Goal: Task Accomplishment & Management: Manage account settings

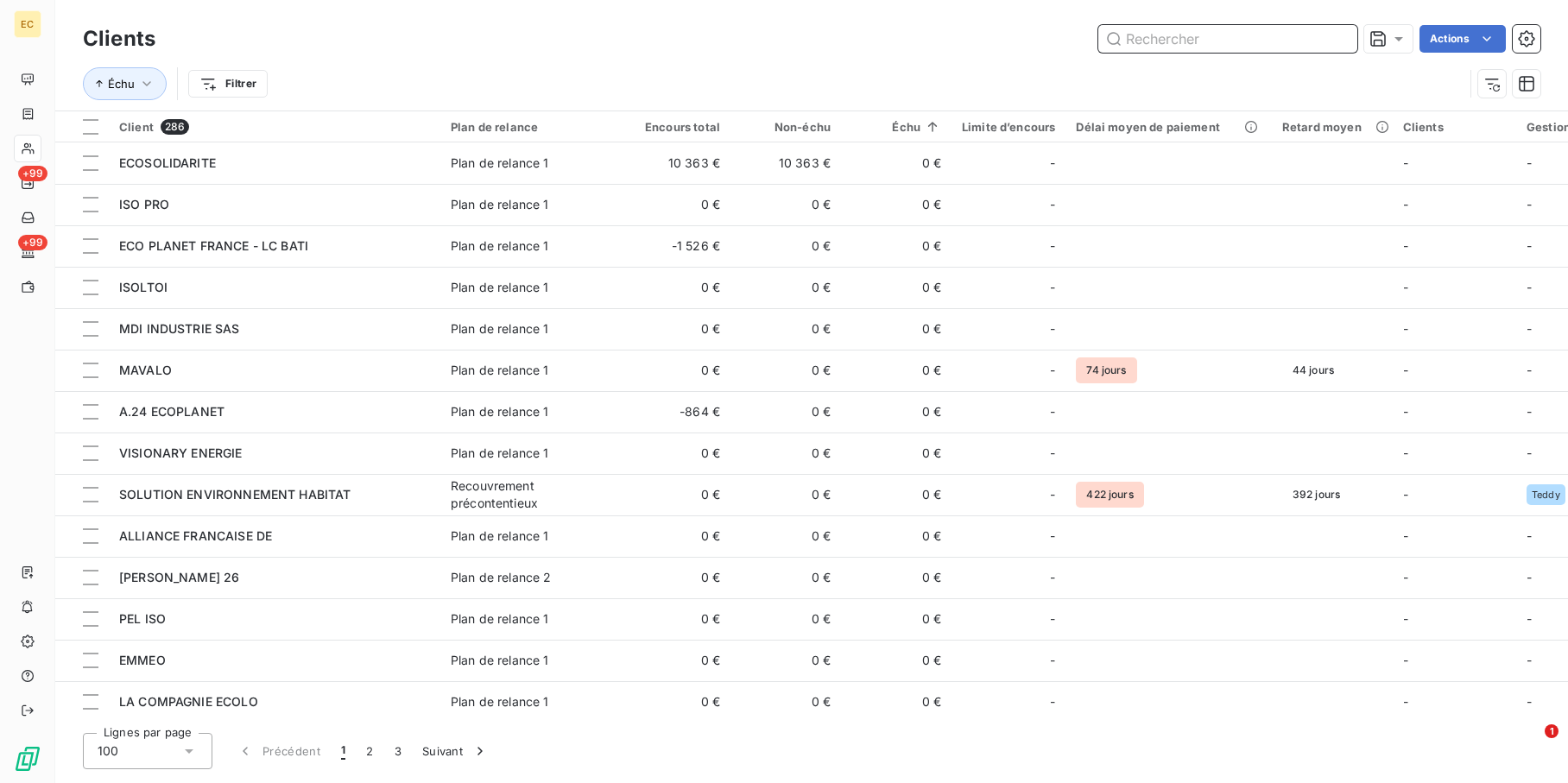
click at [1199, 41] on input "text" at bounding box center [1227, 39] width 259 height 27
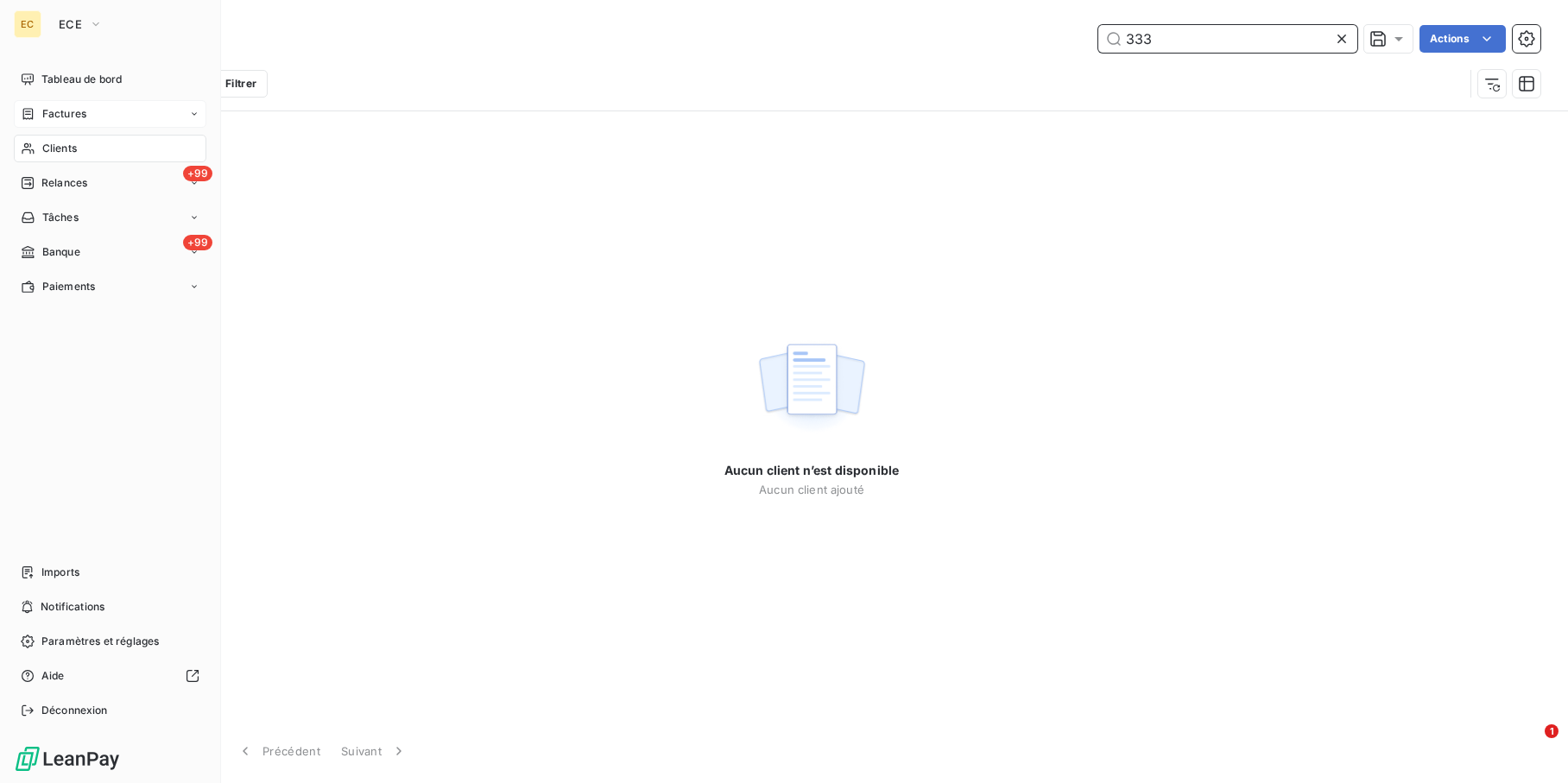
type input "333"
click at [81, 118] on span "Factures" at bounding box center [64, 114] width 44 height 15
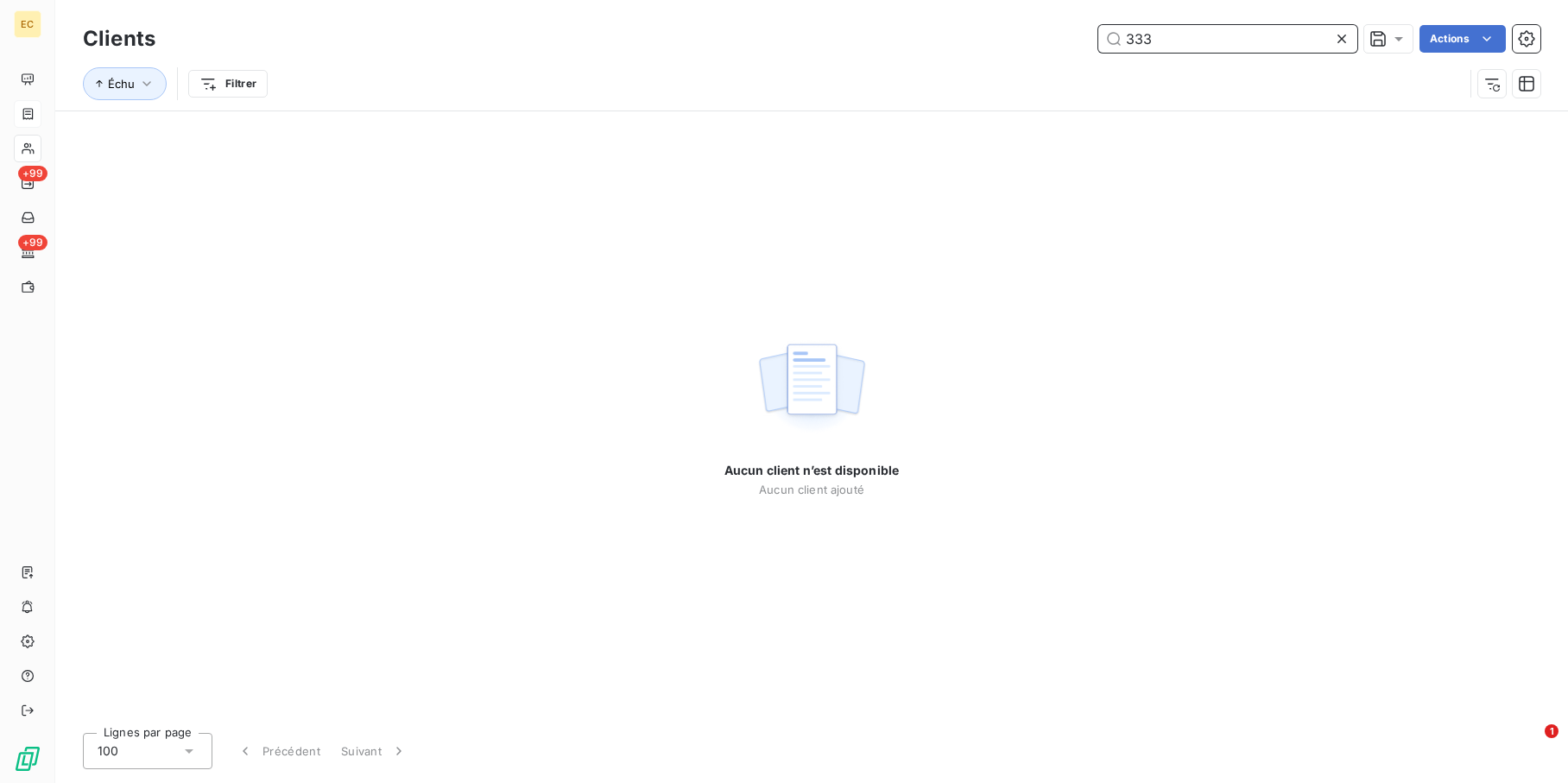
click at [1213, 34] on input "333" at bounding box center [1227, 39] width 259 height 27
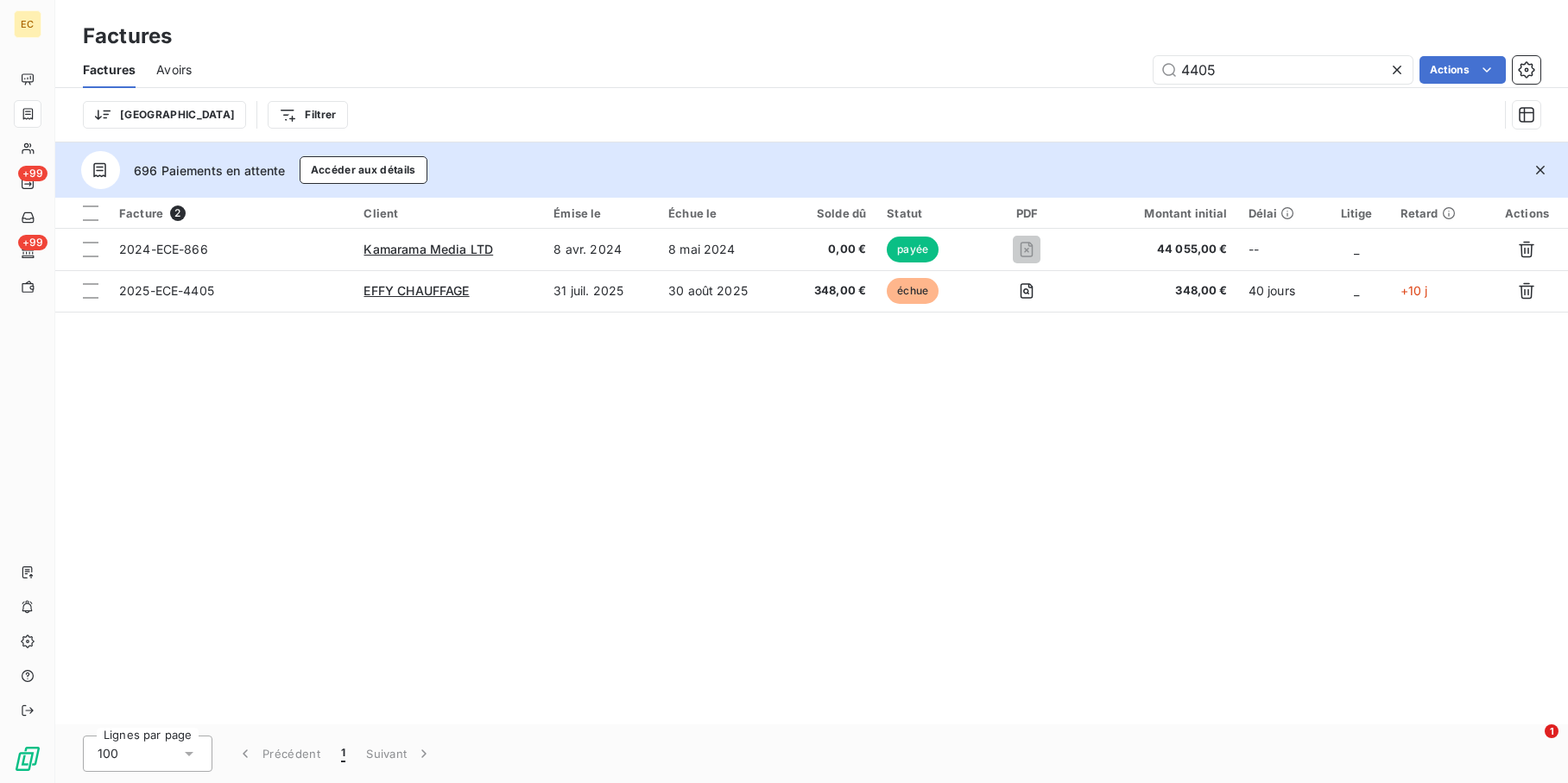
drag, startPoint x: 1263, startPoint y: 77, endPoint x: 1079, endPoint y: 61, distance: 184.7
click at [1086, 70] on div "4405 Actions" at bounding box center [875, 70] width 1328 height 27
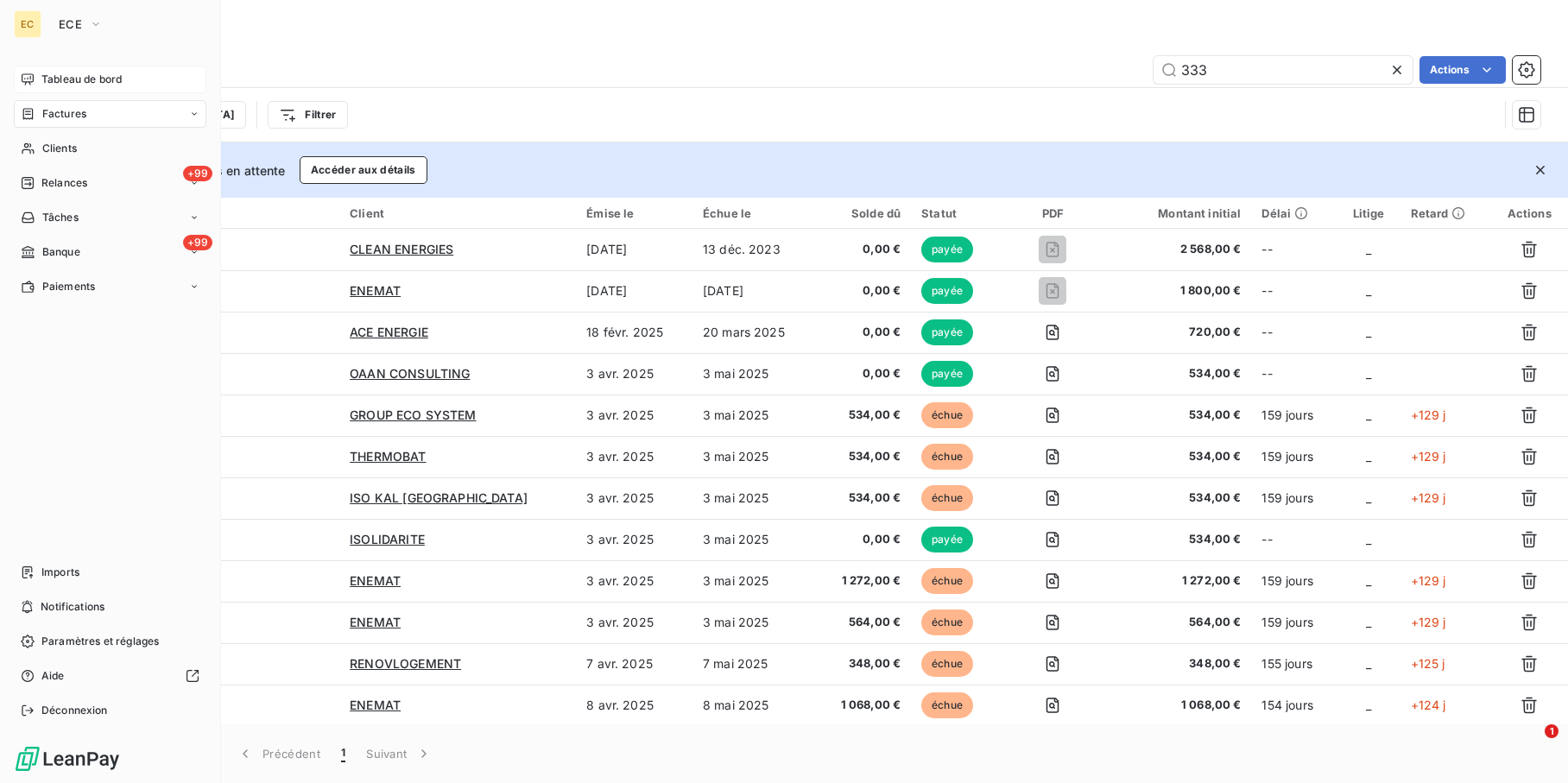
type input "333"
click at [118, 72] on span "Tableau de bord" at bounding box center [81, 79] width 80 height 15
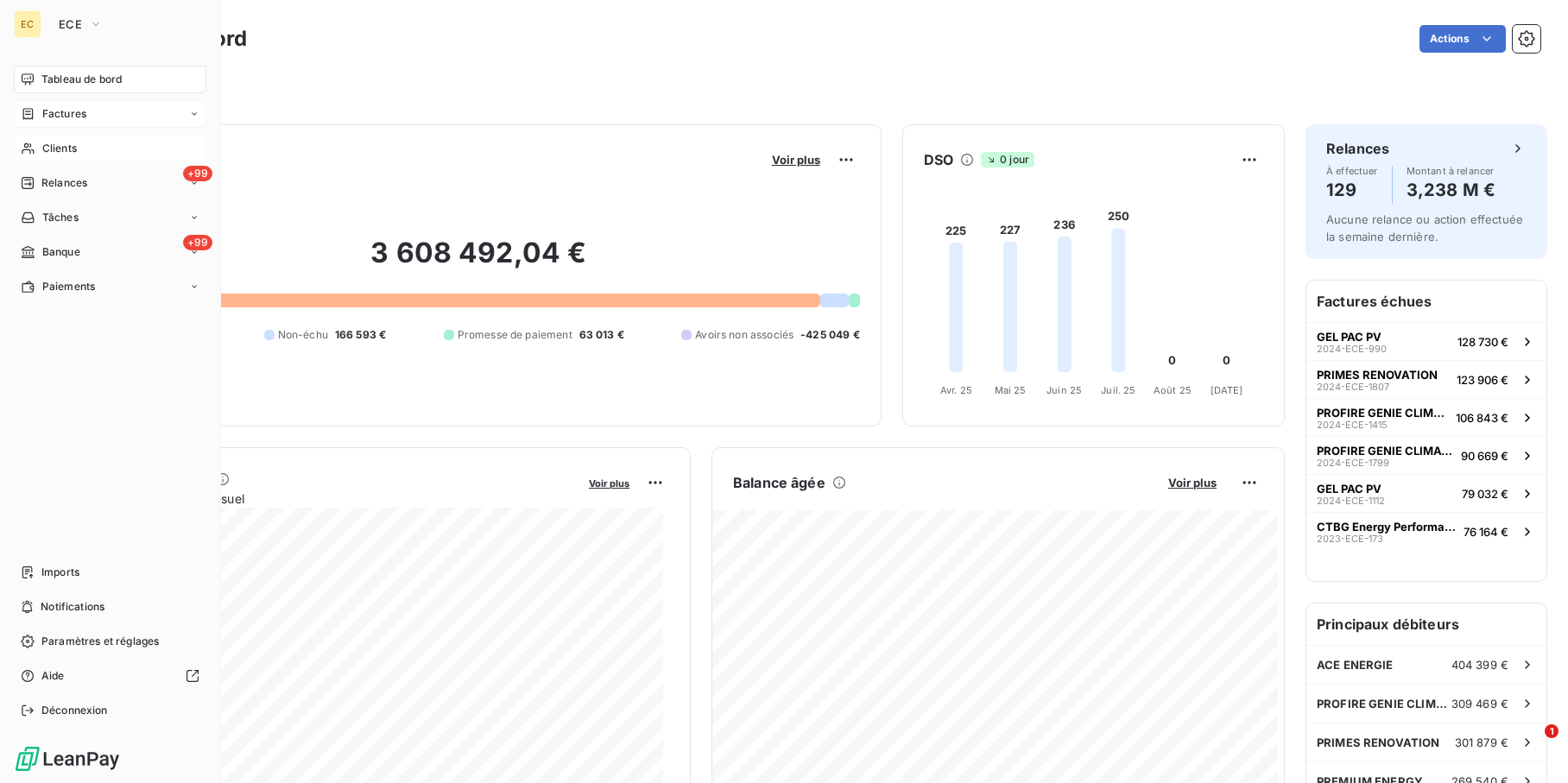
click at [88, 138] on div "Clients" at bounding box center [110, 148] width 192 height 27
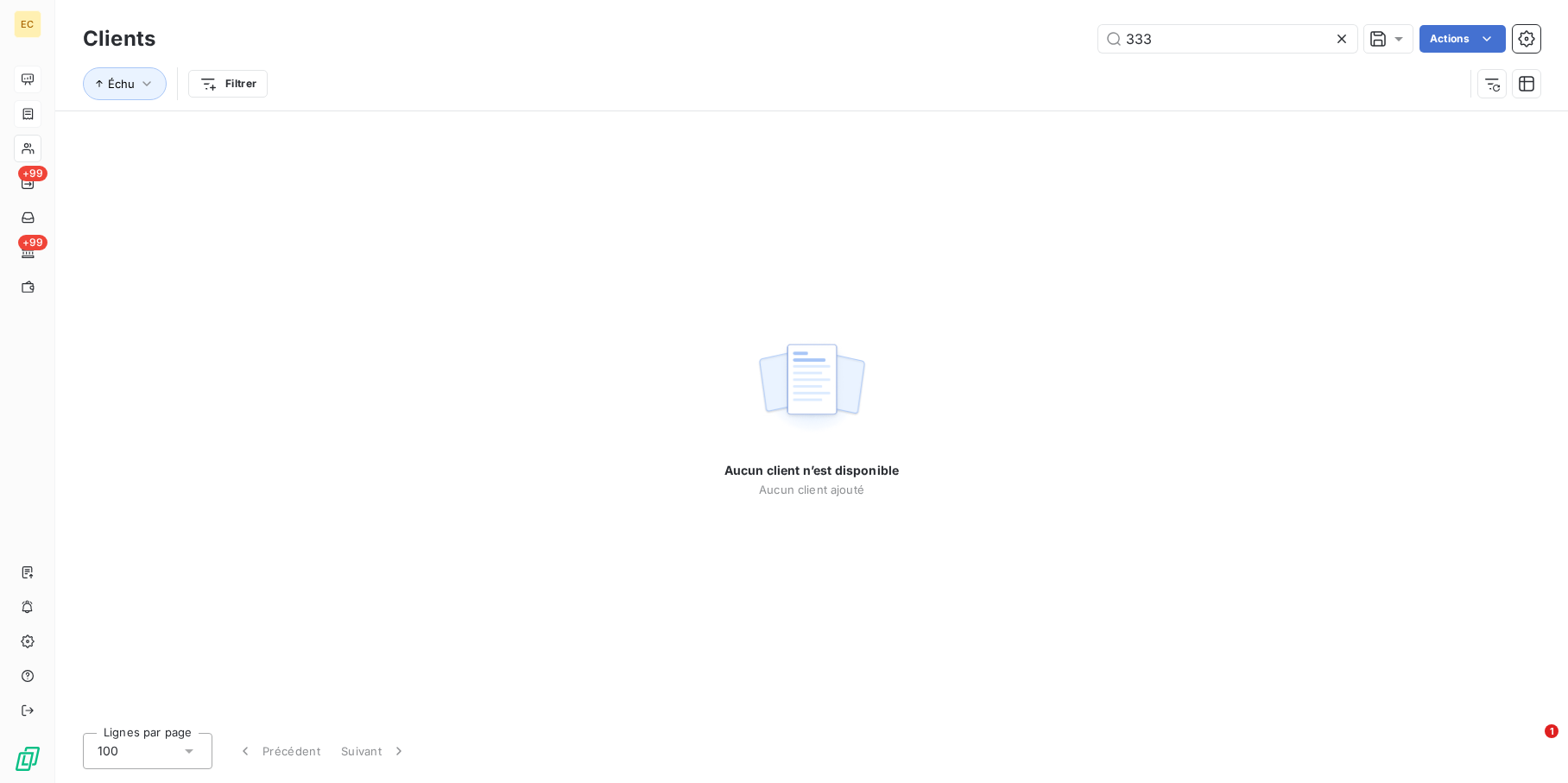
drag, startPoint x: 1117, startPoint y: 36, endPoint x: 931, endPoint y: 36, distance: 186.0
click at [931, 36] on div "333 Actions" at bounding box center [858, 39] width 1364 height 27
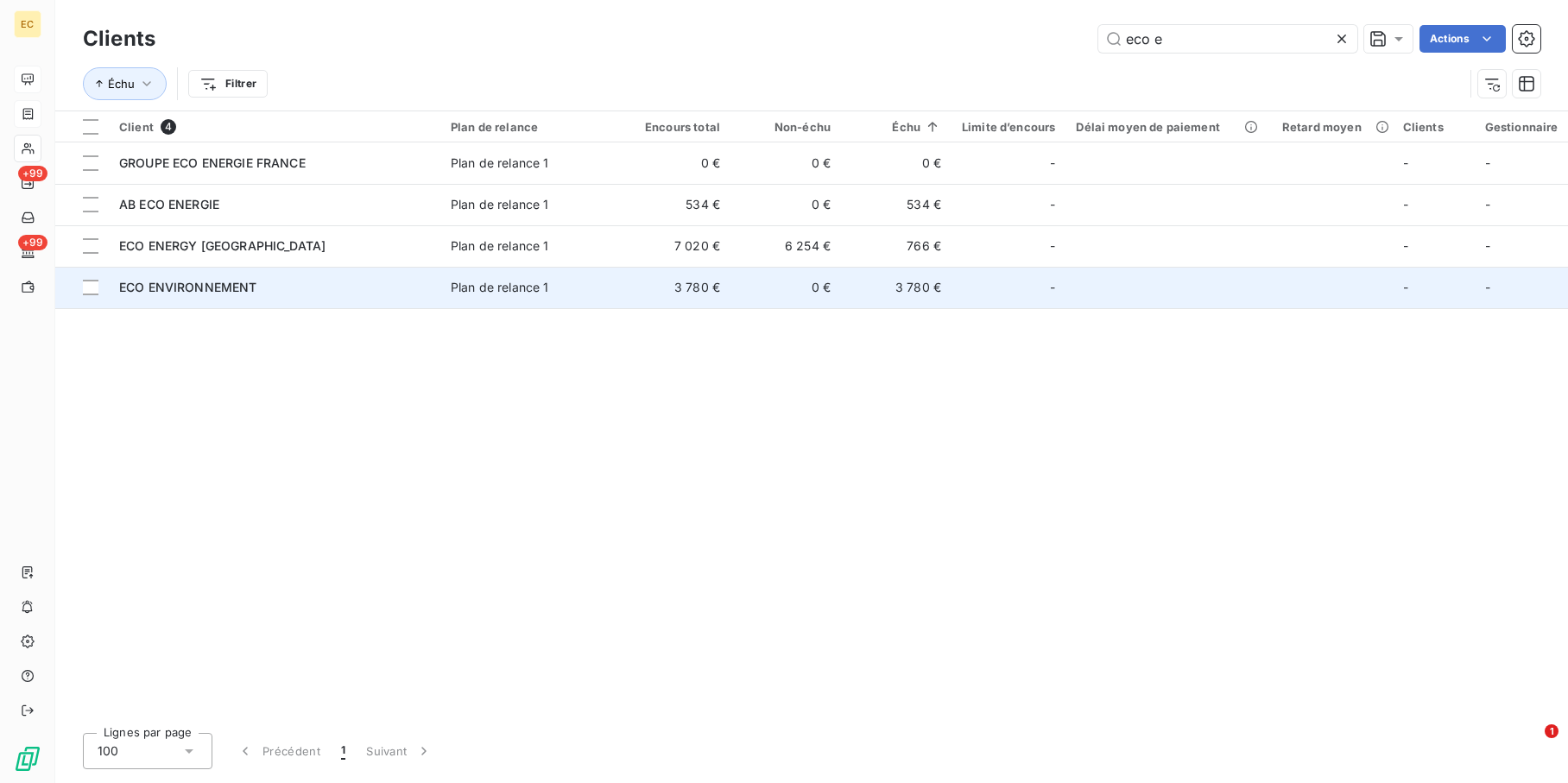
type input "eco e"
click at [383, 290] on div "ECO ENVIRONNEMENT" at bounding box center [274, 287] width 311 height 17
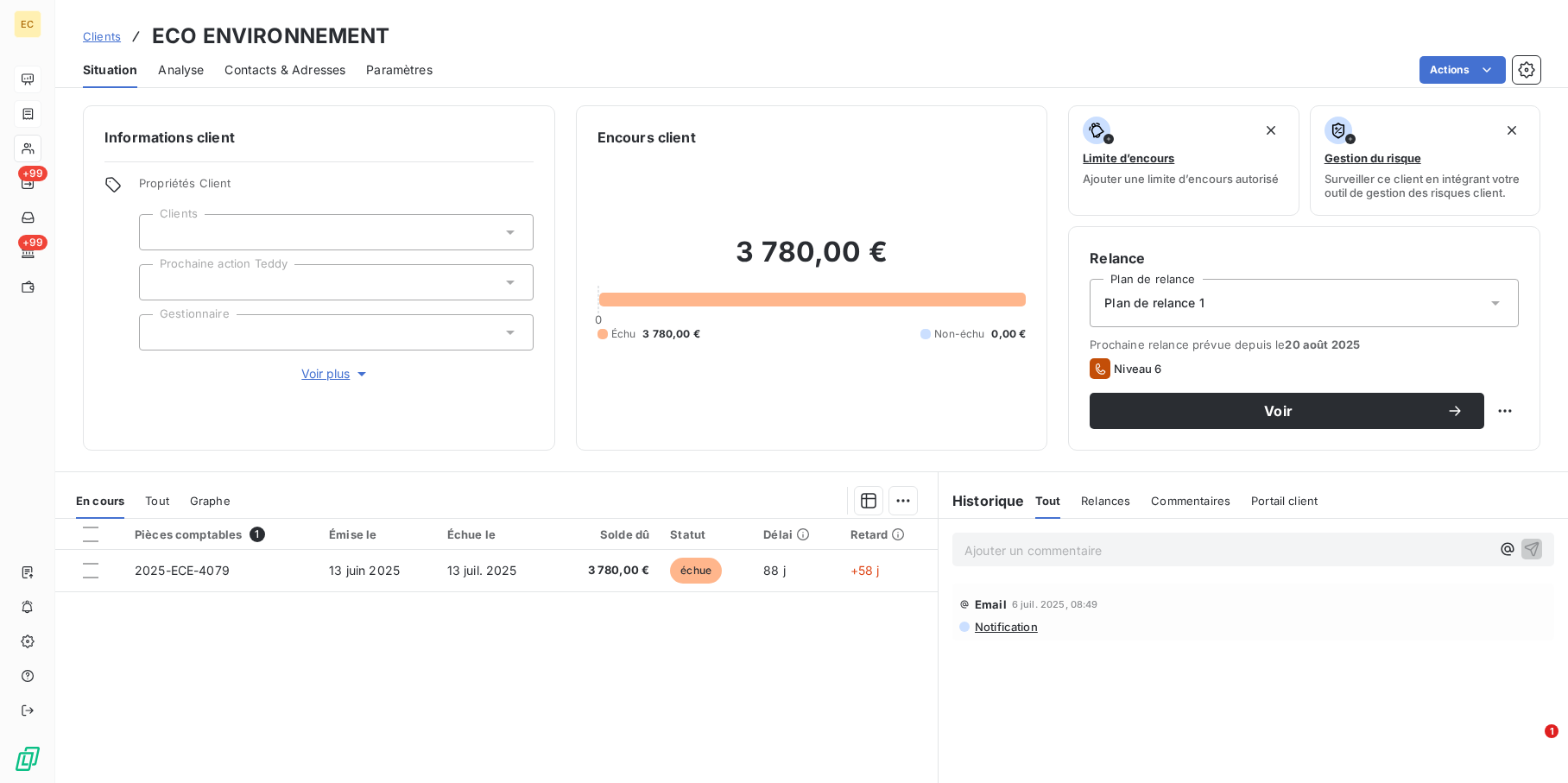
click at [101, 35] on span "Clients" at bounding box center [102, 36] width 38 height 14
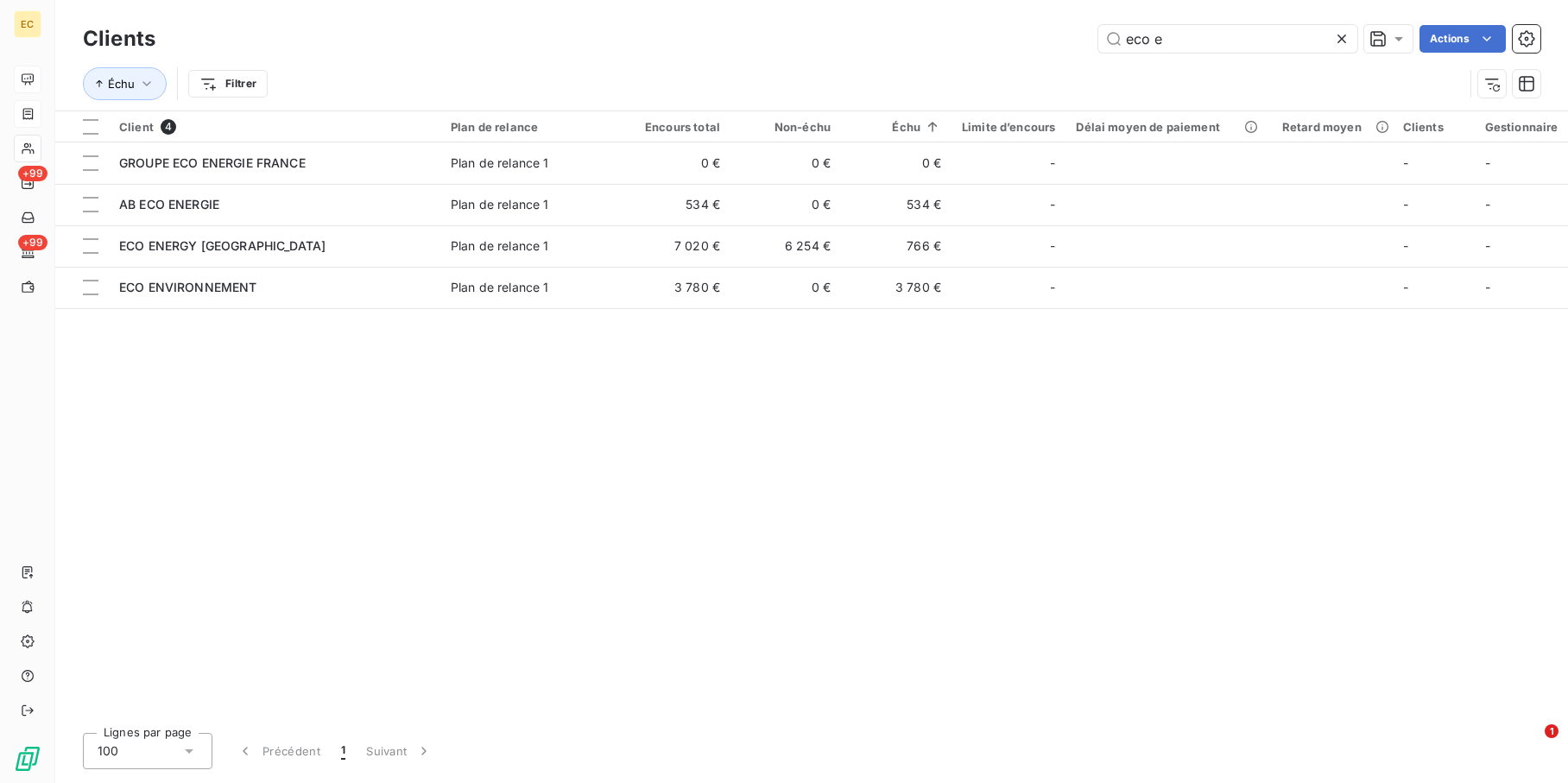
drag, startPoint x: 1156, startPoint y: 32, endPoint x: 1177, endPoint y: 73, distance: 46.1
click at [1157, 32] on input "eco e" at bounding box center [1227, 39] width 259 height 27
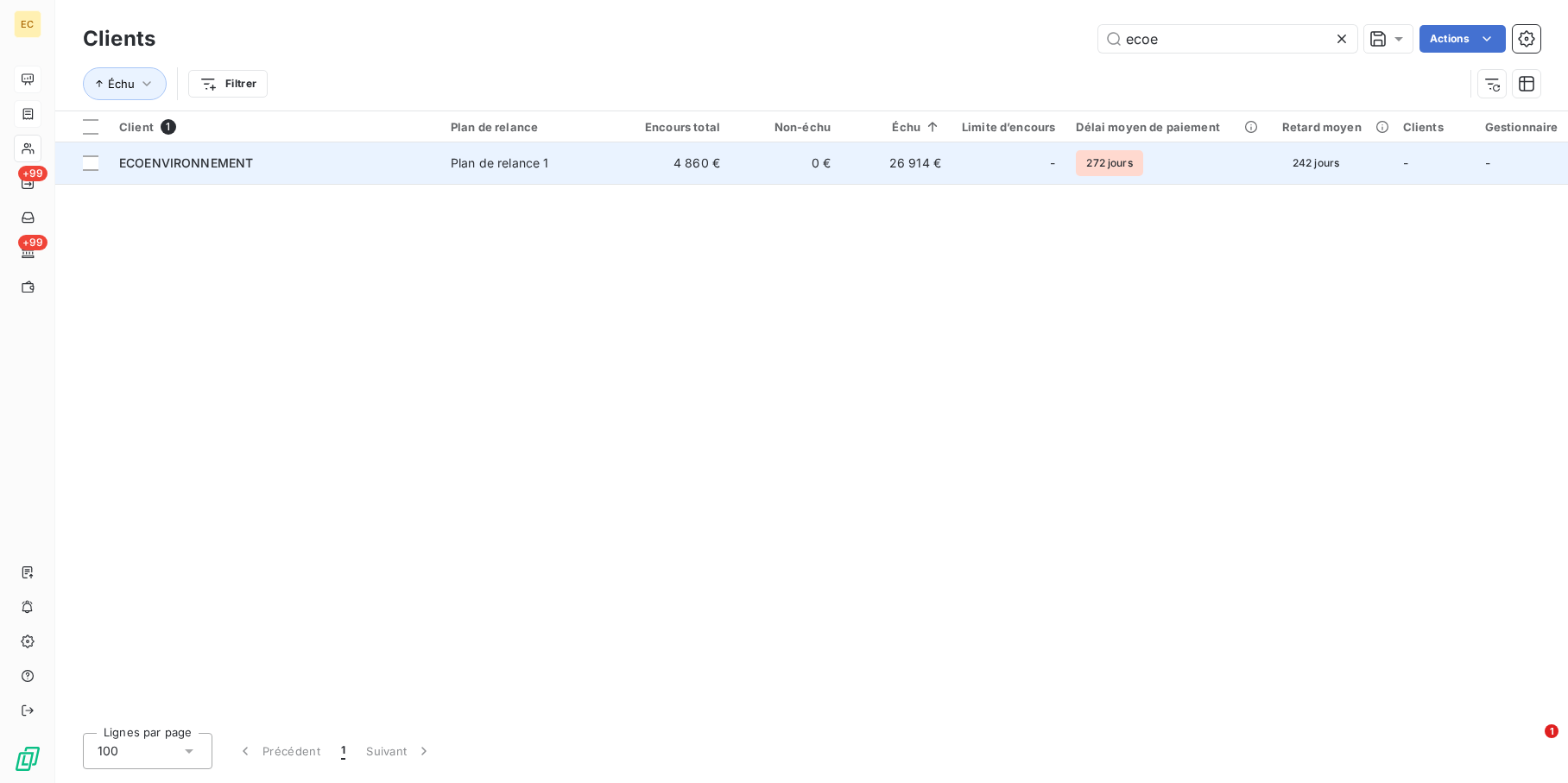
type input "ecoe"
click at [307, 174] on td "ECOENVIRONNEMENT" at bounding box center [274, 163] width 332 height 41
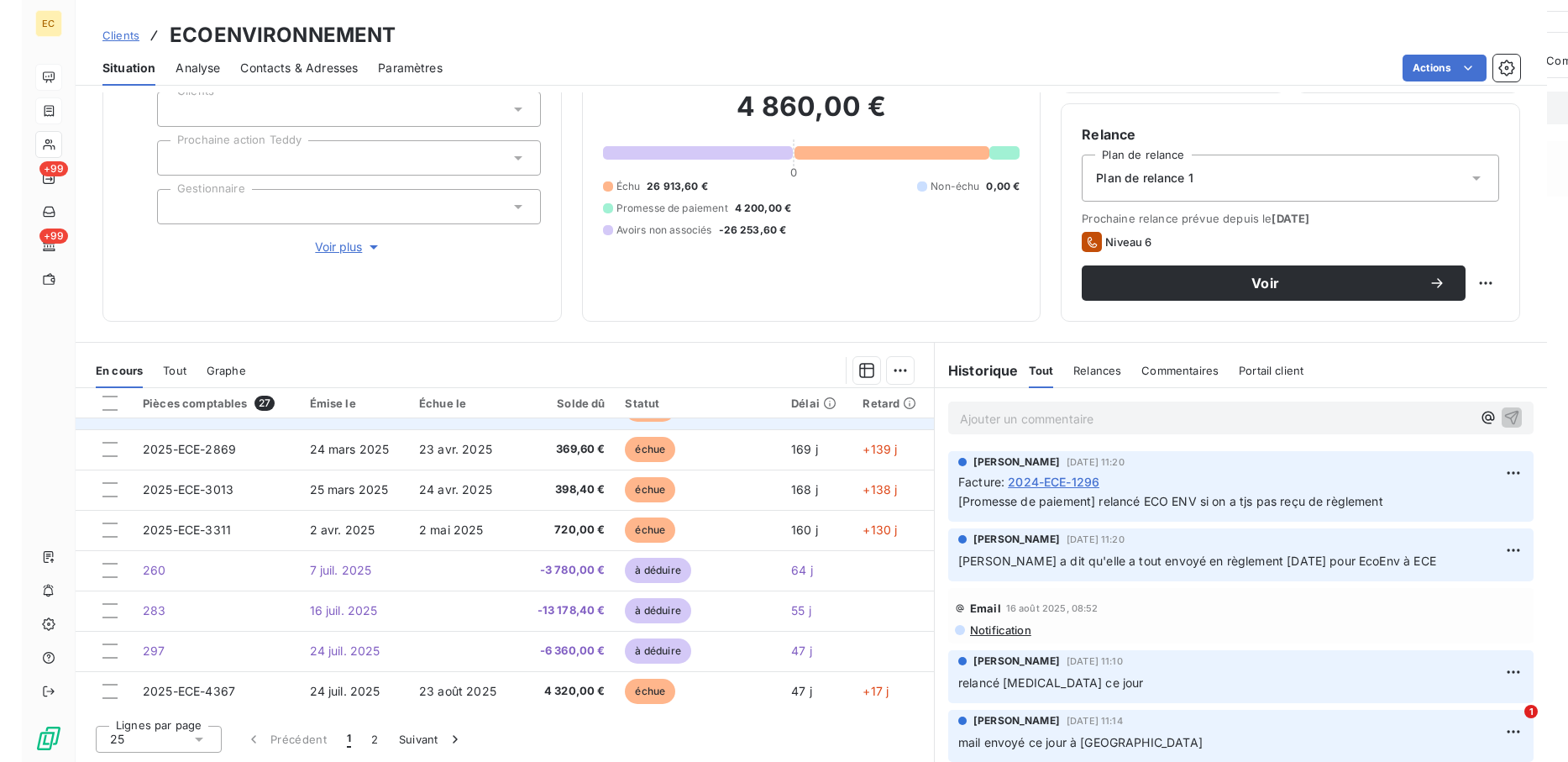
scroll to position [715, 0]
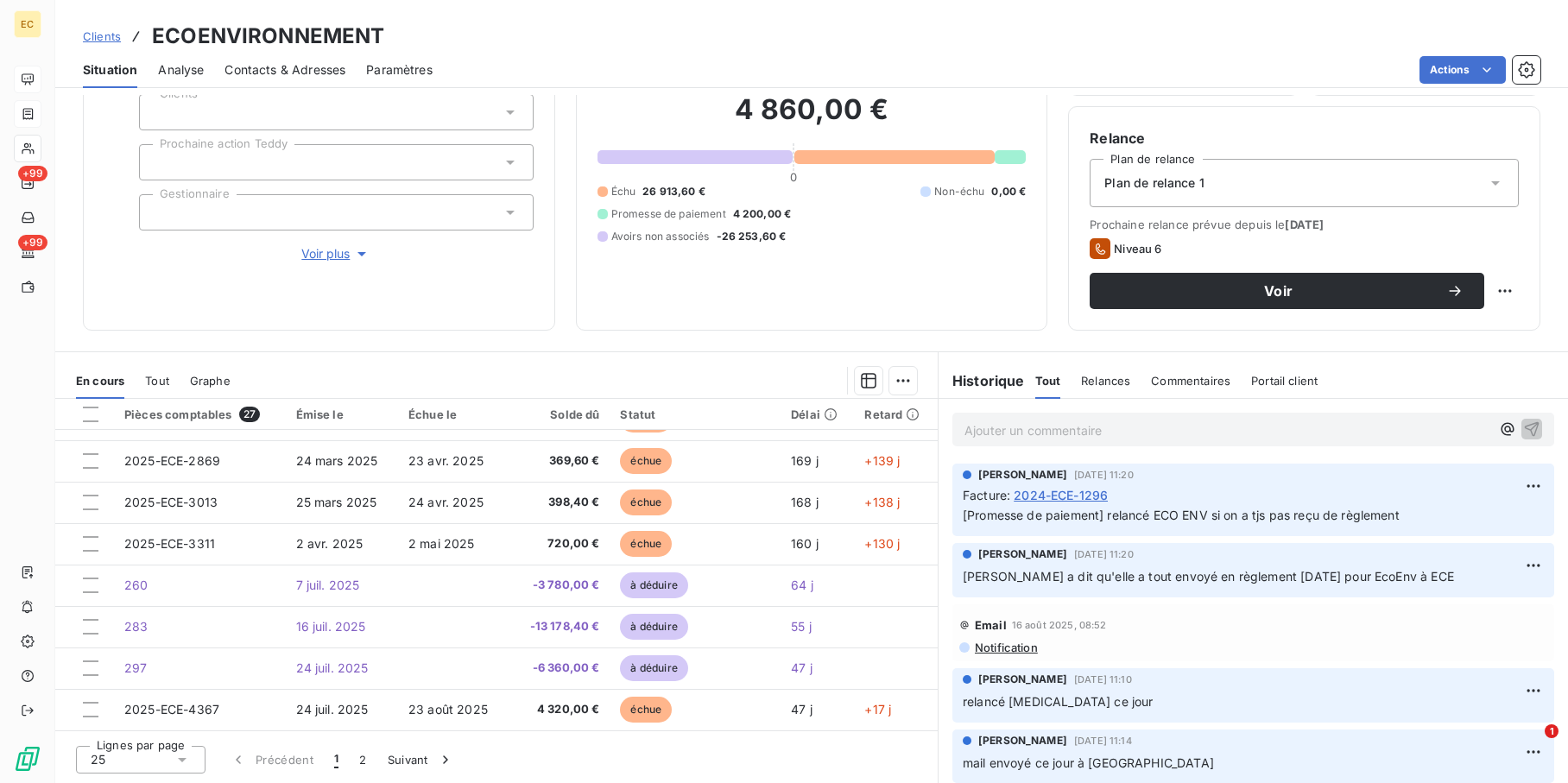
drag, startPoint x: 108, startPoint y: 35, endPoint x: 416, endPoint y: 79, distance: 311.1
click at [108, 35] on span "Clients" at bounding box center [102, 36] width 38 height 14
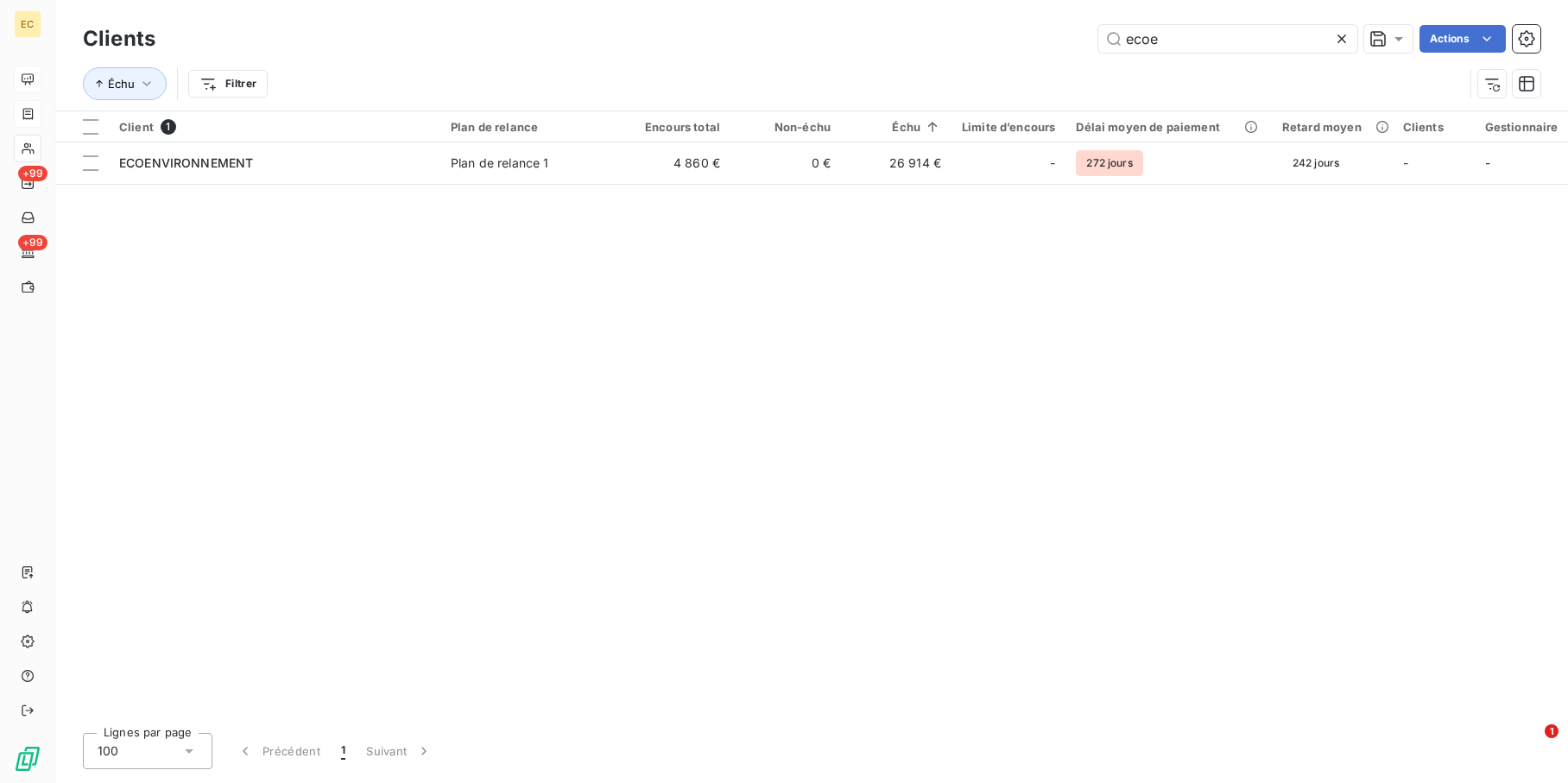
drag, startPoint x: 1142, startPoint y: 34, endPoint x: 1001, endPoint y: 34, distance: 141.0
click at [1012, 34] on div "ecoe Actions" at bounding box center [858, 39] width 1364 height 27
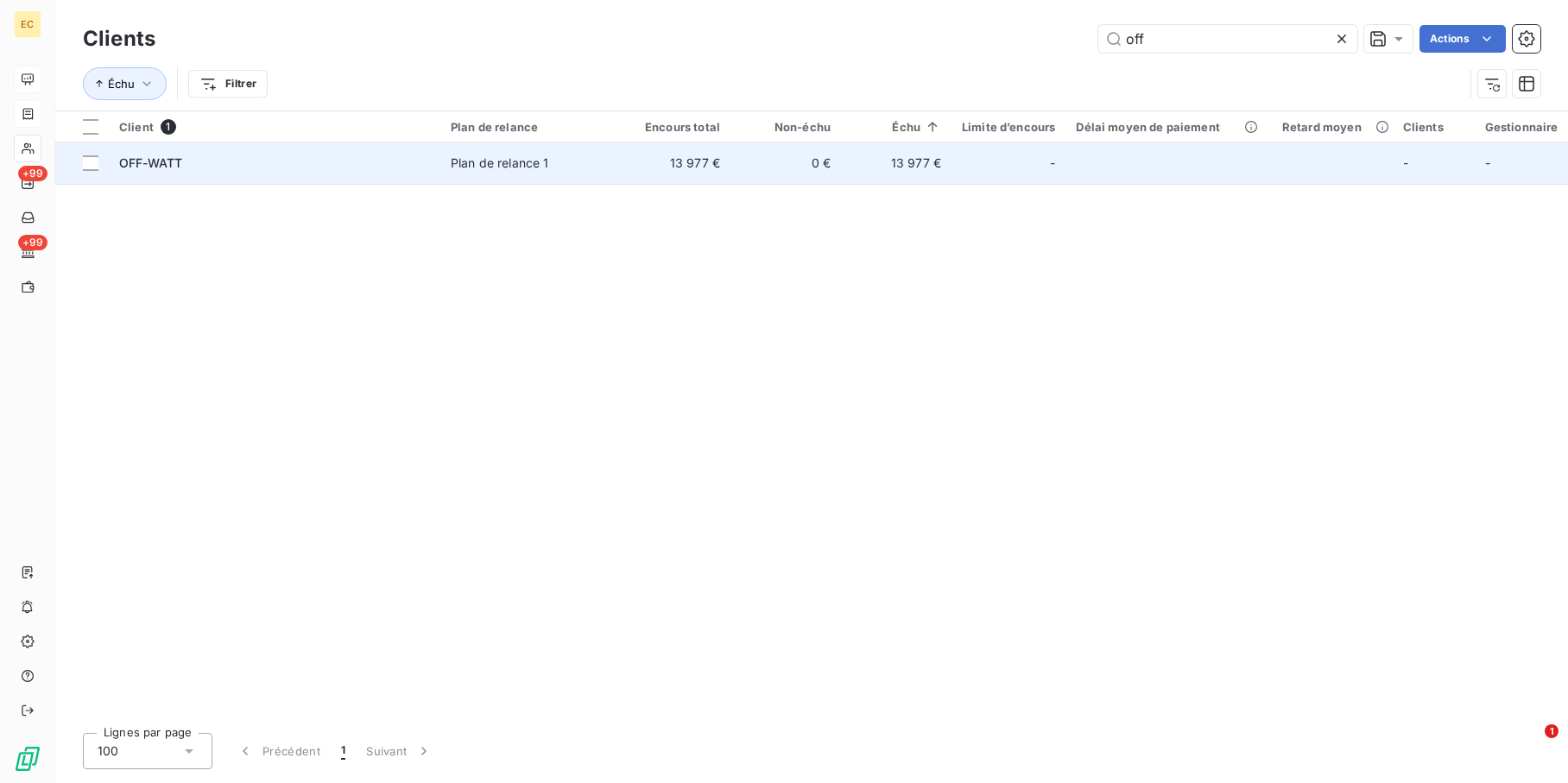
type input "off"
click at [615, 154] on td "Plan de relance 1" at bounding box center [530, 163] width 180 height 41
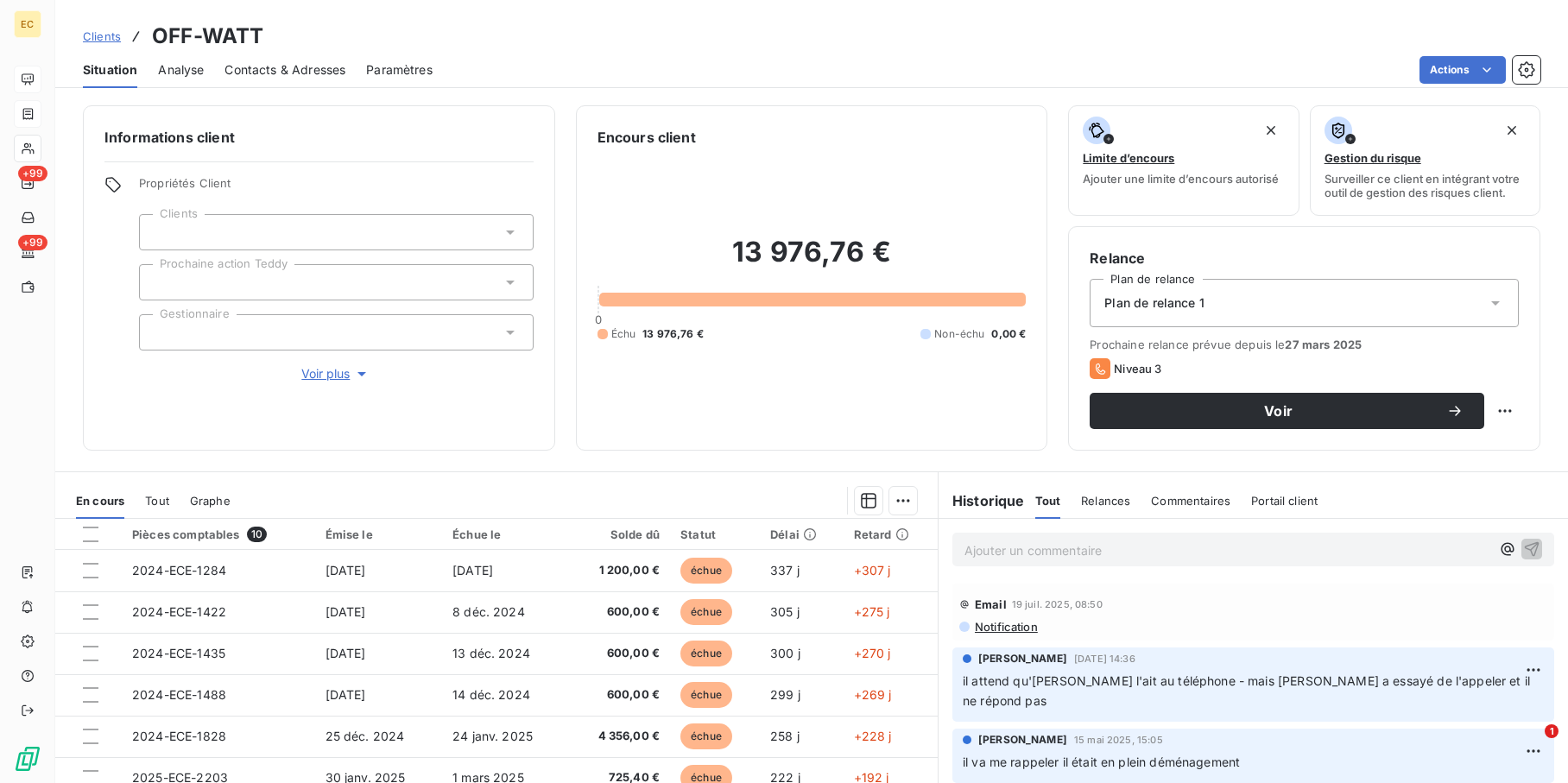
click at [1043, 540] on p "Ajouter un commentaire ﻿" at bounding box center [1227, 550] width 526 height 22
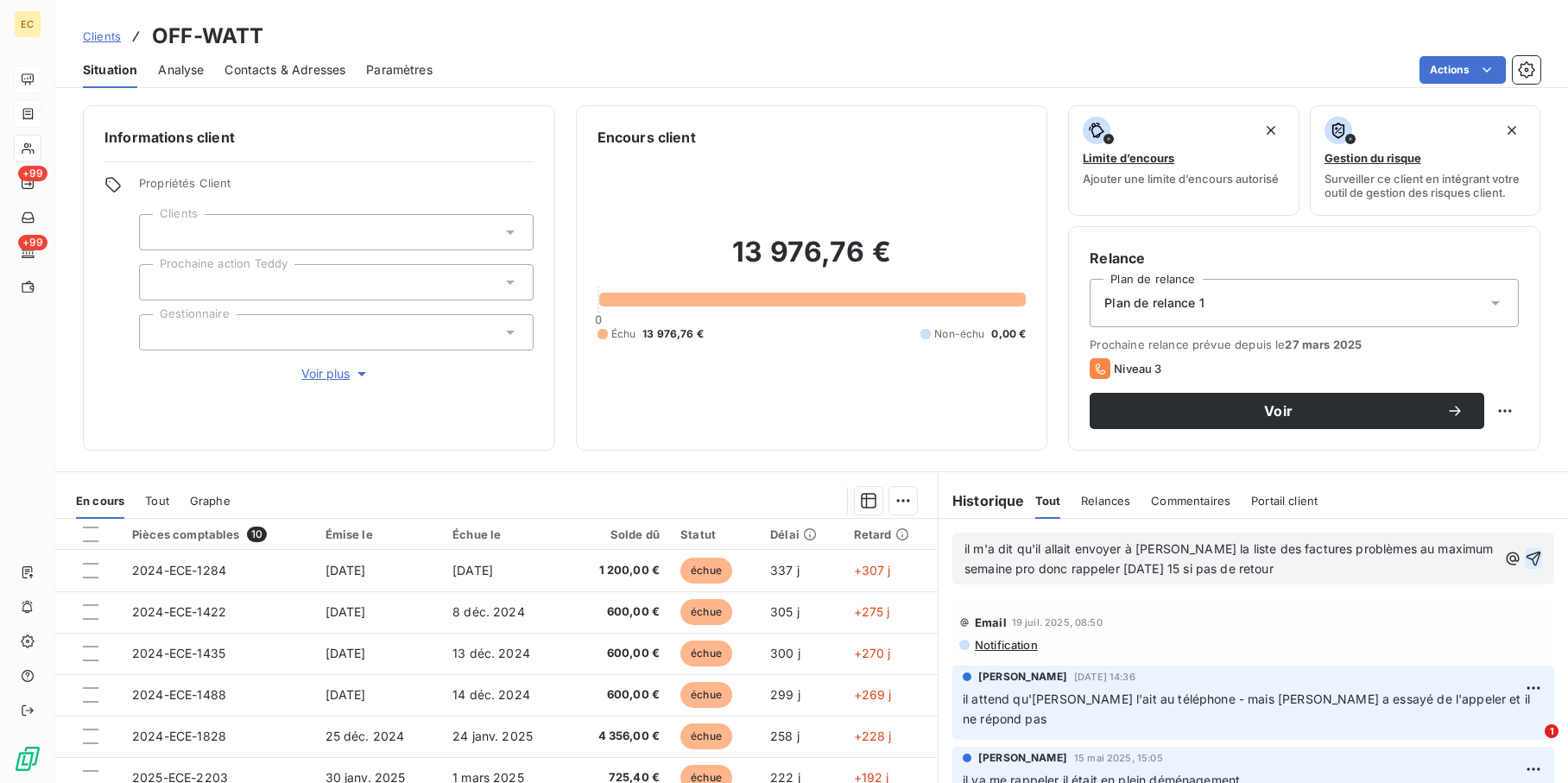
click at [1527, 559] on icon "button" at bounding box center [1534, 559] width 15 height 15
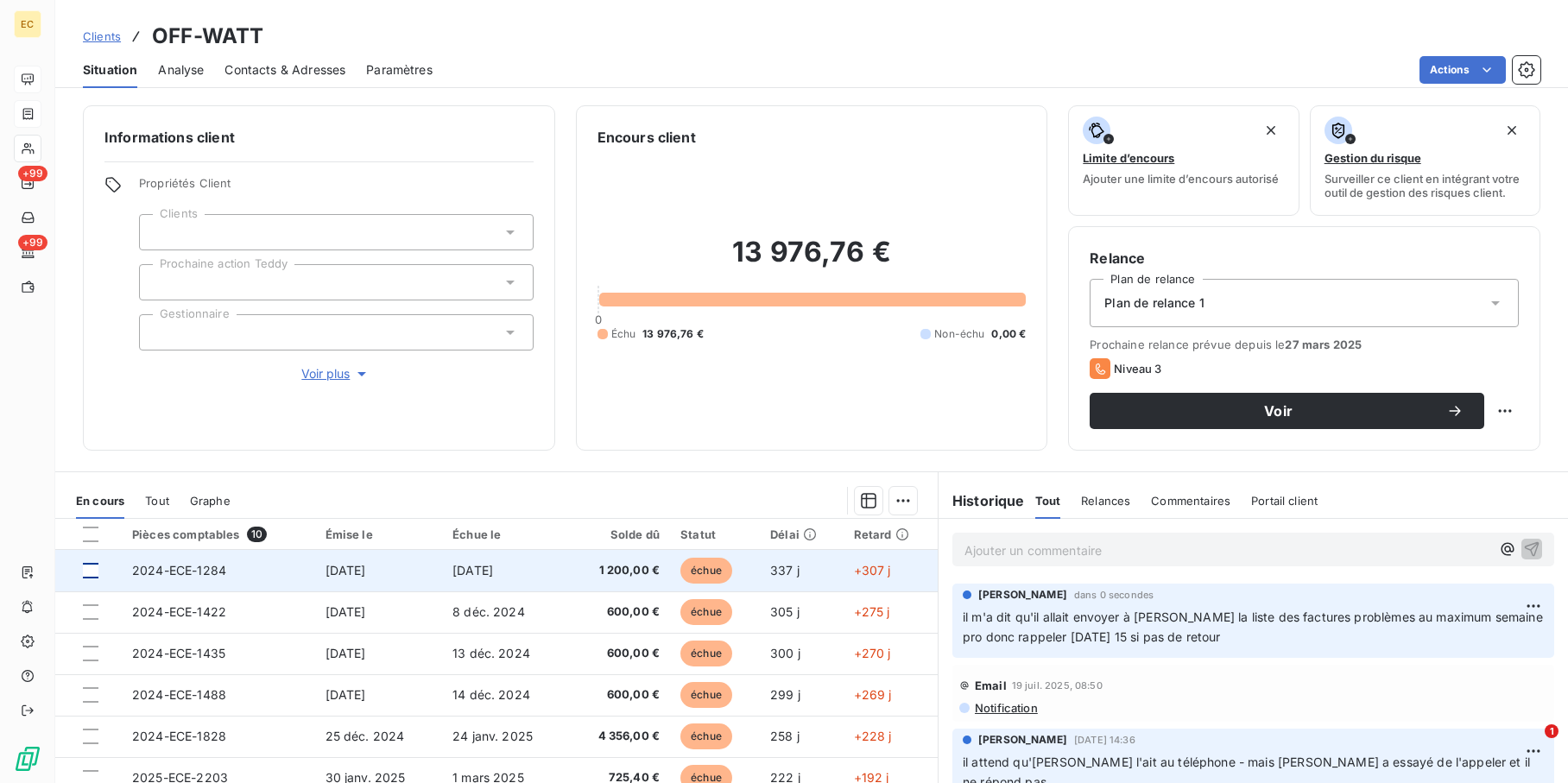
click at [90, 570] on div at bounding box center [90, 570] width 15 height 15
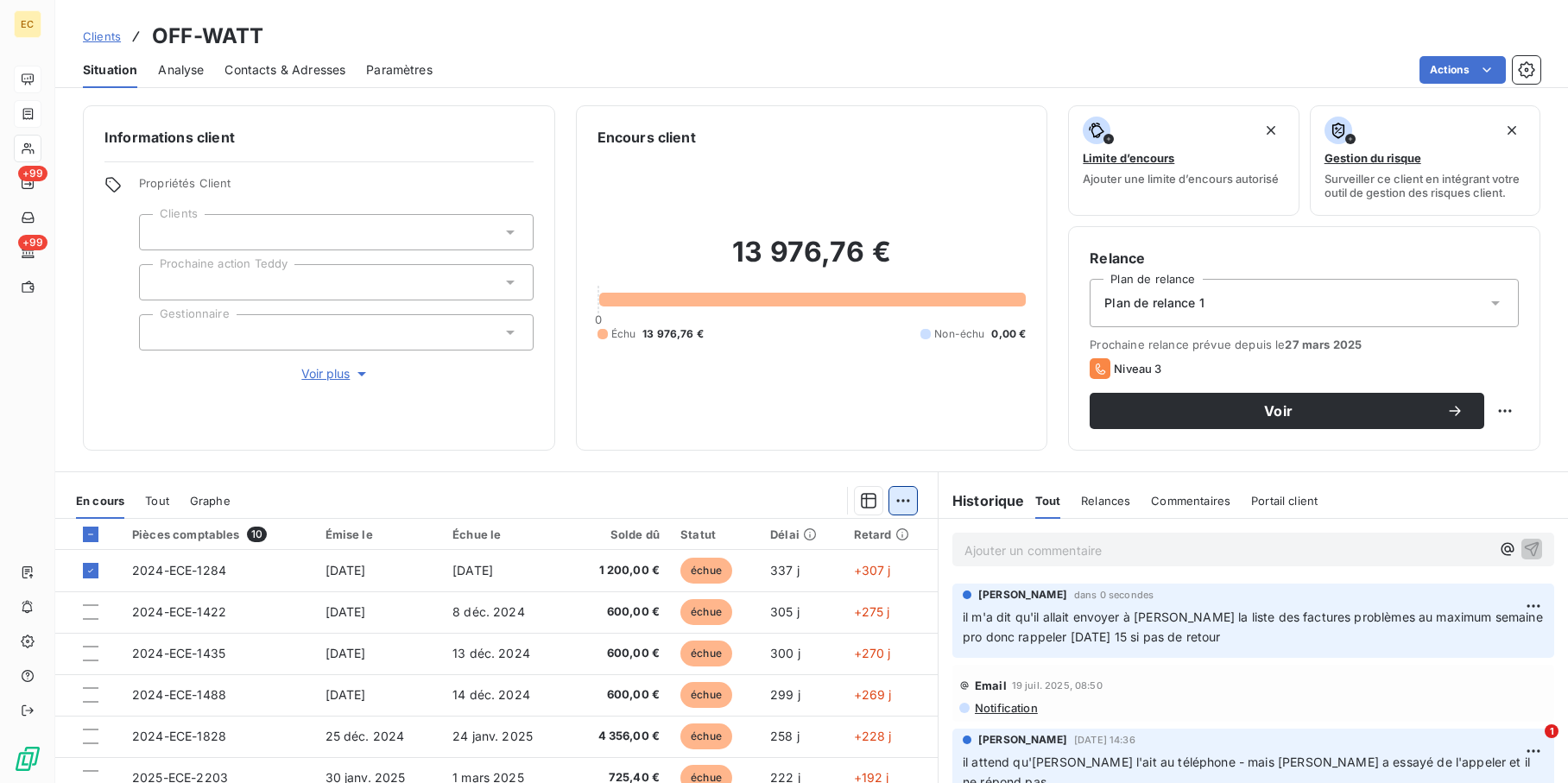
click at [891, 499] on html "EC +99 +99 Clients OFF-WATT Situation Analyse Contacts & Adresses Paramètres Ac…" at bounding box center [784, 391] width 1568 height 783
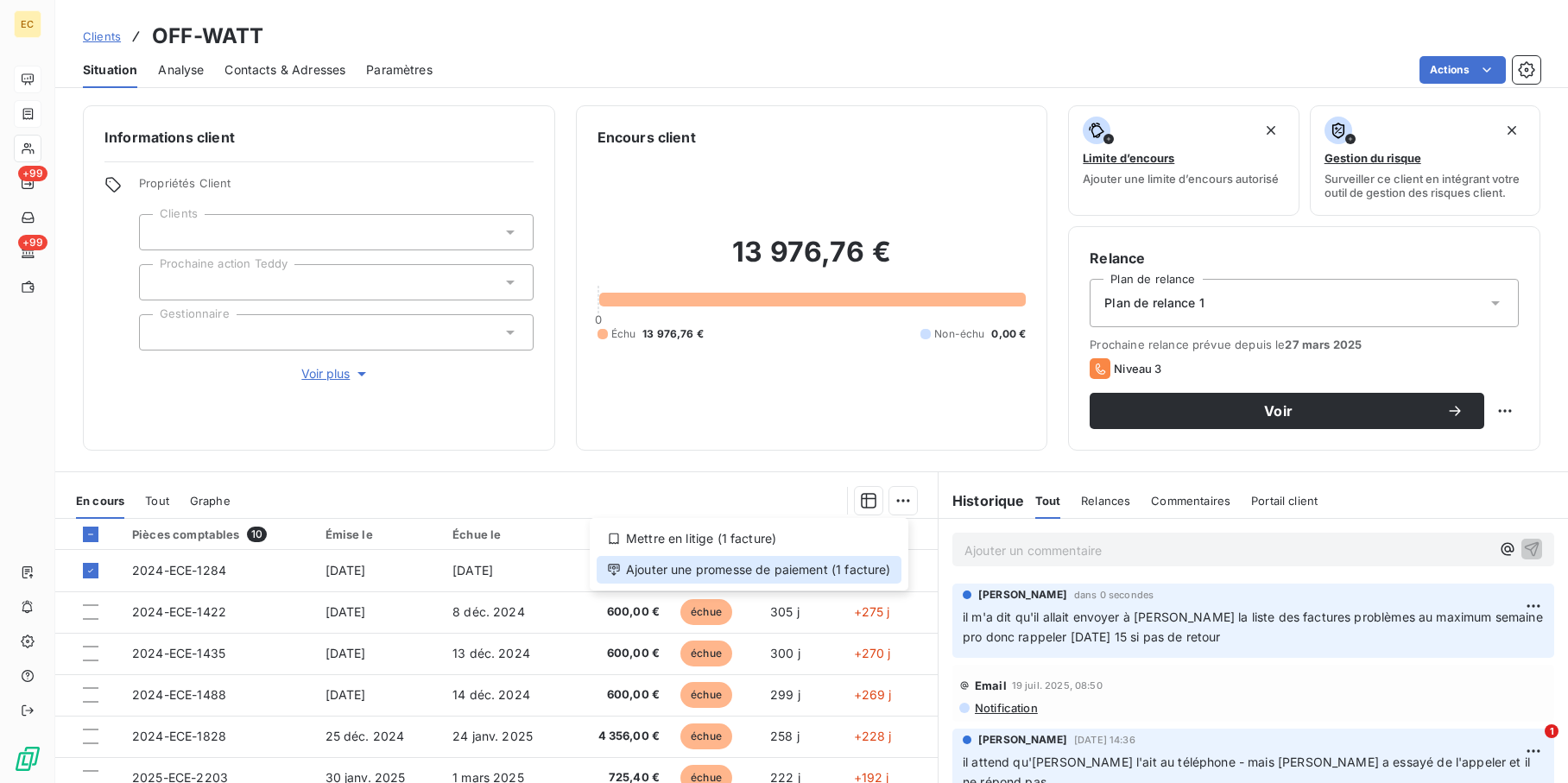
click at [799, 567] on div "Ajouter une promesse de paiement (1 facture)" at bounding box center [748, 569] width 304 height 27
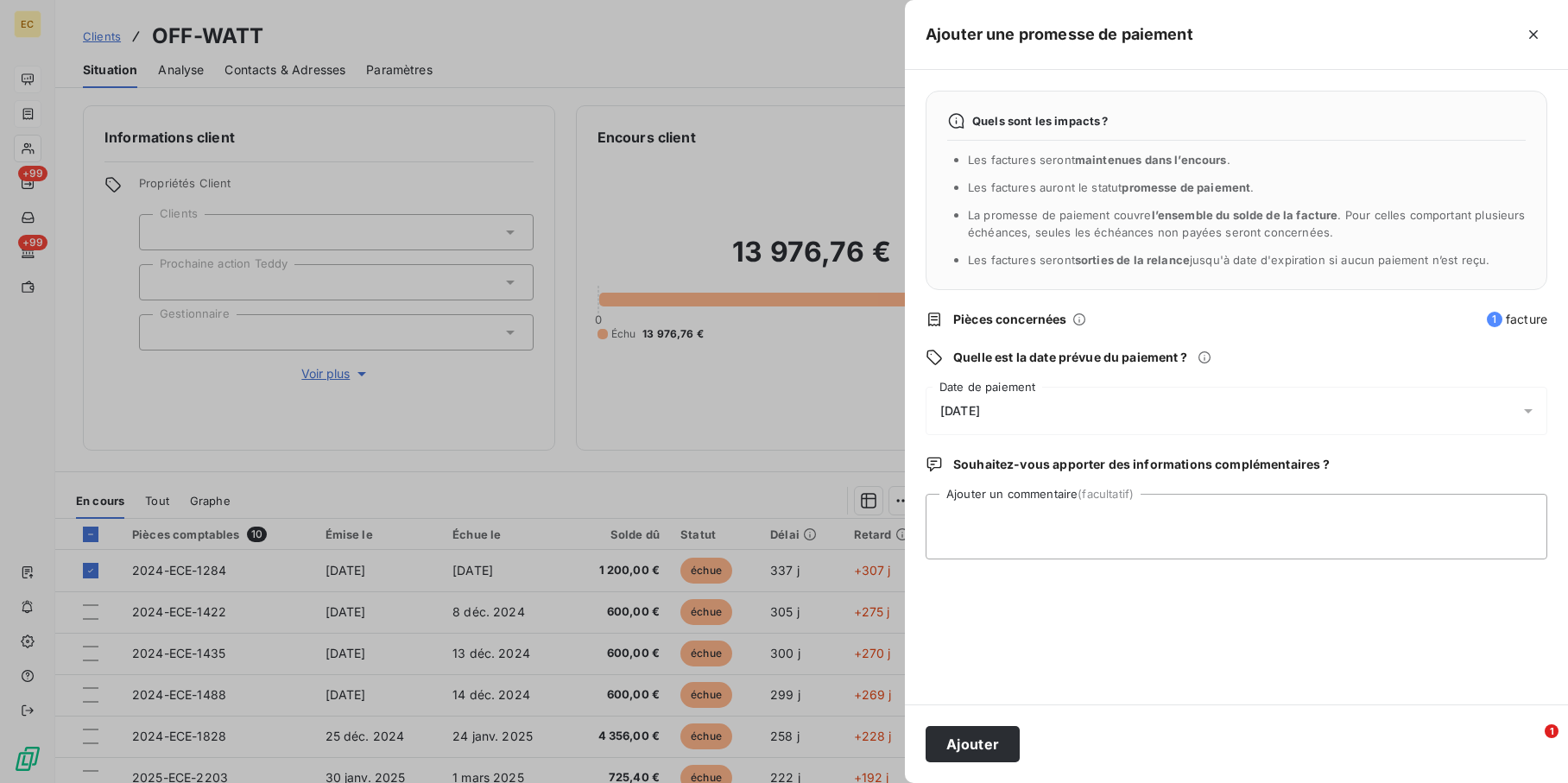
click at [1023, 389] on div "[DATE]" at bounding box center [1236, 410] width 622 height 48
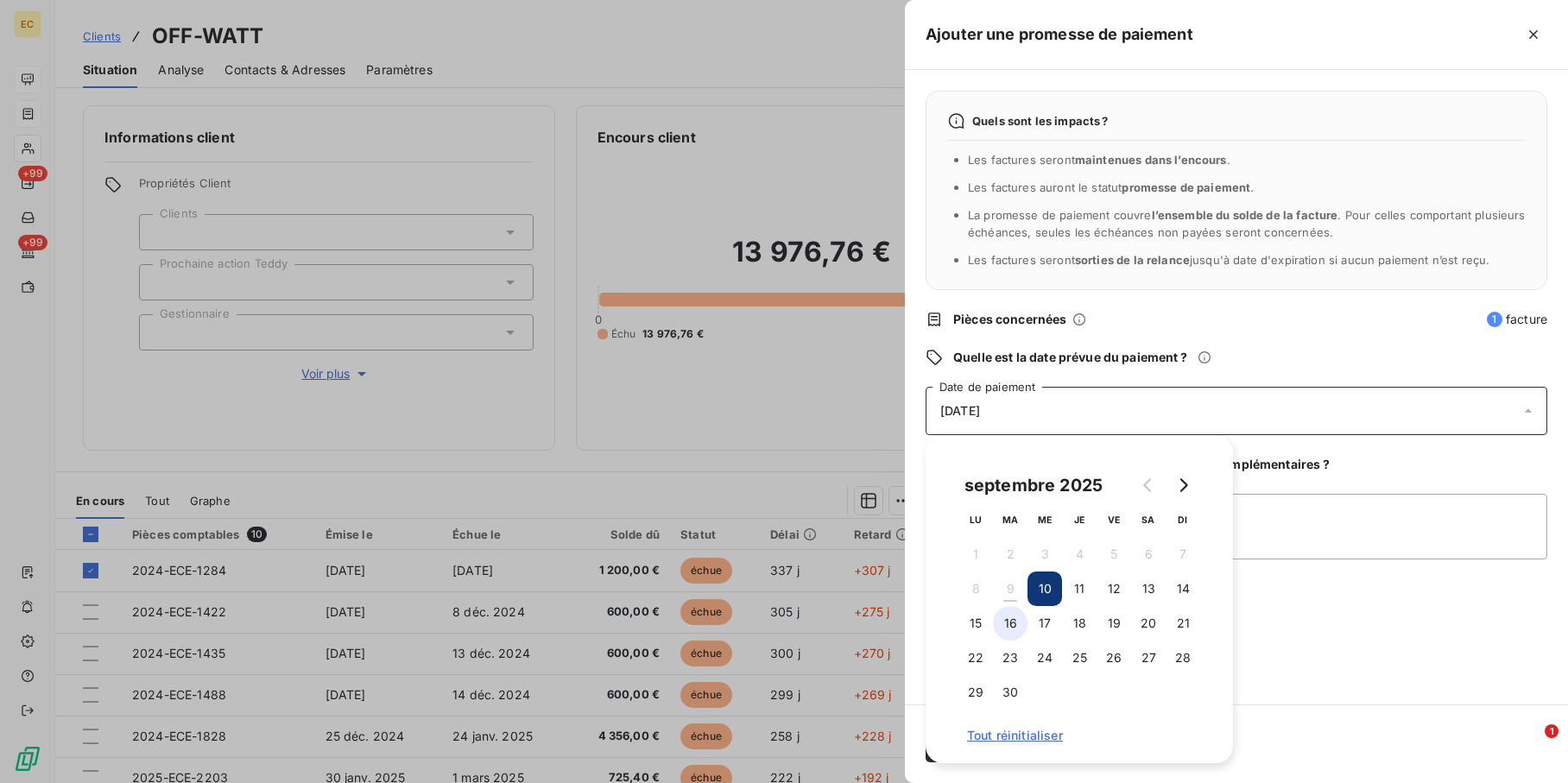
click at [1018, 624] on button "16" at bounding box center [1009, 623] width 35 height 35
drag, startPoint x: 1284, startPoint y: 635, endPoint x: 1273, endPoint y: 639, distance: 11.7
click at [1282, 635] on div "Quels sont les impacts ? Les factures seront maintenues dans l’encours . Les fa…" at bounding box center [1236, 386] width 663 height 634
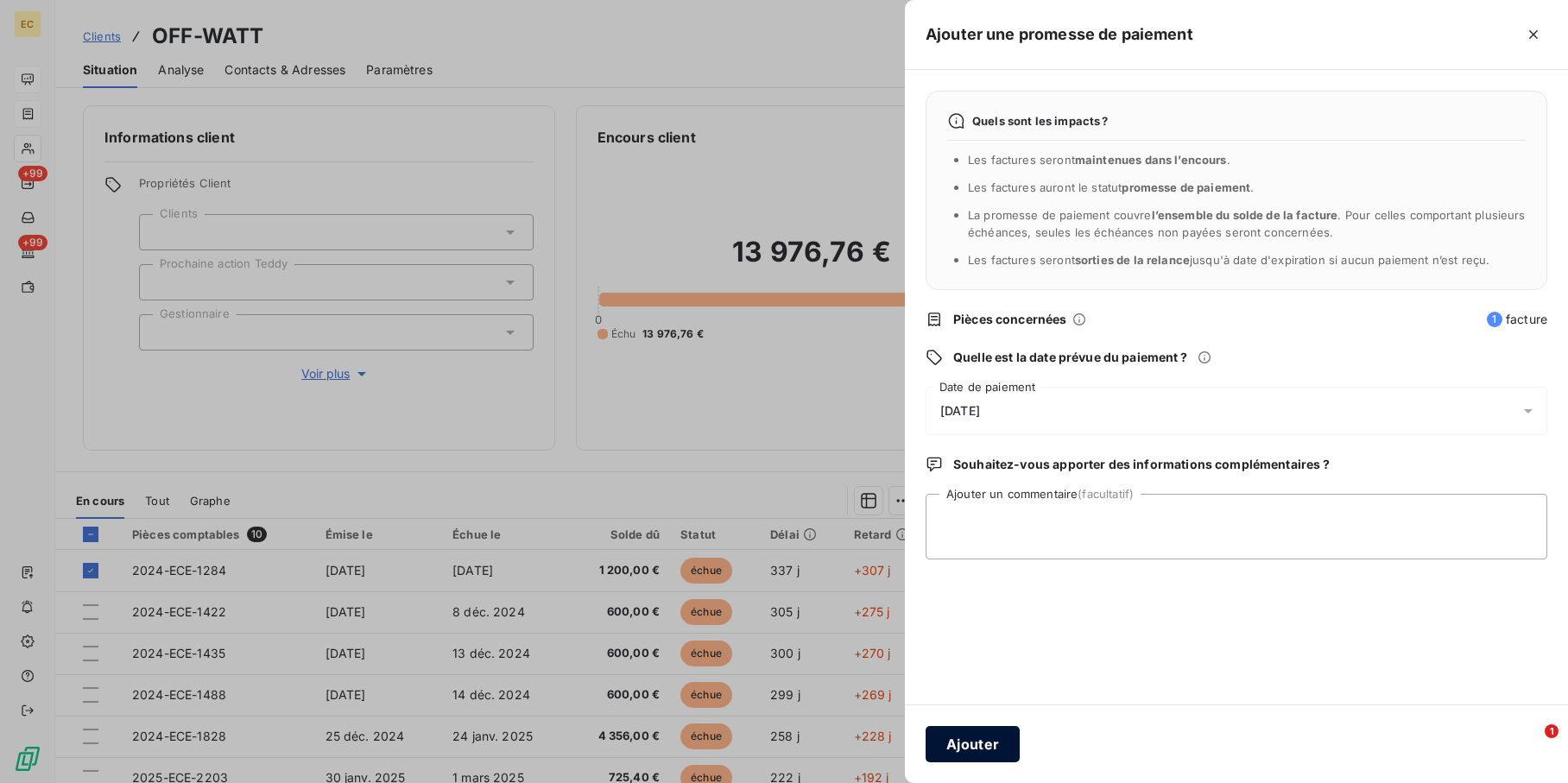
click at [968, 759] on button "Ajouter" at bounding box center [972, 743] width 94 height 36
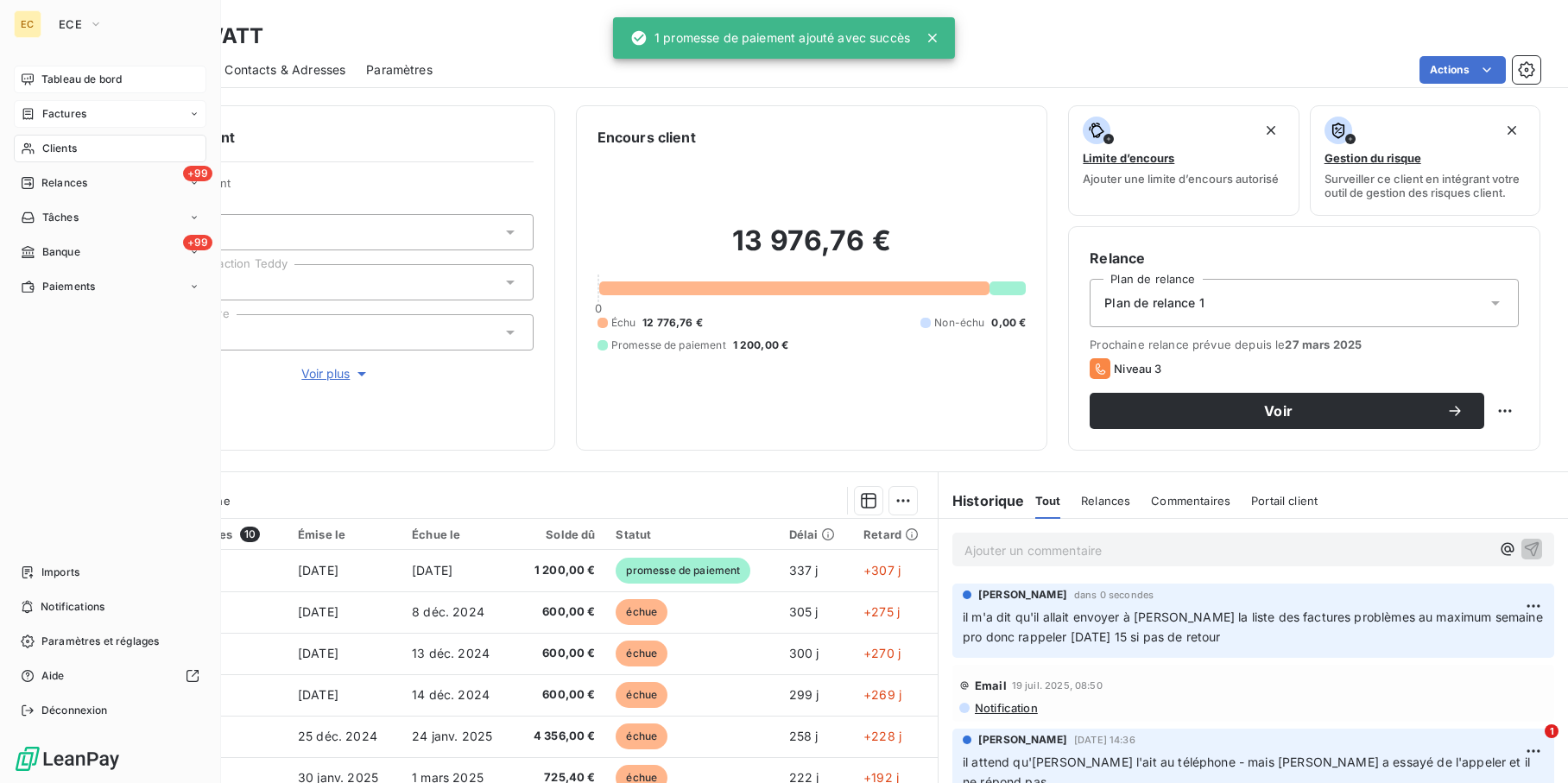
drag, startPoint x: 90, startPoint y: 150, endPoint x: 642, endPoint y: 182, distance: 552.9
click at [91, 150] on div "Clients" at bounding box center [110, 148] width 192 height 27
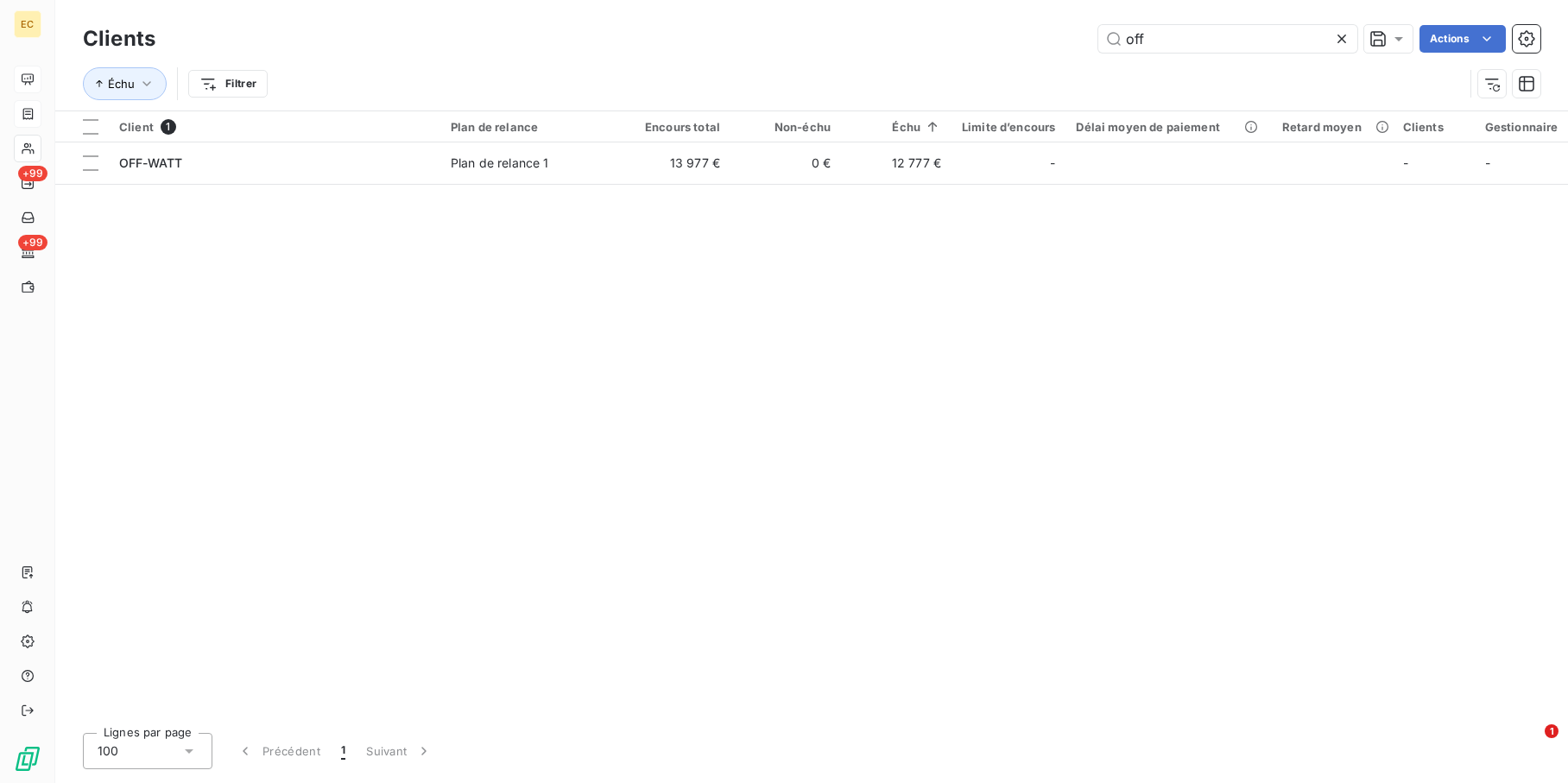
click at [922, 444] on div "Client 1 Plan de relance Encours total Non-échu Échu Limite d’encours Délai moy…" at bounding box center [811, 415] width 1512 height 608
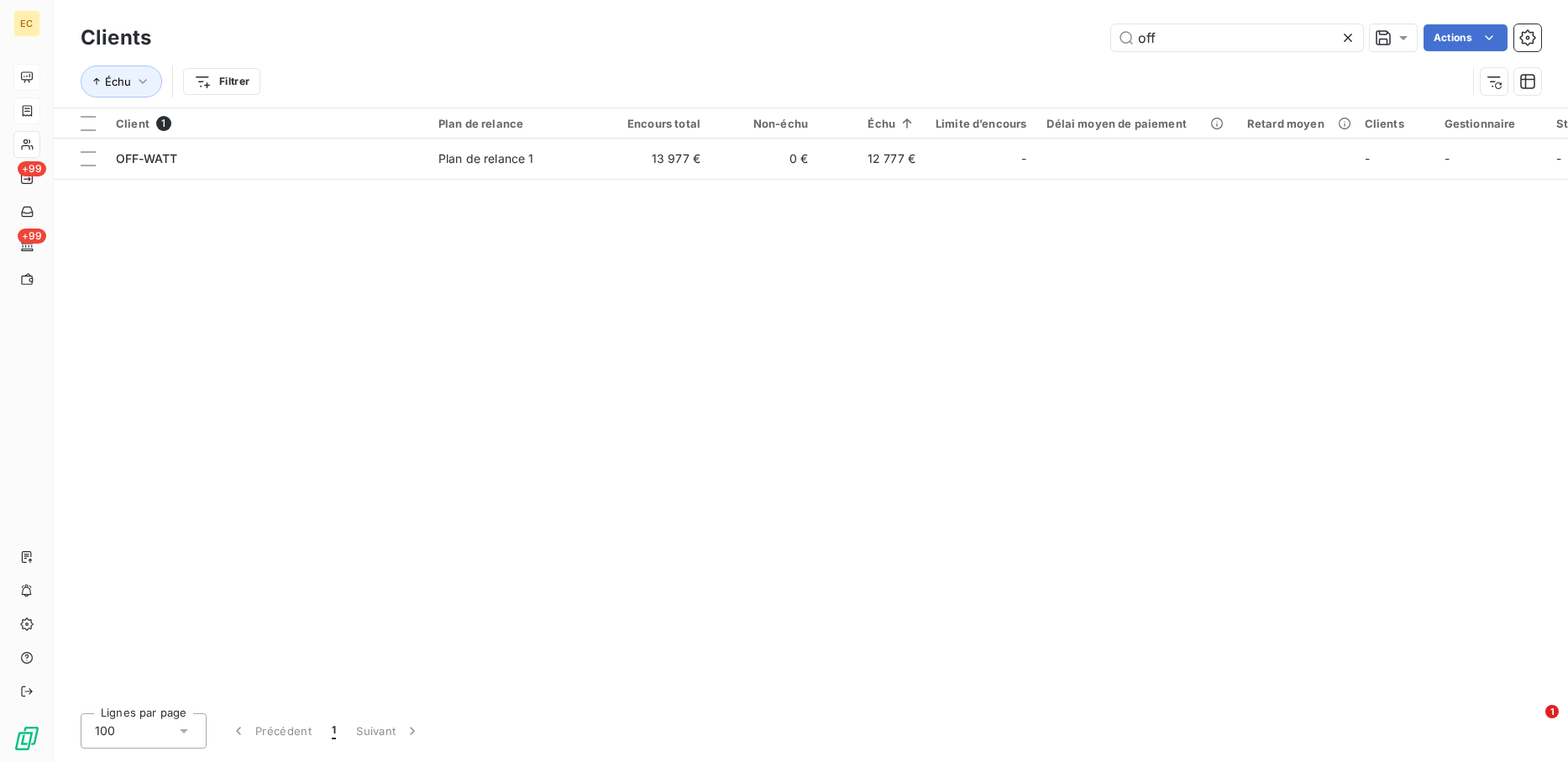
click at [720, 556] on div "Client 1 Plan de relance Encours total Non-échu Échu Limite d’encours Délai moy…" at bounding box center [812, 403] width 1515 height 591
drag, startPoint x: 1178, startPoint y: 32, endPoint x: 966, endPoint y: 38, distance: 212.1
click at [974, 50] on div "off Actions" at bounding box center [856, 38] width 1370 height 27
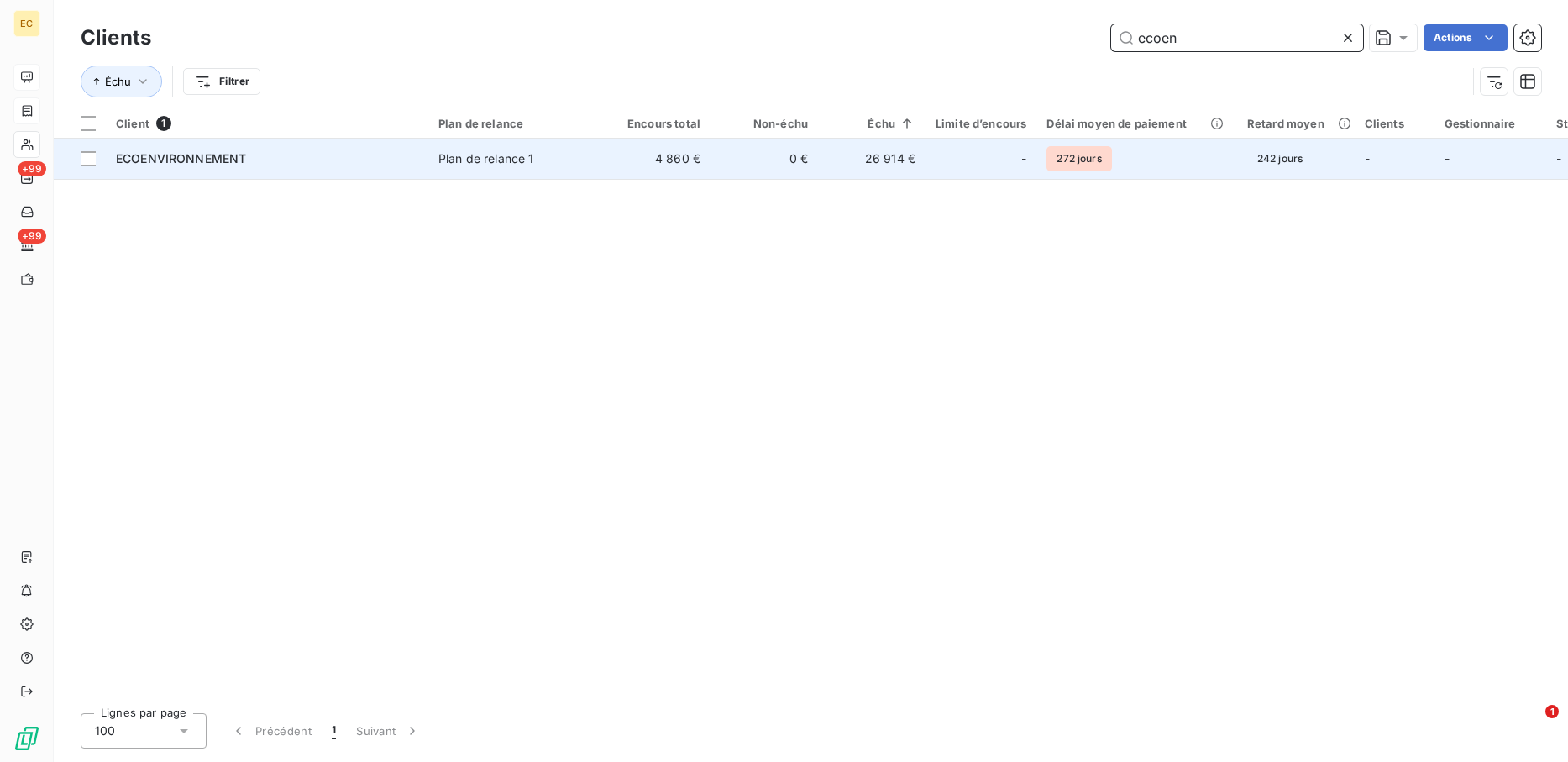
type input "ecoen"
click at [269, 165] on div "ECOENVIRONNEMENT" at bounding box center [267, 159] width 303 height 17
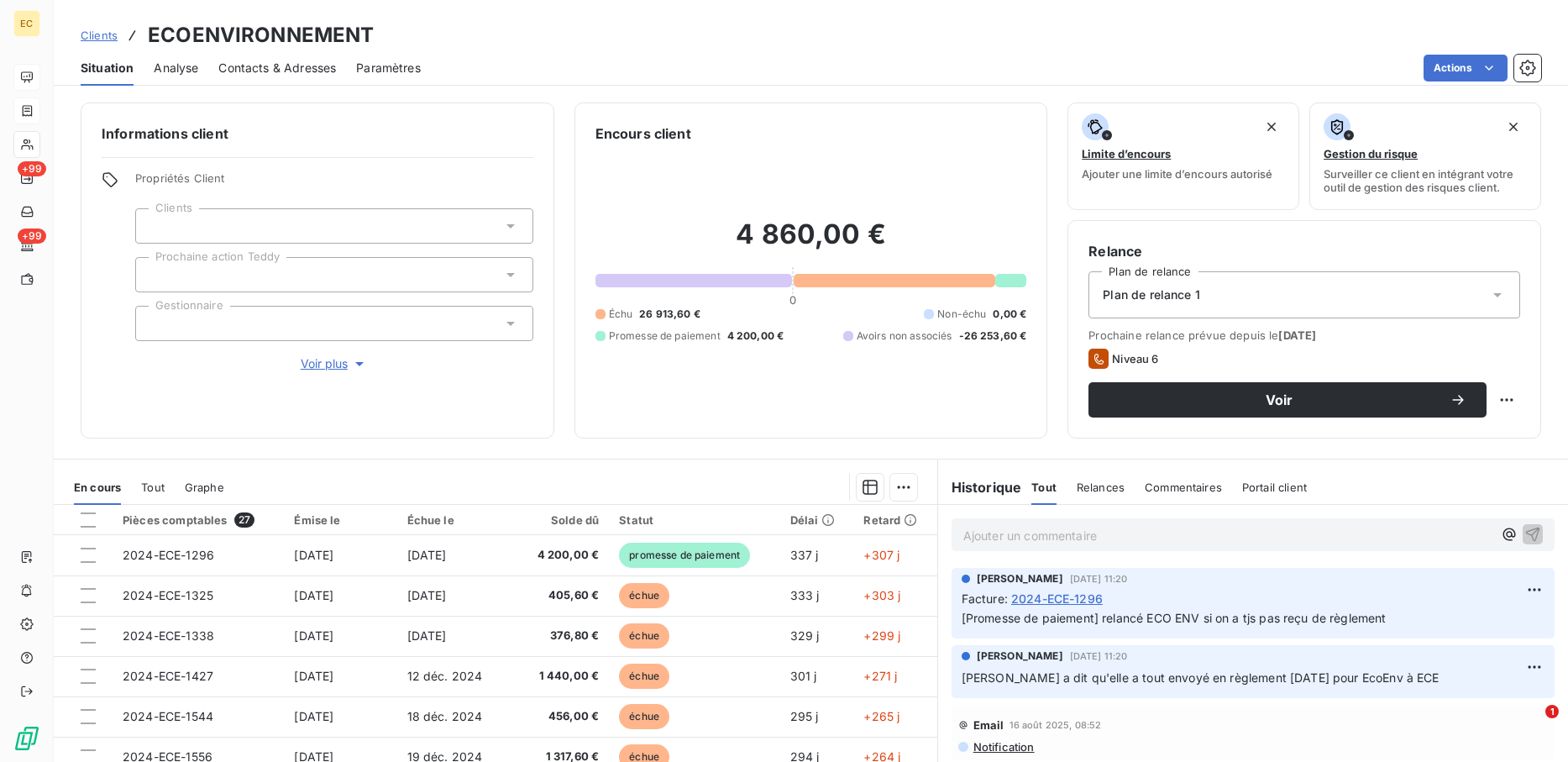
scroll to position [84, 0]
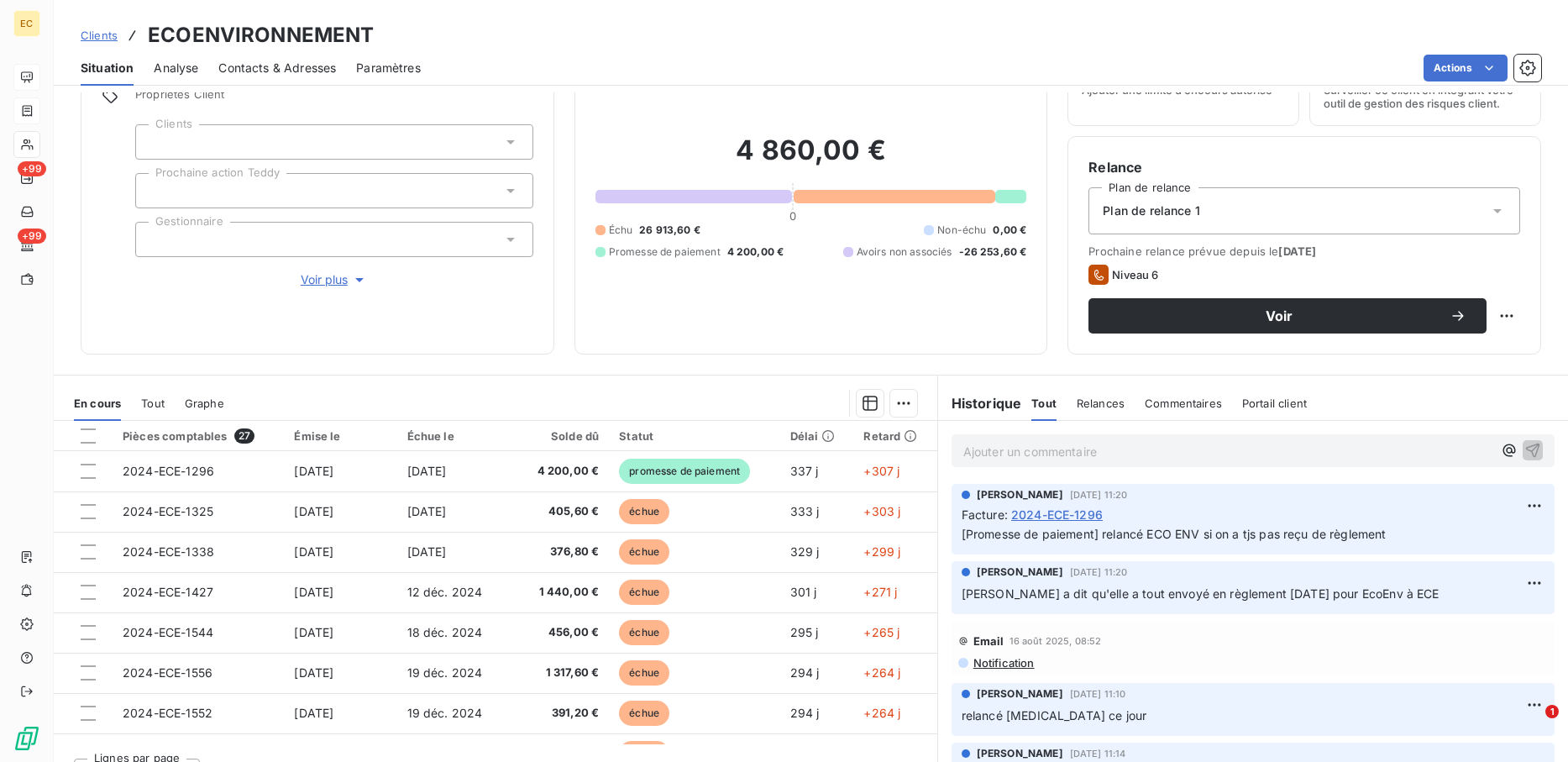
click at [1095, 456] on p "Ajouter un commentaire ﻿" at bounding box center [1228, 451] width 529 height 21
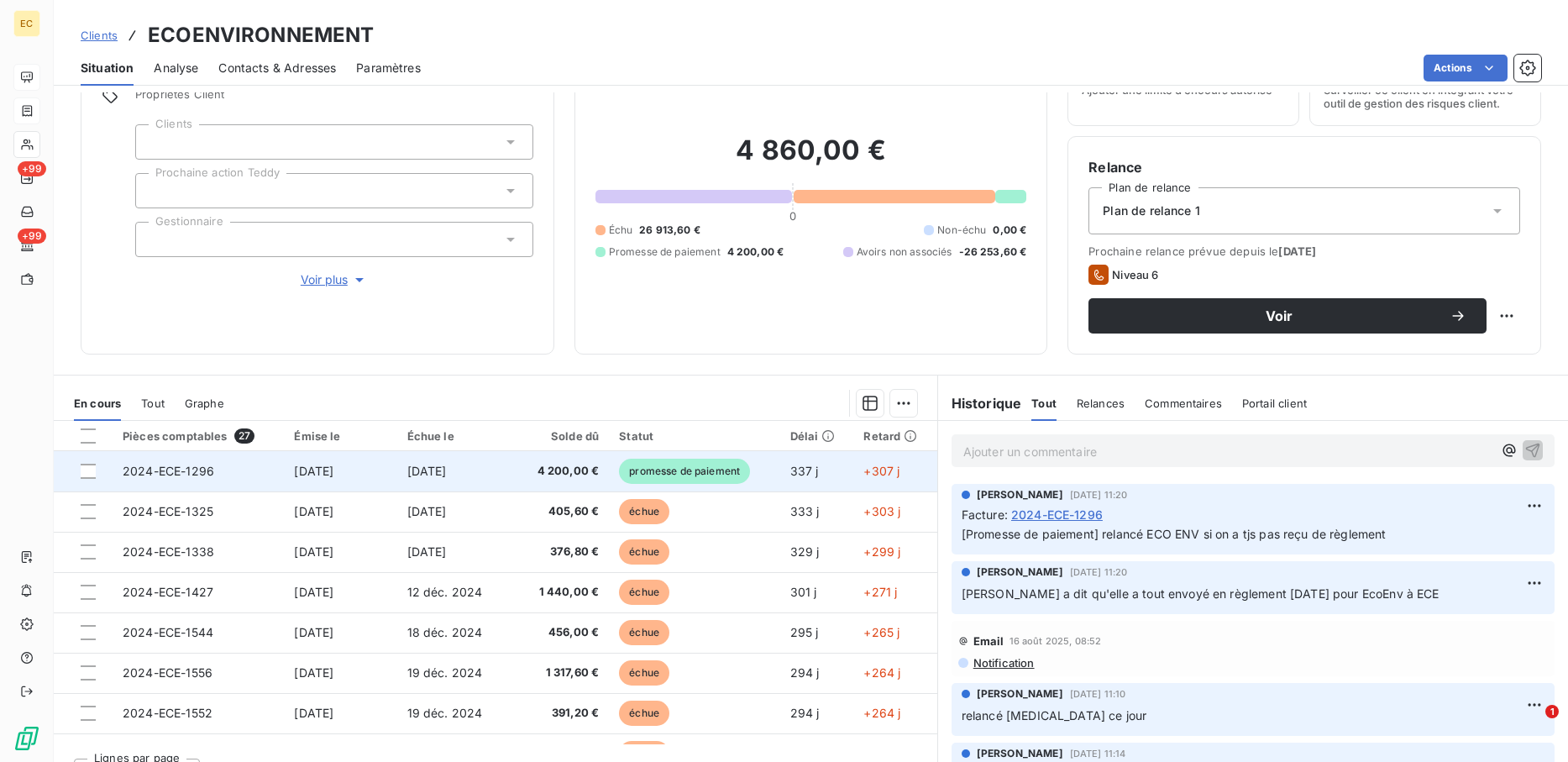
click at [447, 474] on span "[DATE]" at bounding box center [426, 471] width 39 height 15
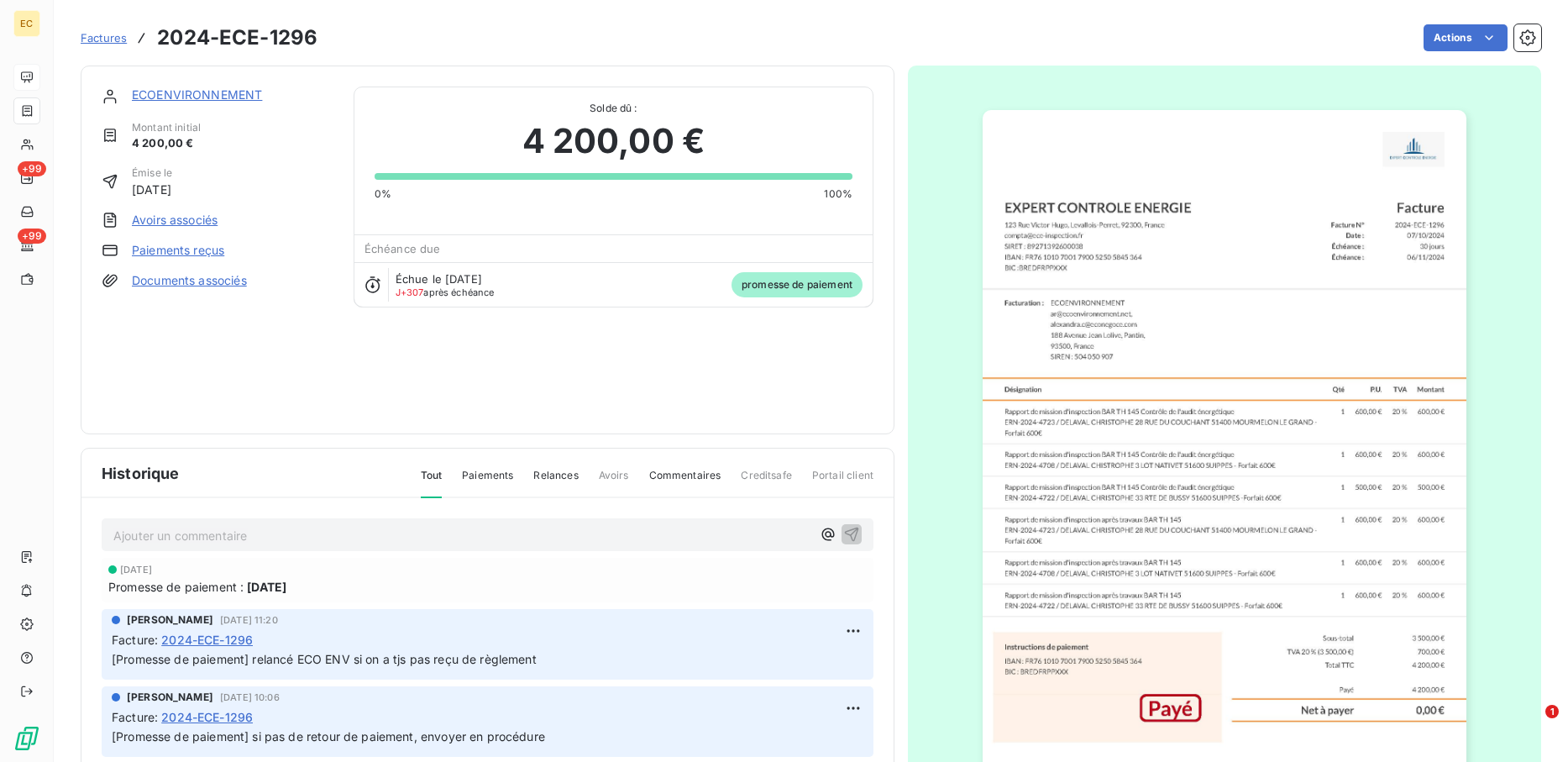
click at [151, 91] on link "ECOENVIRONNEMENT" at bounding box center [197, 94] width 130 height 15
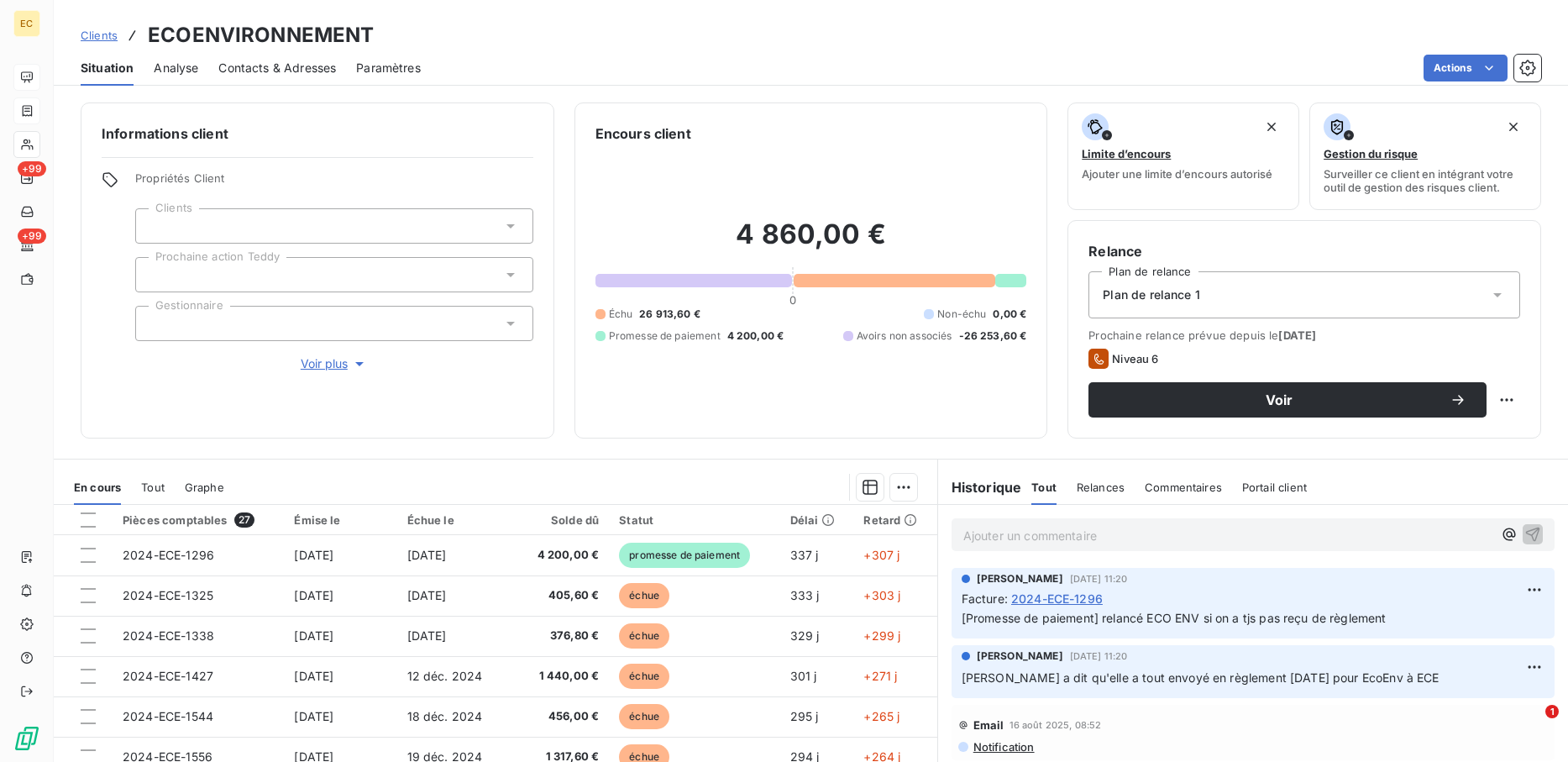
click at [558, 436] on div "Informations client Propriétés Client Clients Prochaine action Teddy Gestionnai…" at bounding box center [812, 271] width 1515 height 336
click at [1121, 533] on p "Ajouter un commentaire ﻿" at bounding box center [1228, 536] width 529 height 21
drag, startPoint x: 1023, startPoint y: 552, endPoint x: 1017, endPoint y: 544, distance: 10.0
click at [1018, 550] on div "Ajouter un commentaire ﻿" at bounding box center [1253, 535] width 630 height 60
click at [1006, 544] on div "Ajouter un commentaire ﻿" at bounding box center [1253, 535] width 603 height 33
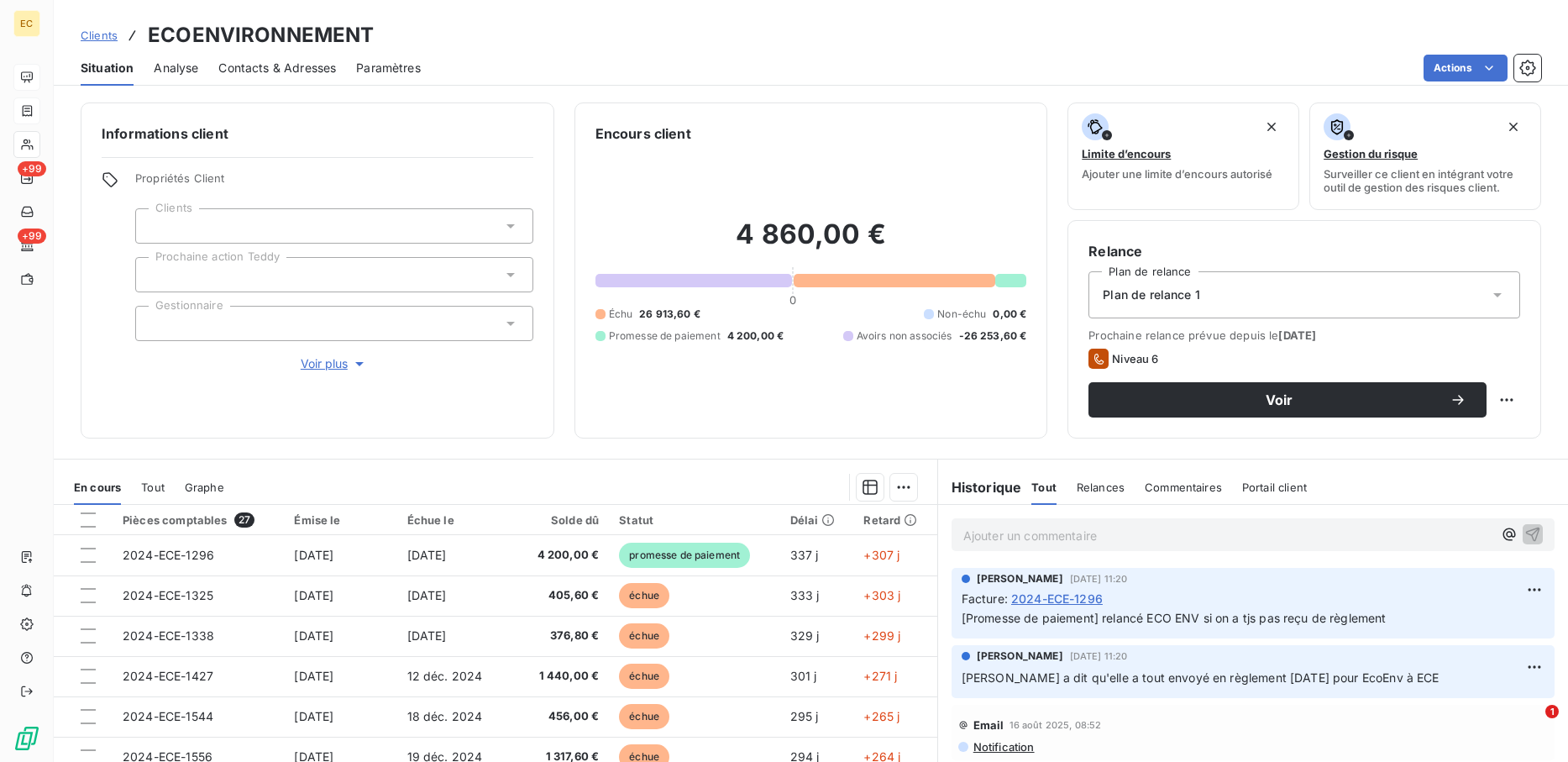
click at [1001, 535] on p "Ajouter un commentaire ﻿" at bounding box center [1228, 536] width 529 height 21
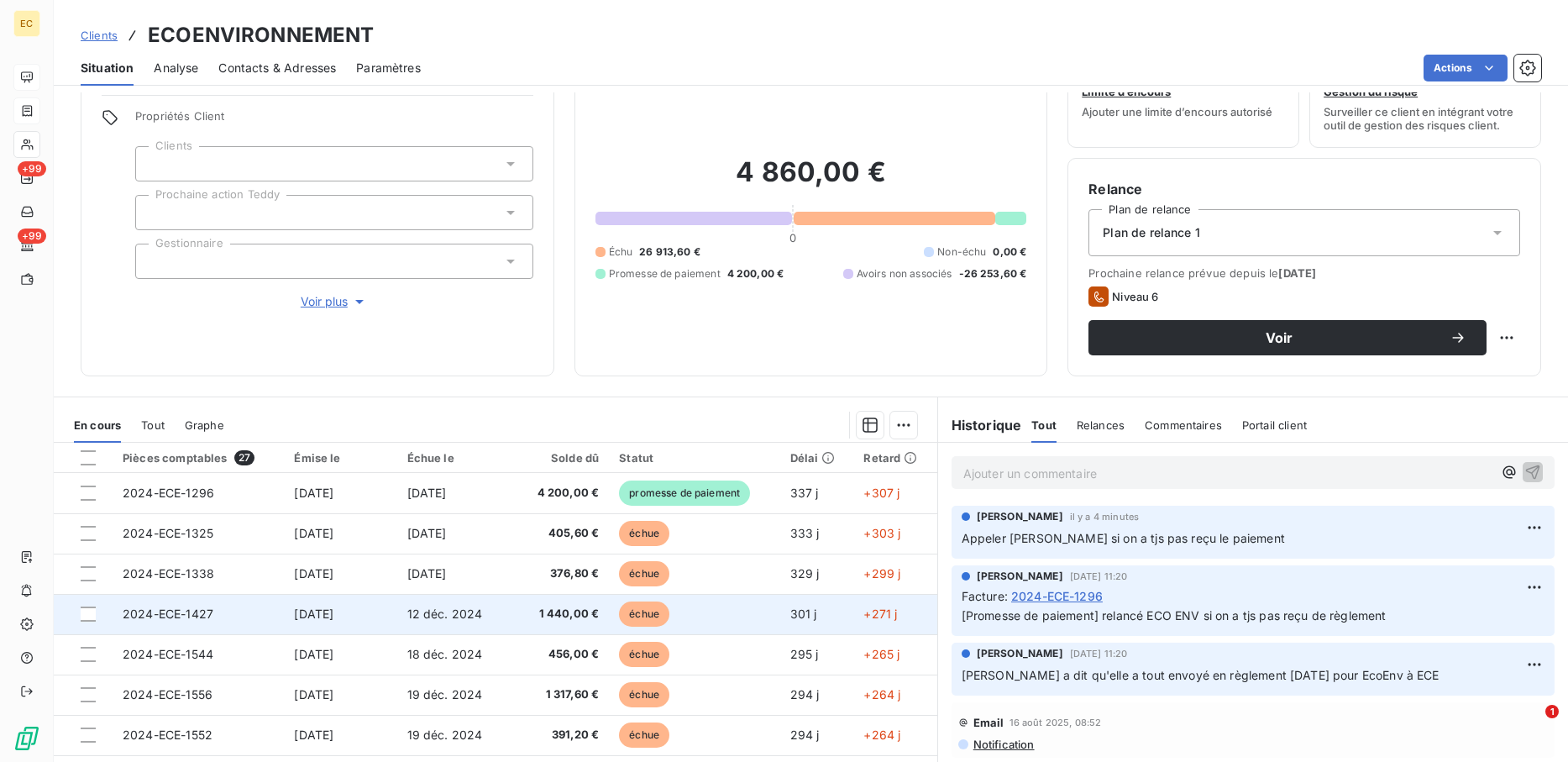
scroll to position [116, 0]
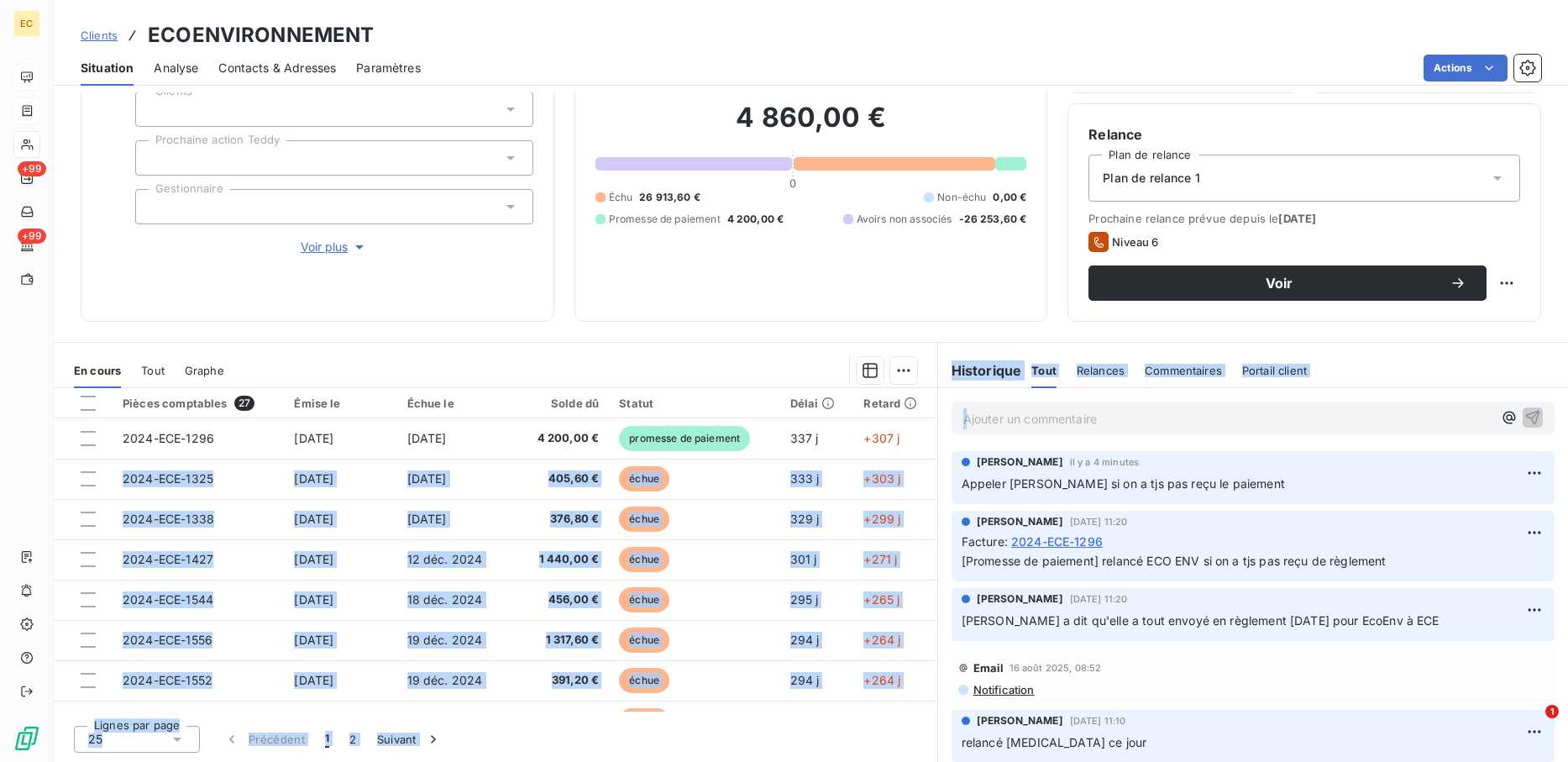
click at [930, 447] on div "En cours Tout Graphe Pièces comptables 27 Émise le Échue le Solde dû Statut Dél…" at bounding box center [812, 552] width 1515 height 420
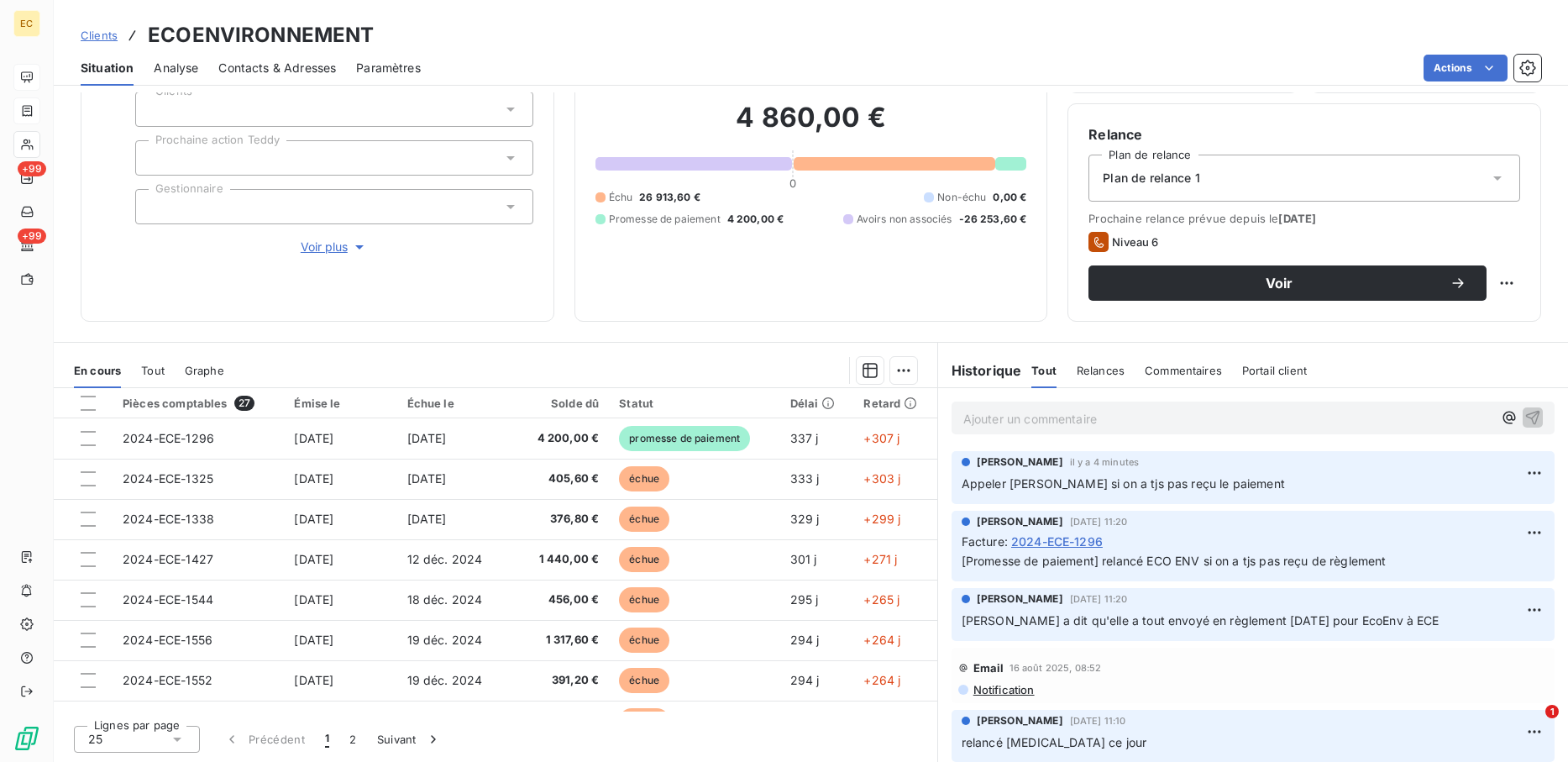
drag, startPoint x: 930, startPoint y: 447, endPoint x: 696, endPoint y: 315, distance: 268.7
click at [696, 315] on div "Encours client 4 860,00 € 0 Échu 26 913,60 € Non-échu 0,00 € Promesse de paieme…" at bounding box center [812, 153] width 474 height 336
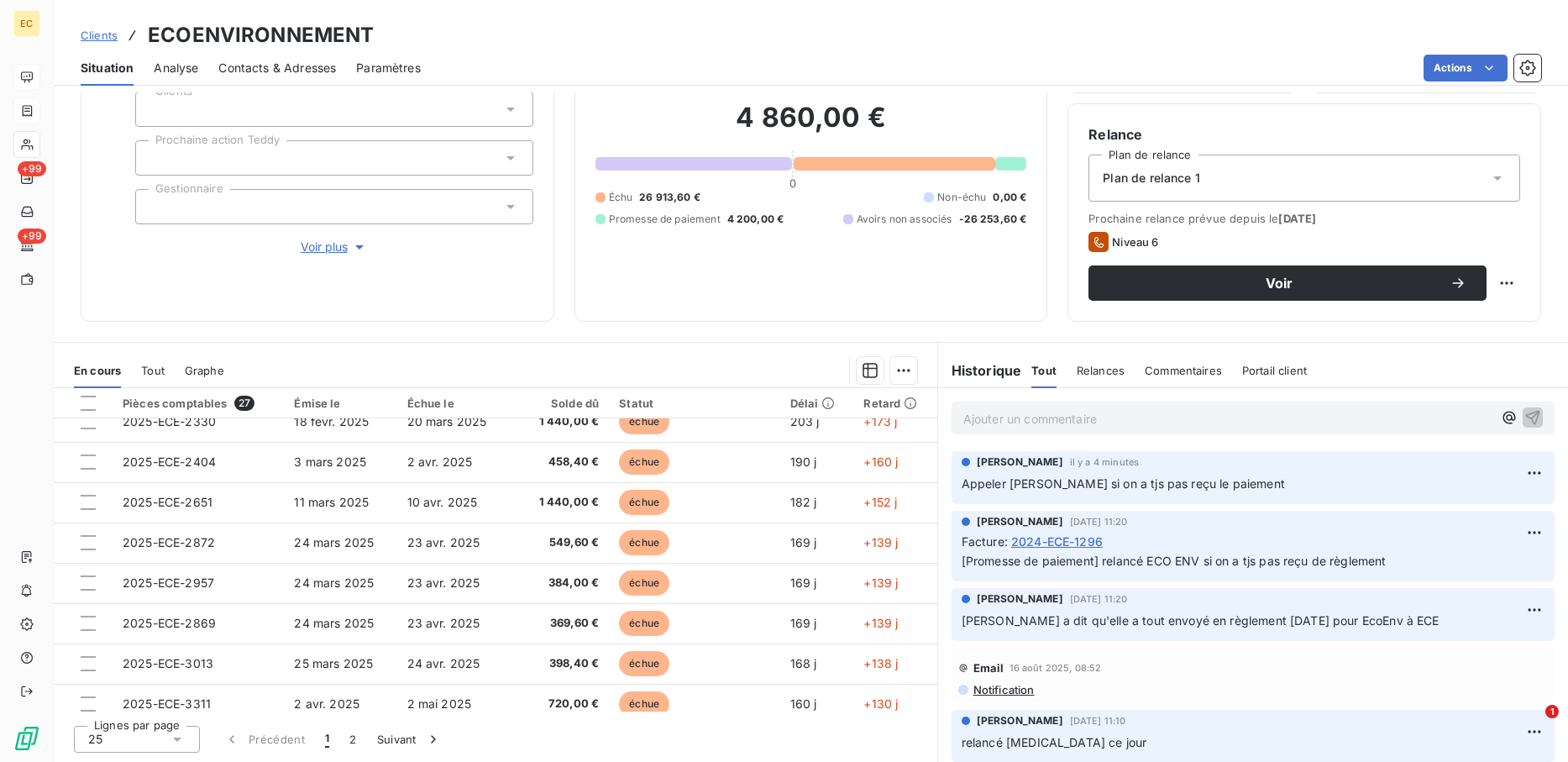
scroll to position [0, 0]
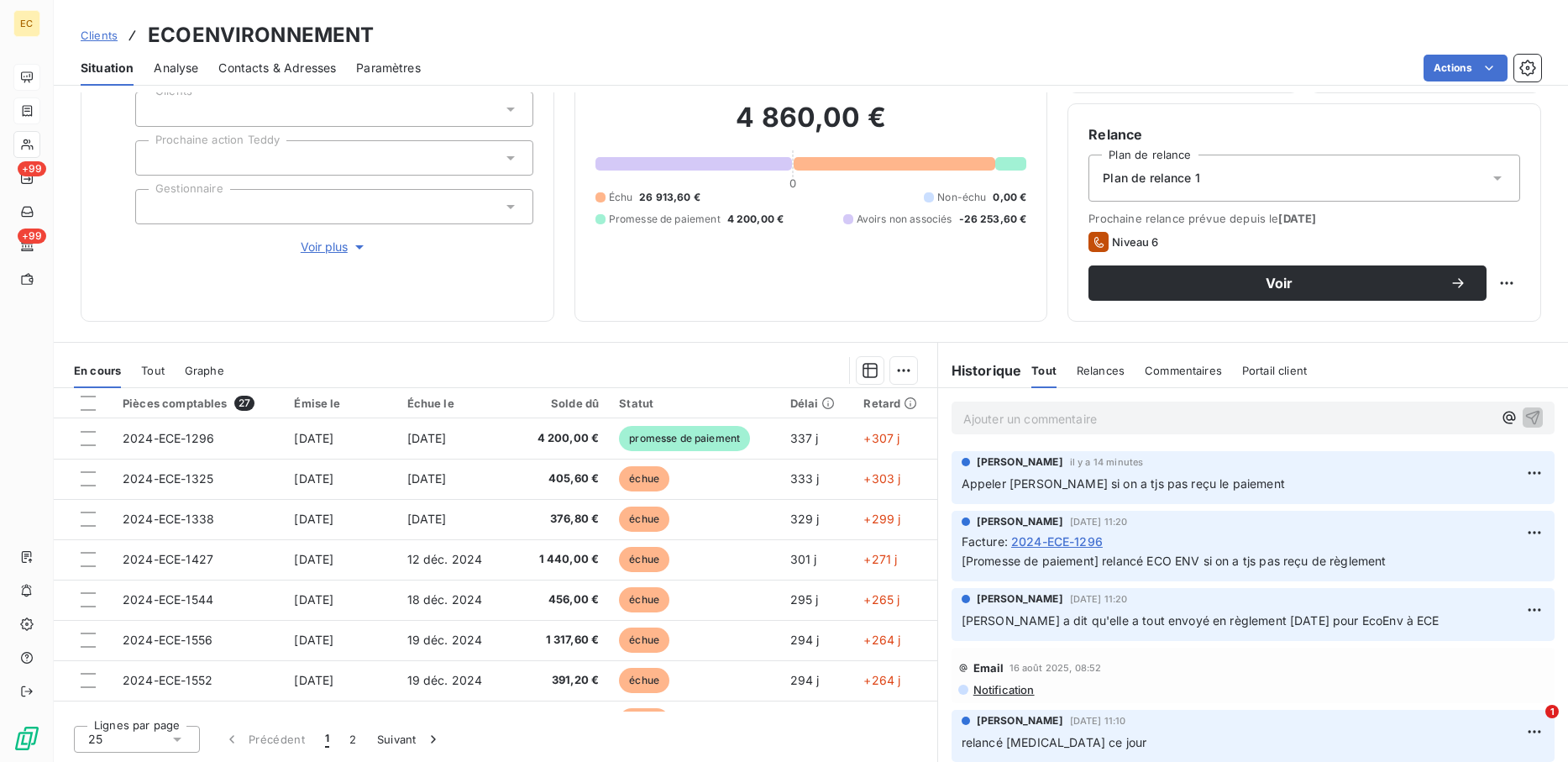
click at [108, 39] on span "Clients" at bounding box center [99, 35] width 37 height 14
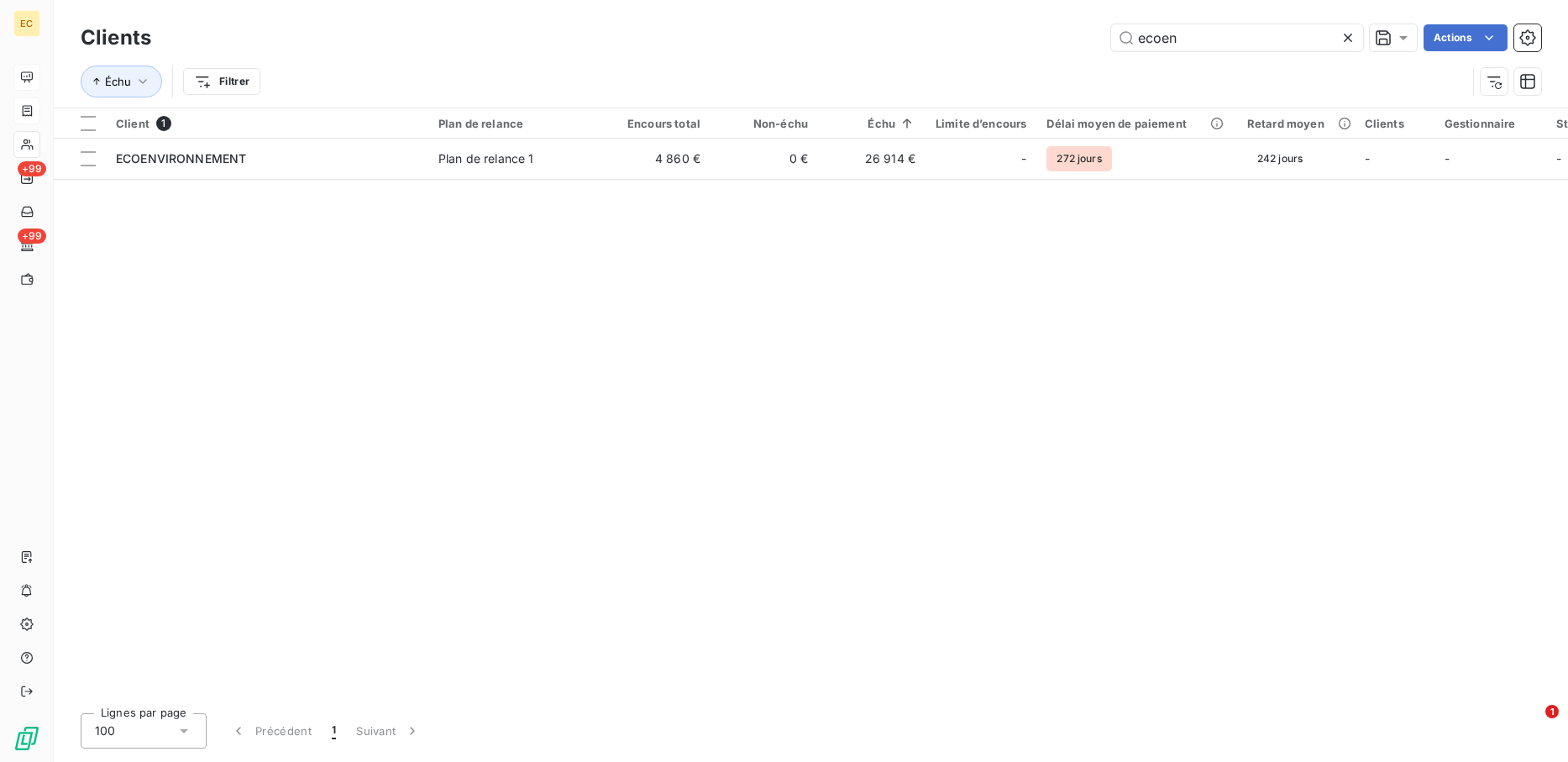
drag, startPoint x: 1228, startPoint y: 36, endPoint x: 939, endPoint y: 30, distance: 289.1
click at [939, 30] on div "ecoen Actions" at bounding box center [856, 38] width 1370 height 27
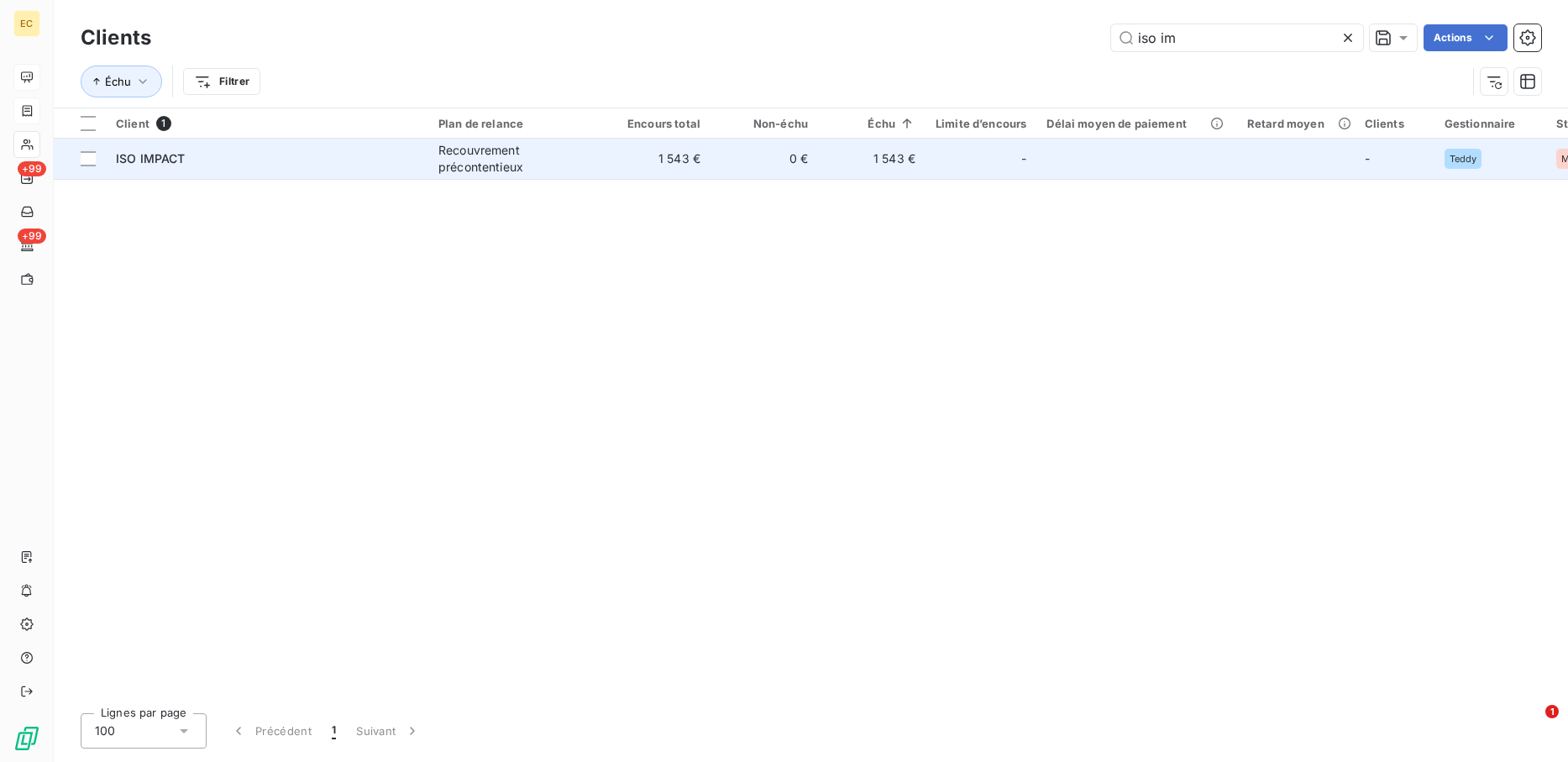
type input "iso im"
click at [539, 157] on div "Recouvrement précontentieux" at bounding box center [515, 159] width 155 height 34
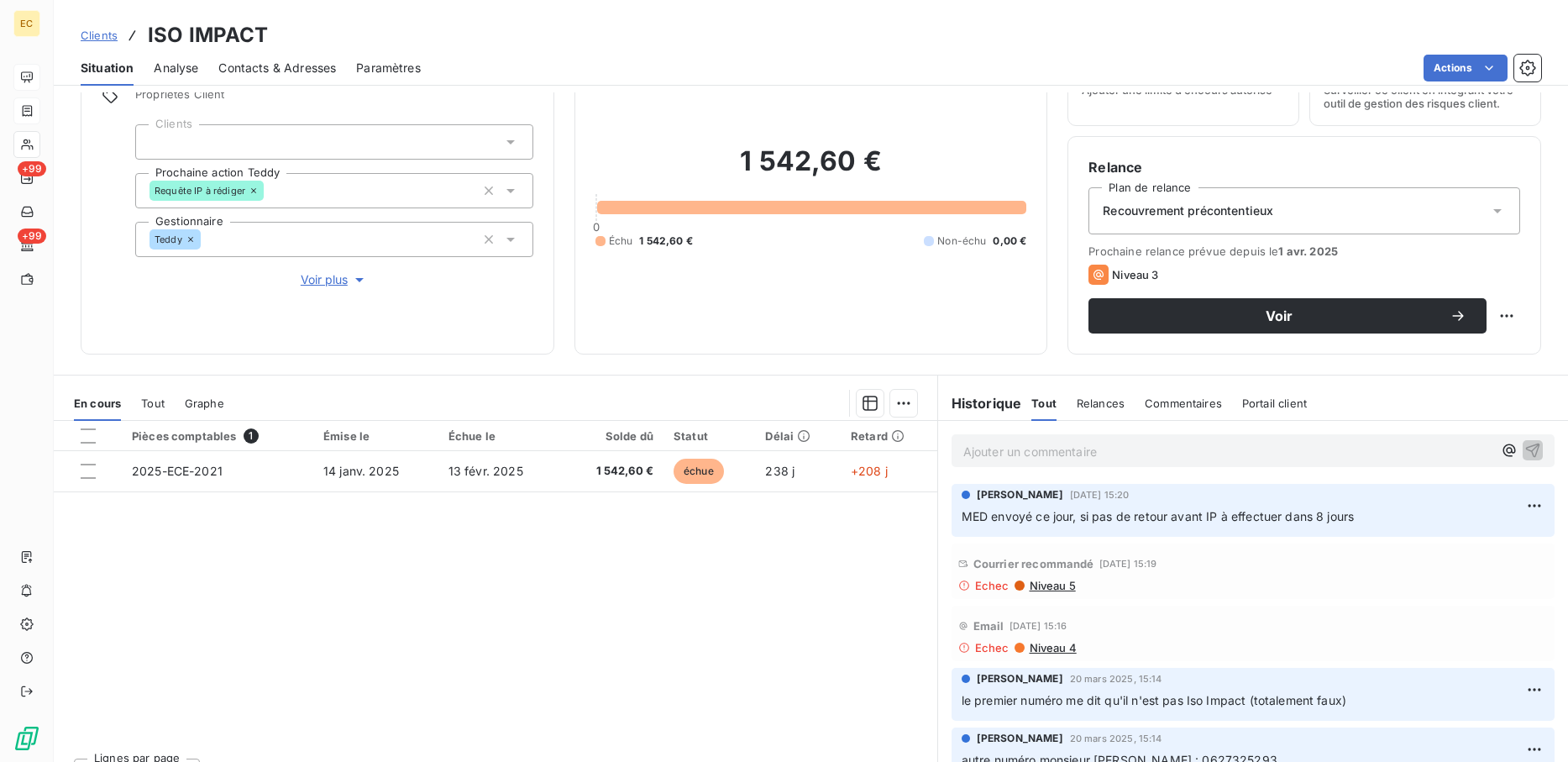
drag, startPoint x: 112, startPoint y: 29, endPoint x: 412, endPoint y: 29, distance: 300.0
click at [112, 29] on span "Clients" at bounding box center [99, 35] width 37 height 14
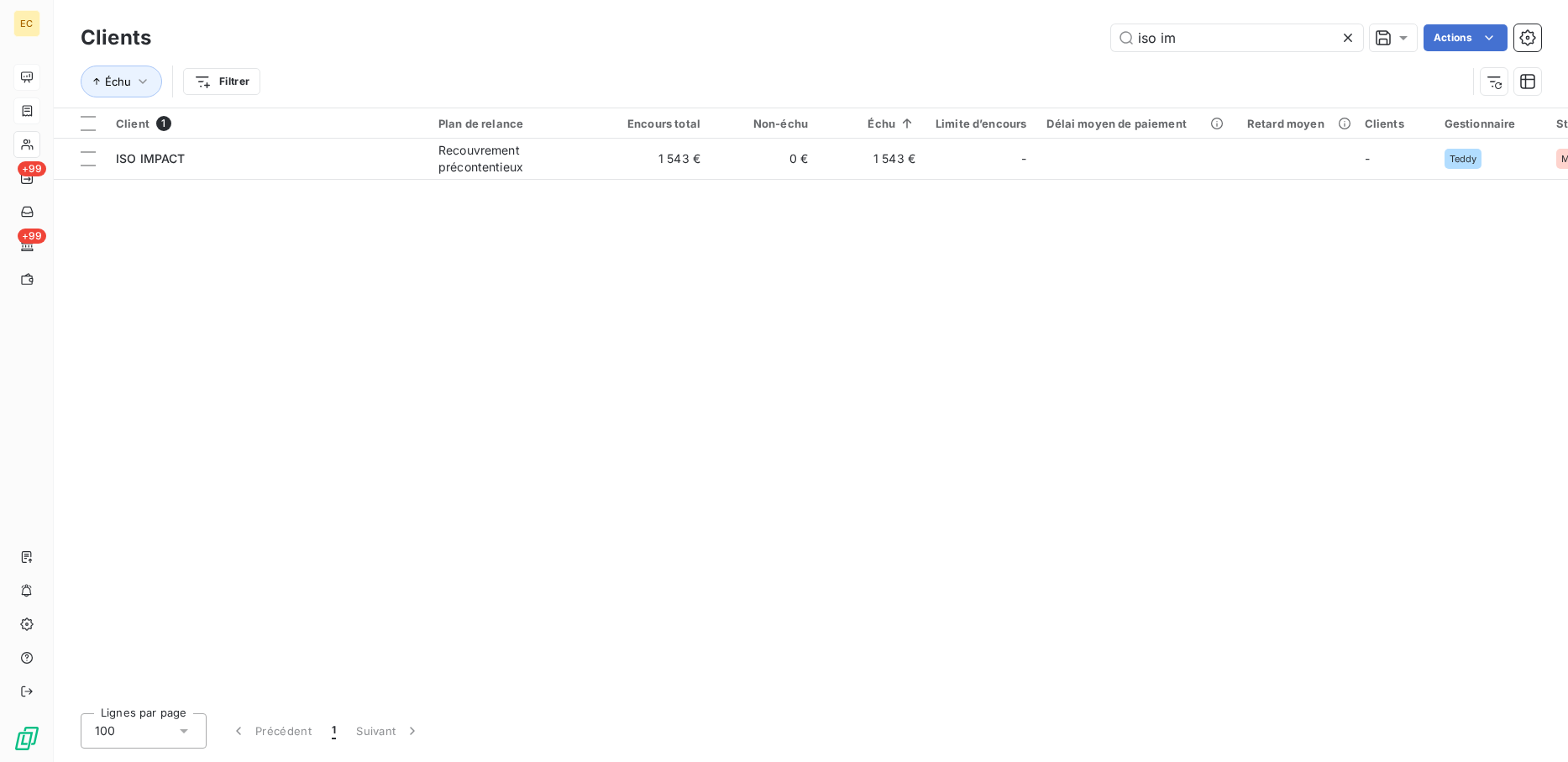
click at [917, 28] on div "iso im Actions" at bounding box center [856, 38] width 1370 height 27
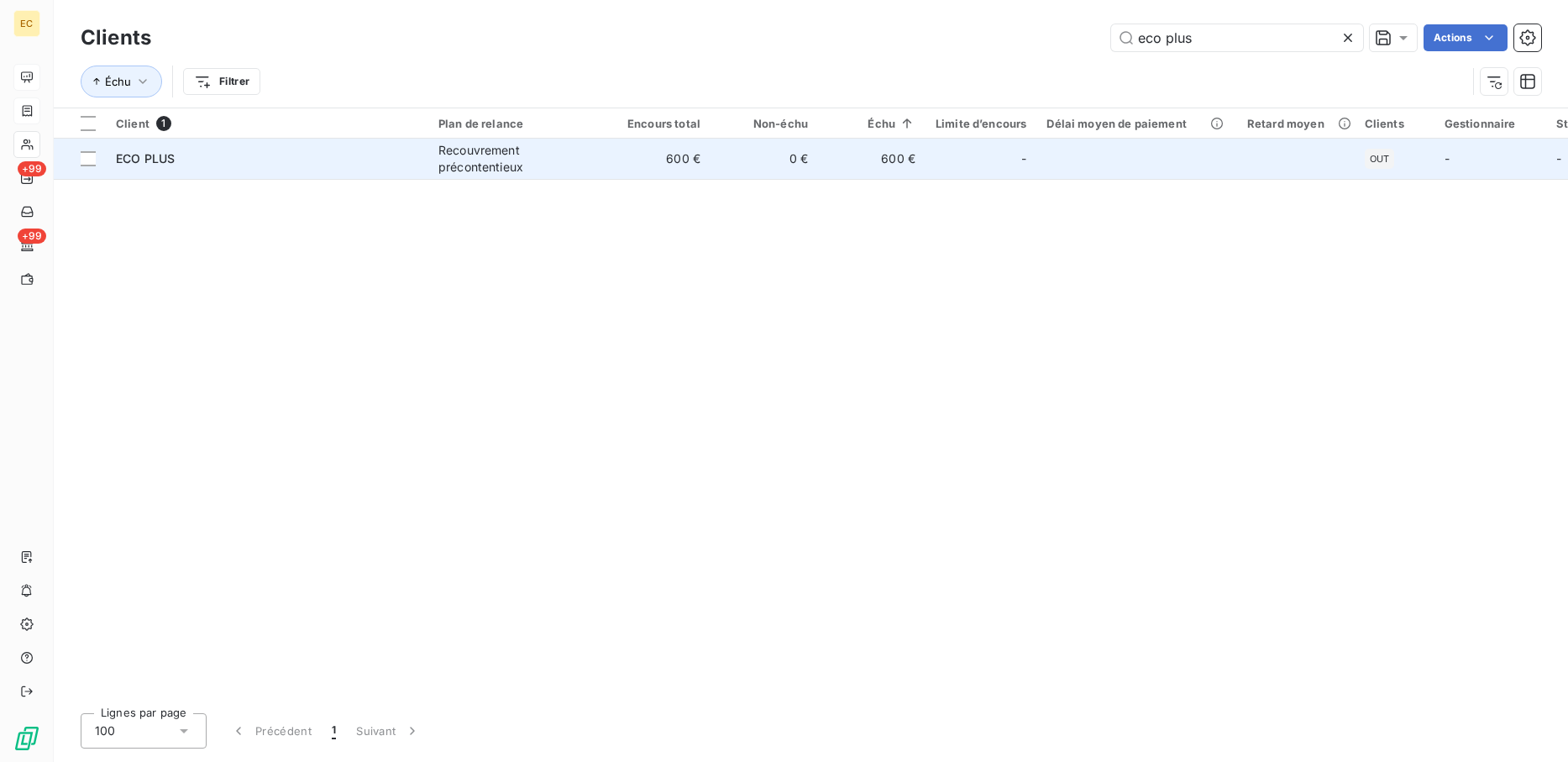
type input "eco plus"
click at [737, 175] on td "0 €" at bounding box center [764, 159] width 107 height 40
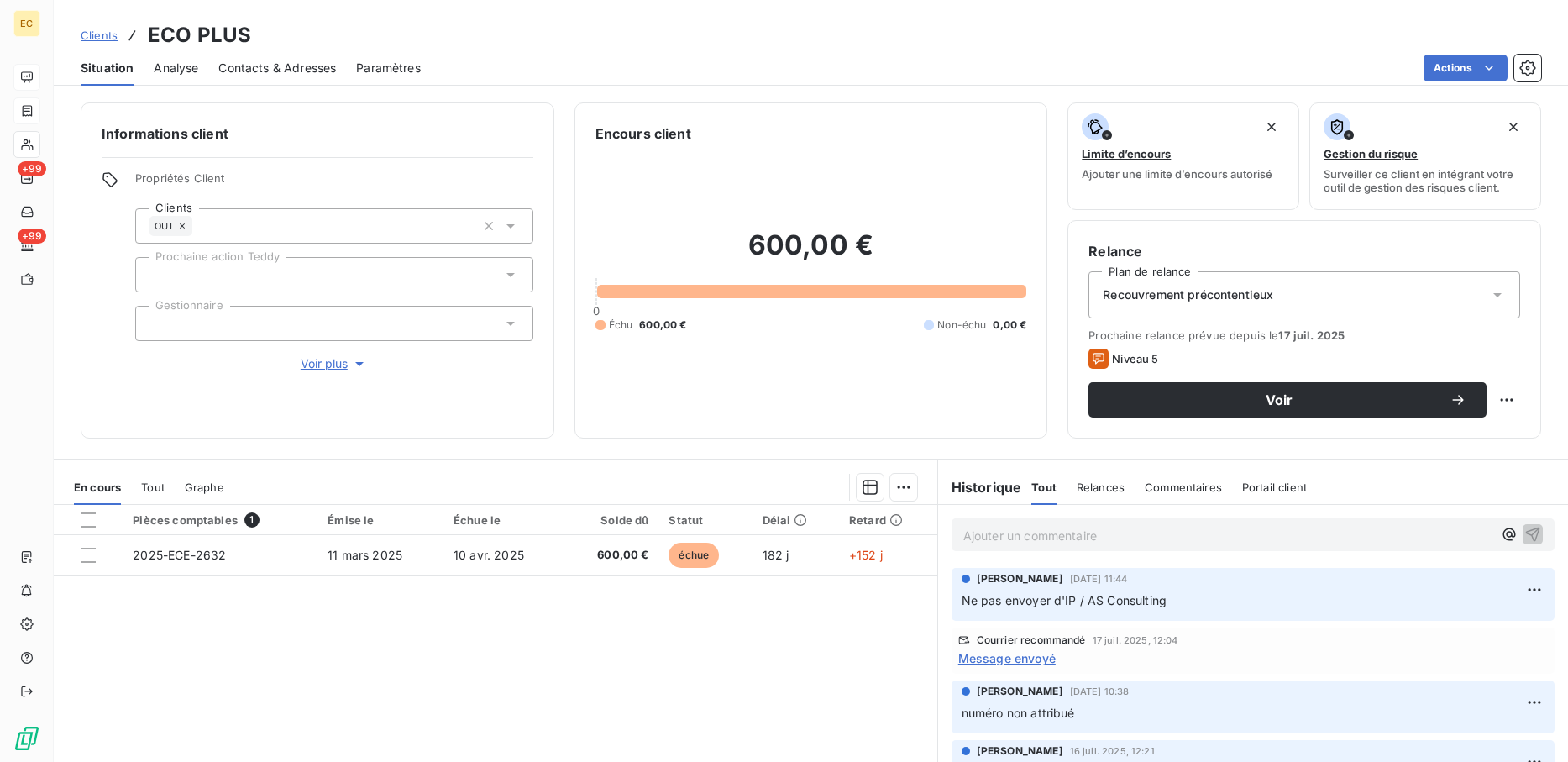
click at [93, 28] on span "Clients" at bounding box center [99, 35] width 37 height 14
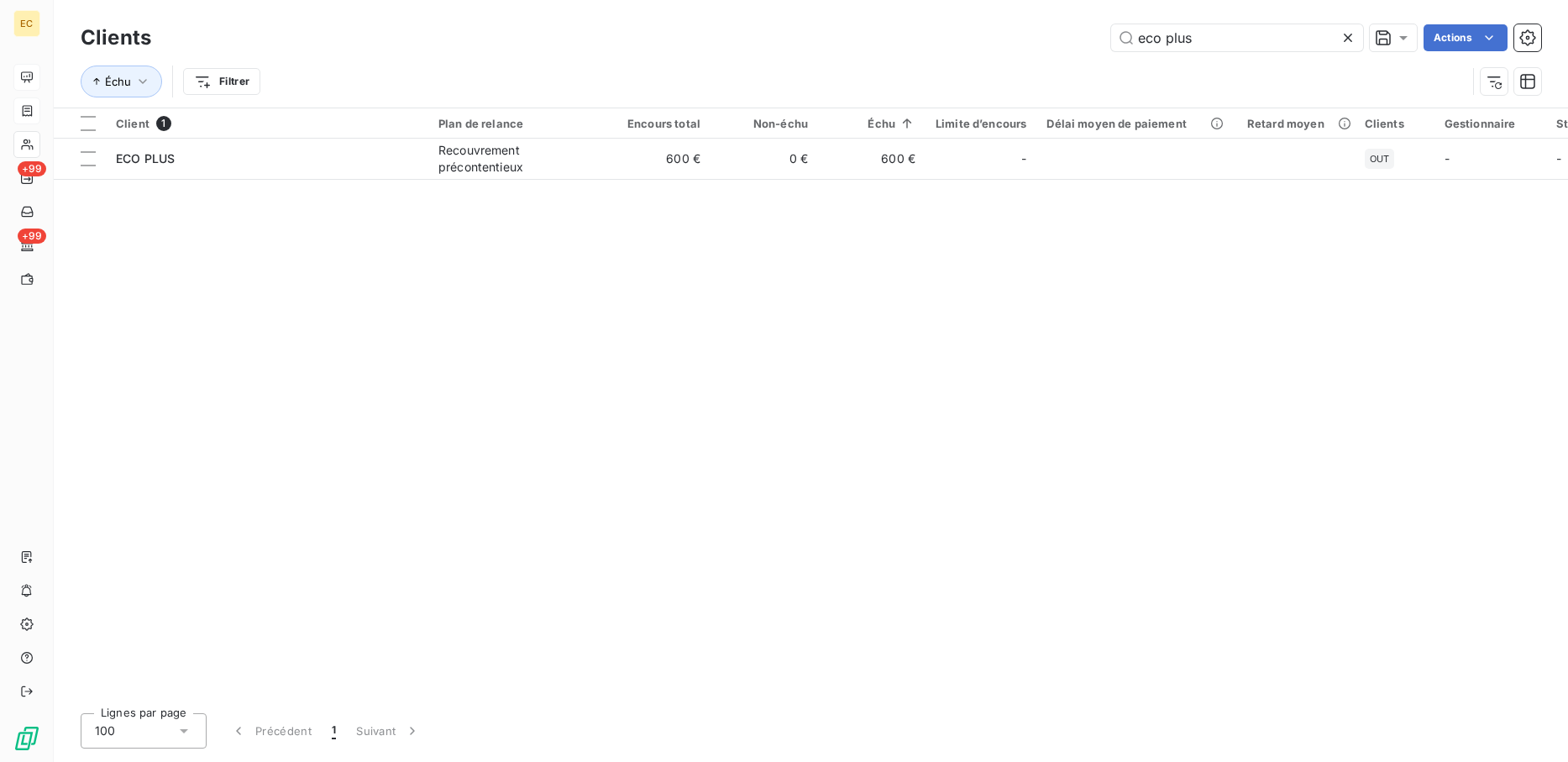
click at [967, 458] on div "Client 1 Plan de relance Encours total Non-échu Échu Limite d’encours Délai moy…" at bounding box center [812, 403] width 1515 height 591
drag, startPoint x: 1217, startPoint y: 39, endPoint x: 949, endPoint y: -4, distance: 271.4
click at [949, 0] on html "EC +99 +99 Clients eco plus Actions Échu Filtrer Client 1 Plan de relance Encou…" at bounding box center [784, 381] width 1568 height 762
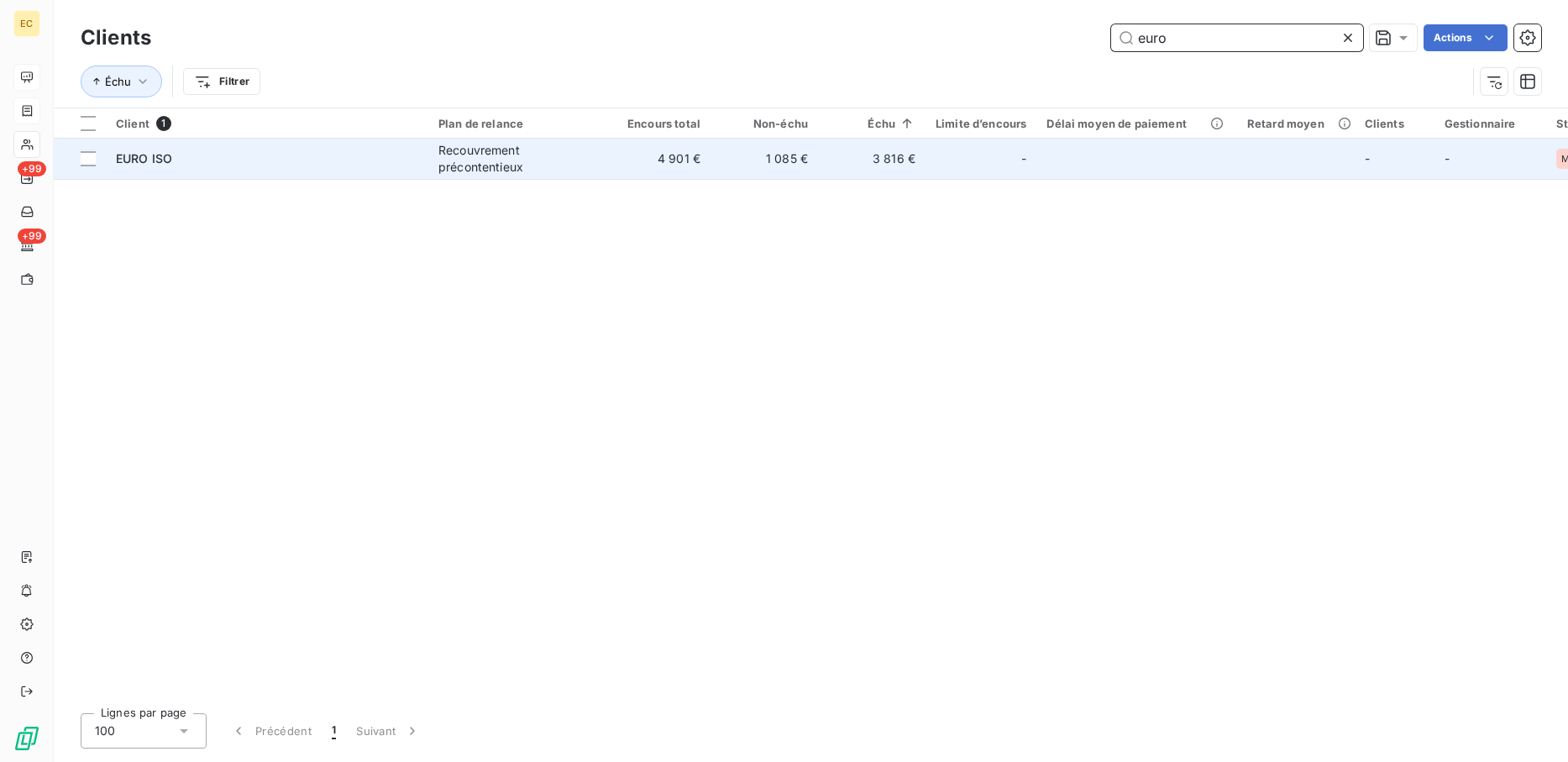
type input "euro"
click at [625, 149] on td "4 901 €" at bounding box center [657, 159] width 107 height 40
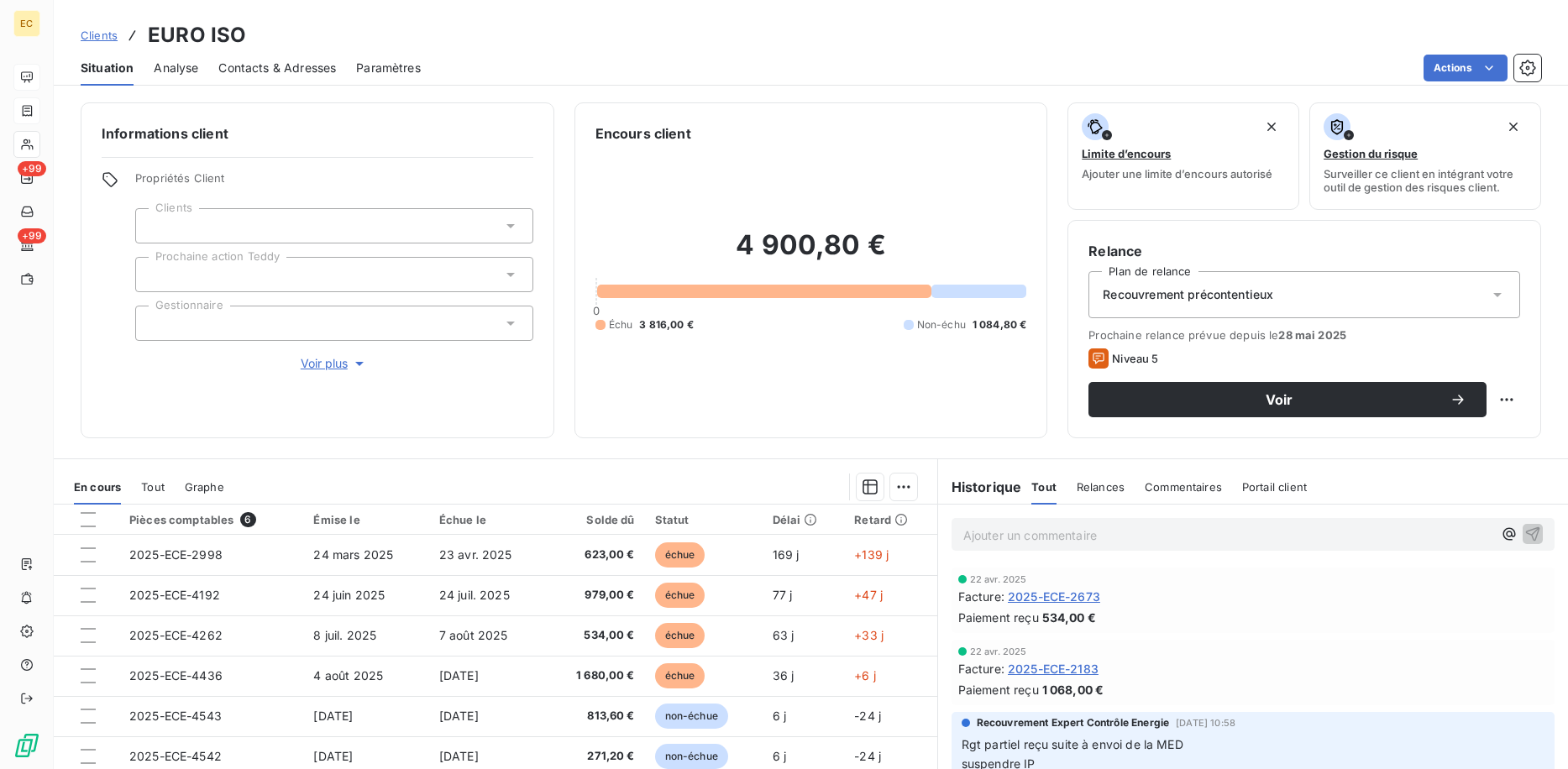
click at [264, 70] on span "Contacts & Adresses" at bounding box center [277, 68] width 117 height 16
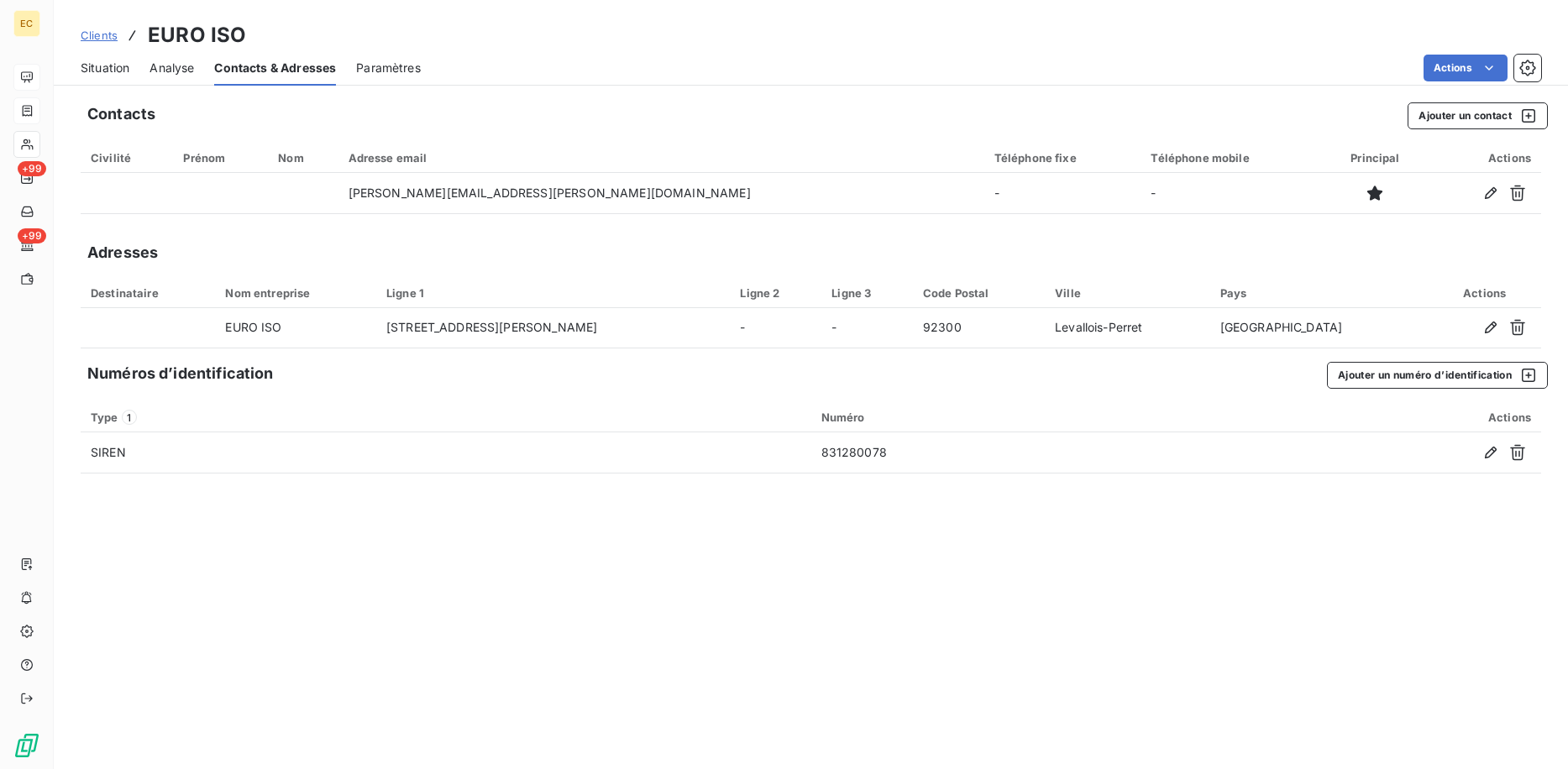
click at [108, 66] on span "Situation" at bounding box center [105, 68] width 49 height 16
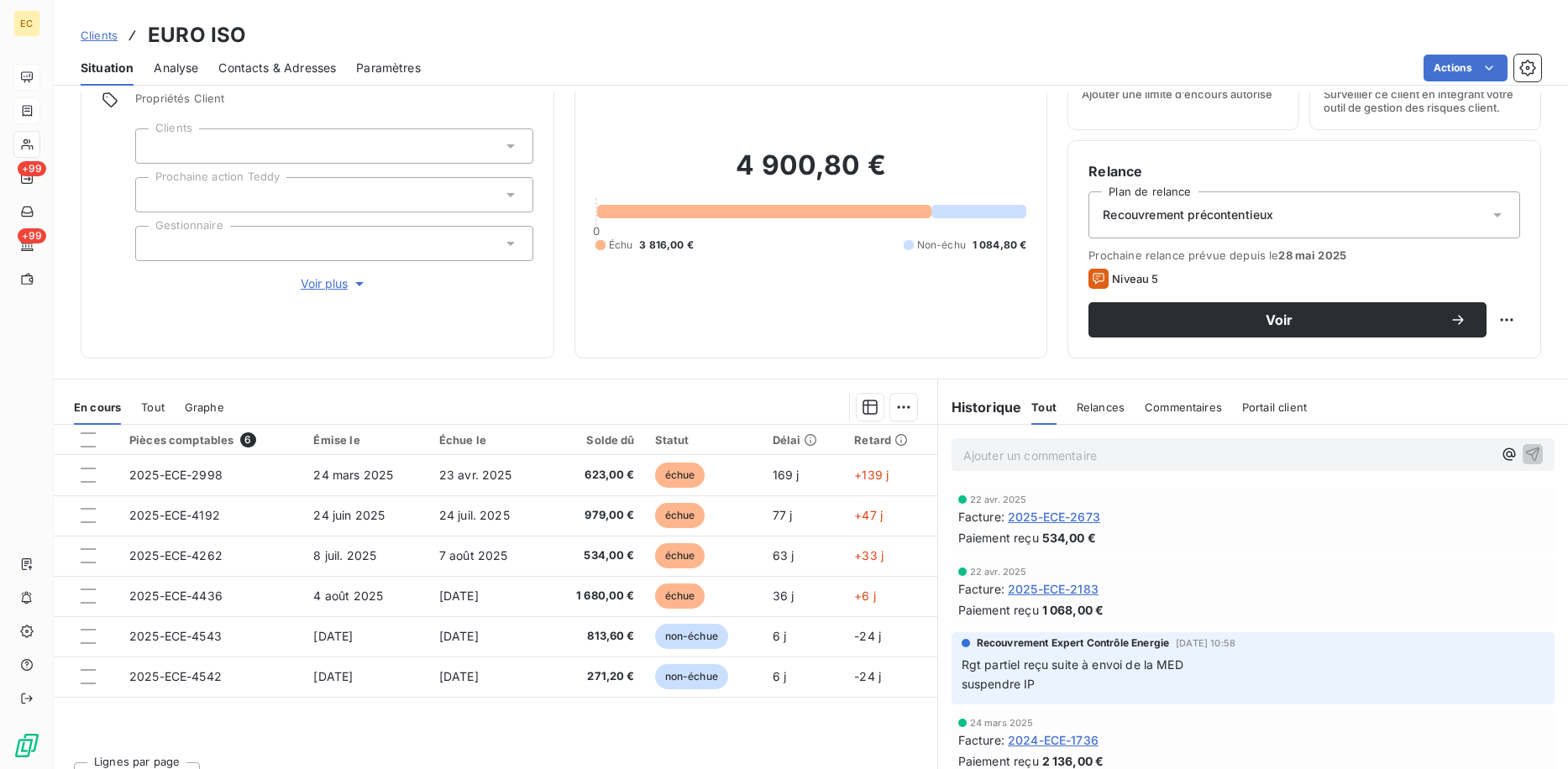
scroll to position [109, 0]
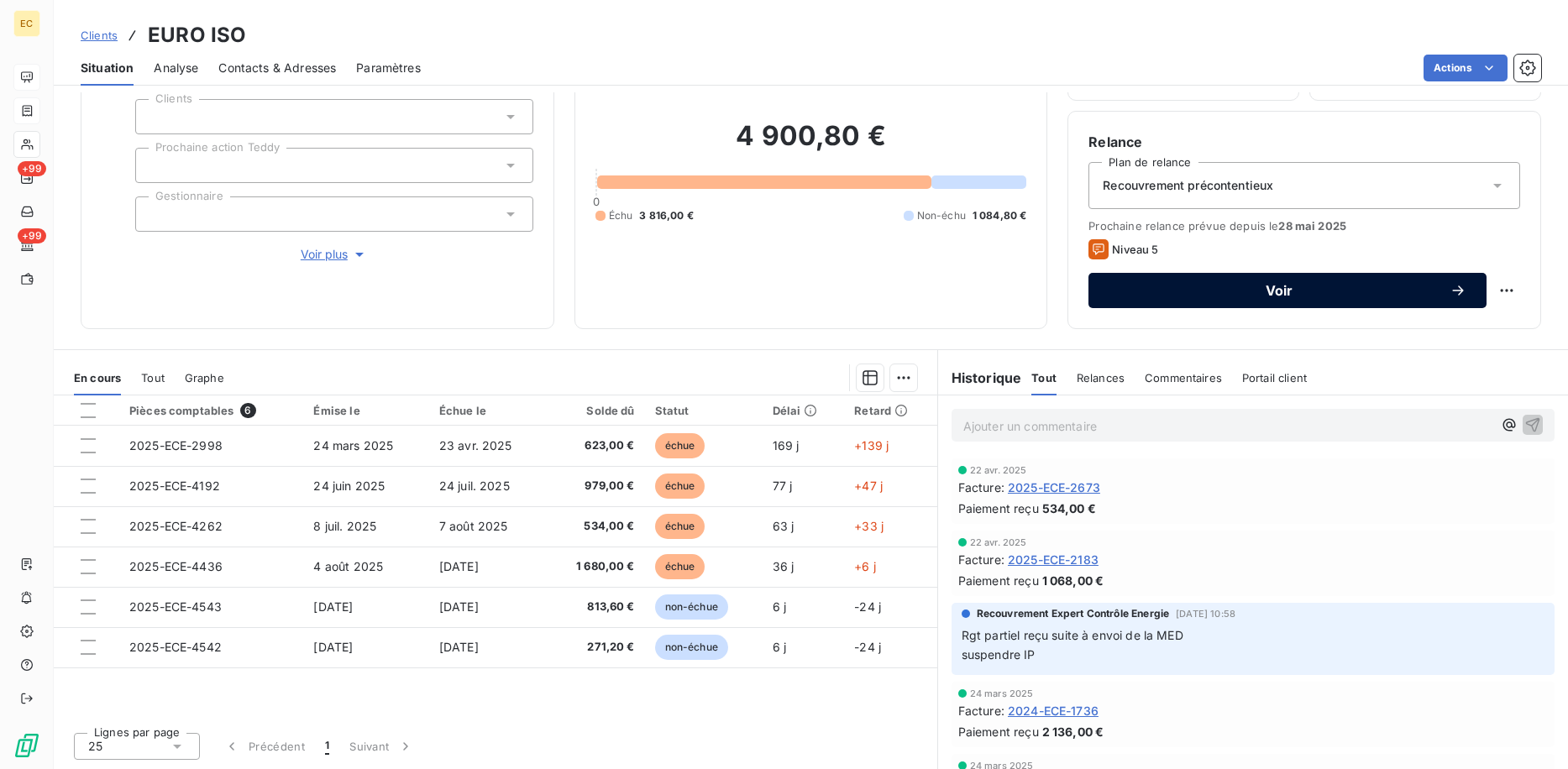
click at [1221, 280] on button "Voir" at bounding box center [1287, 291] width 398 height 35
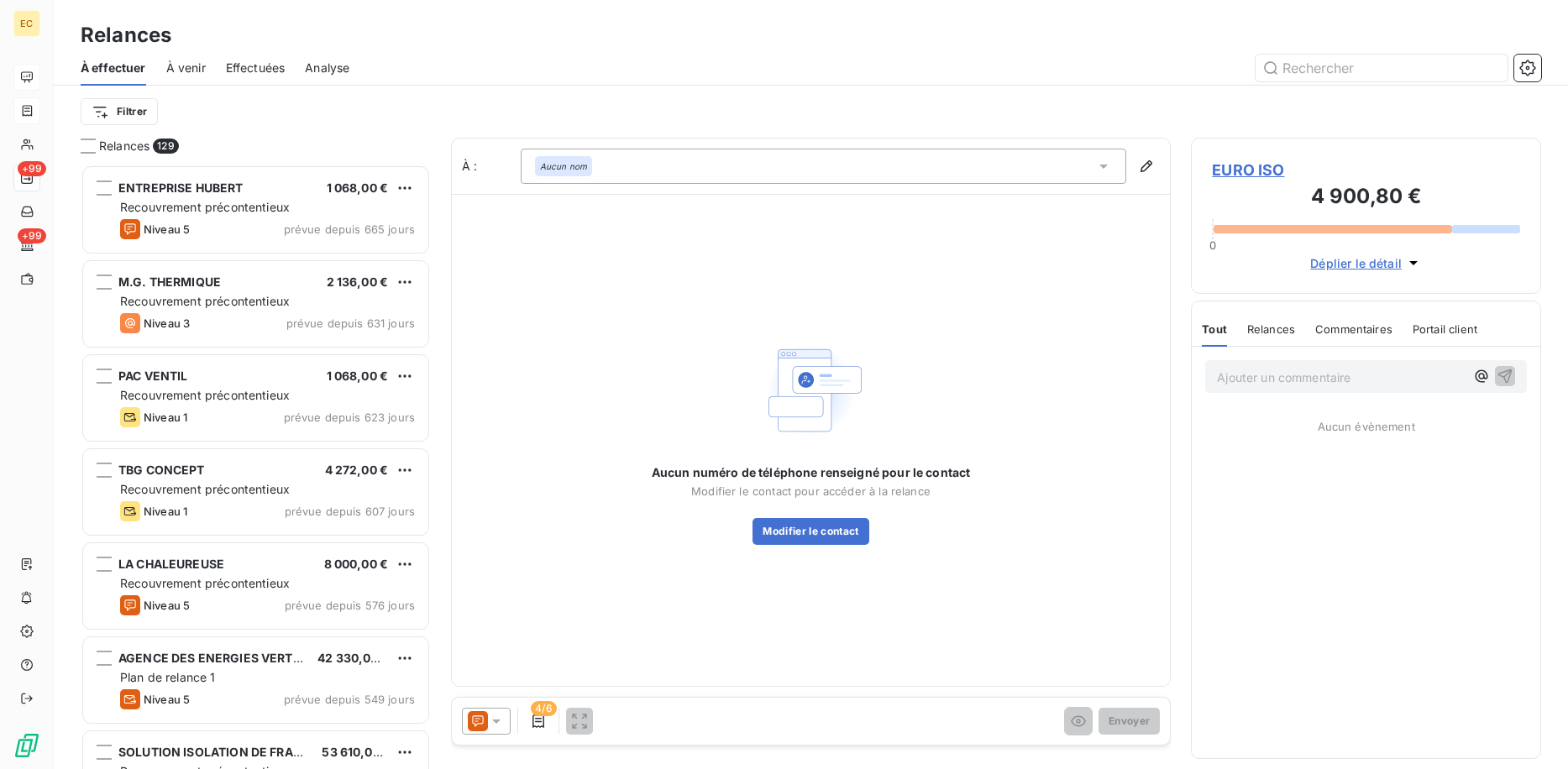
scroll to position [592, 337]
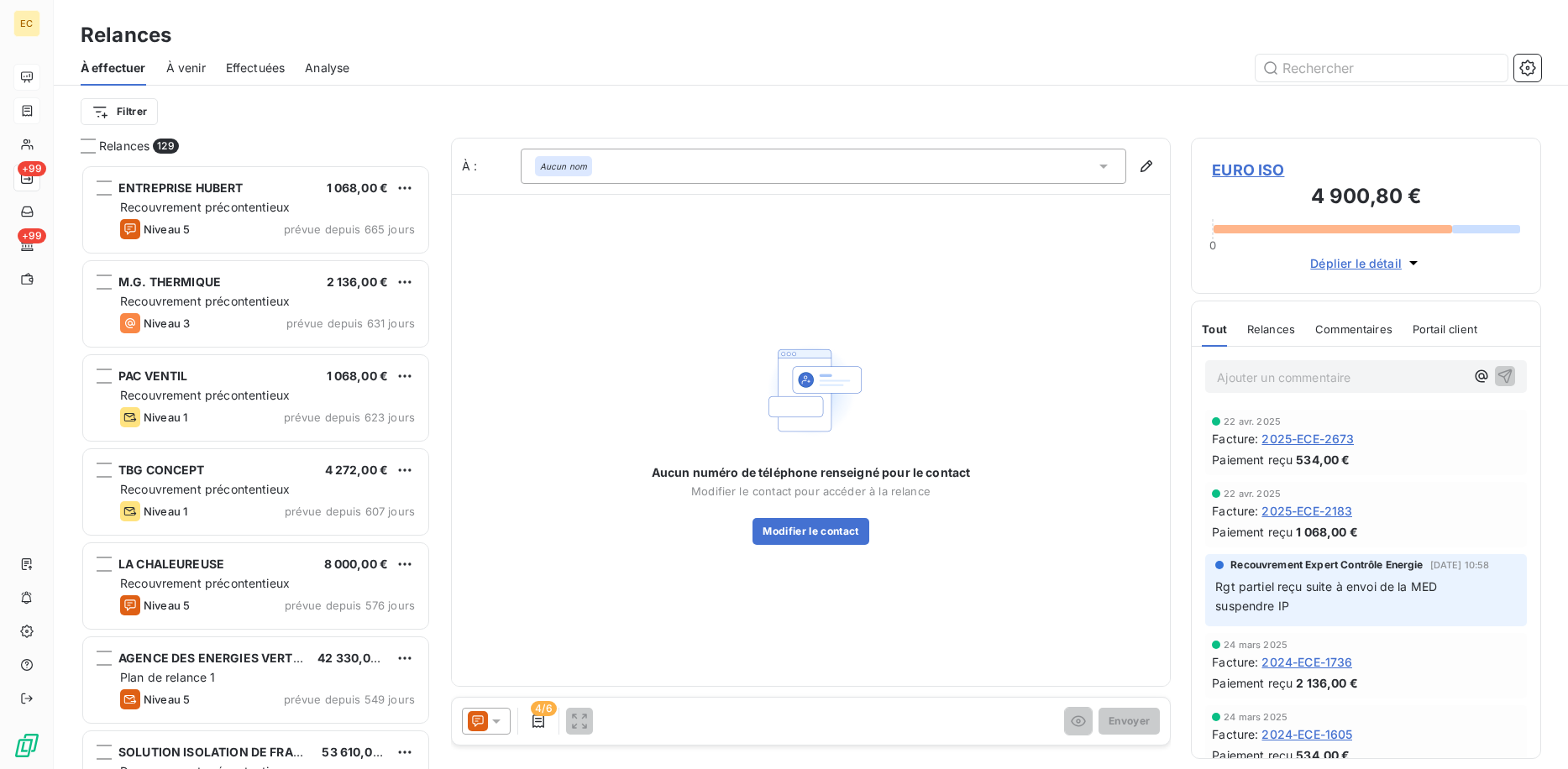
click at [485, 721] on icon at bounding box center [478, 721] width 20 height 20
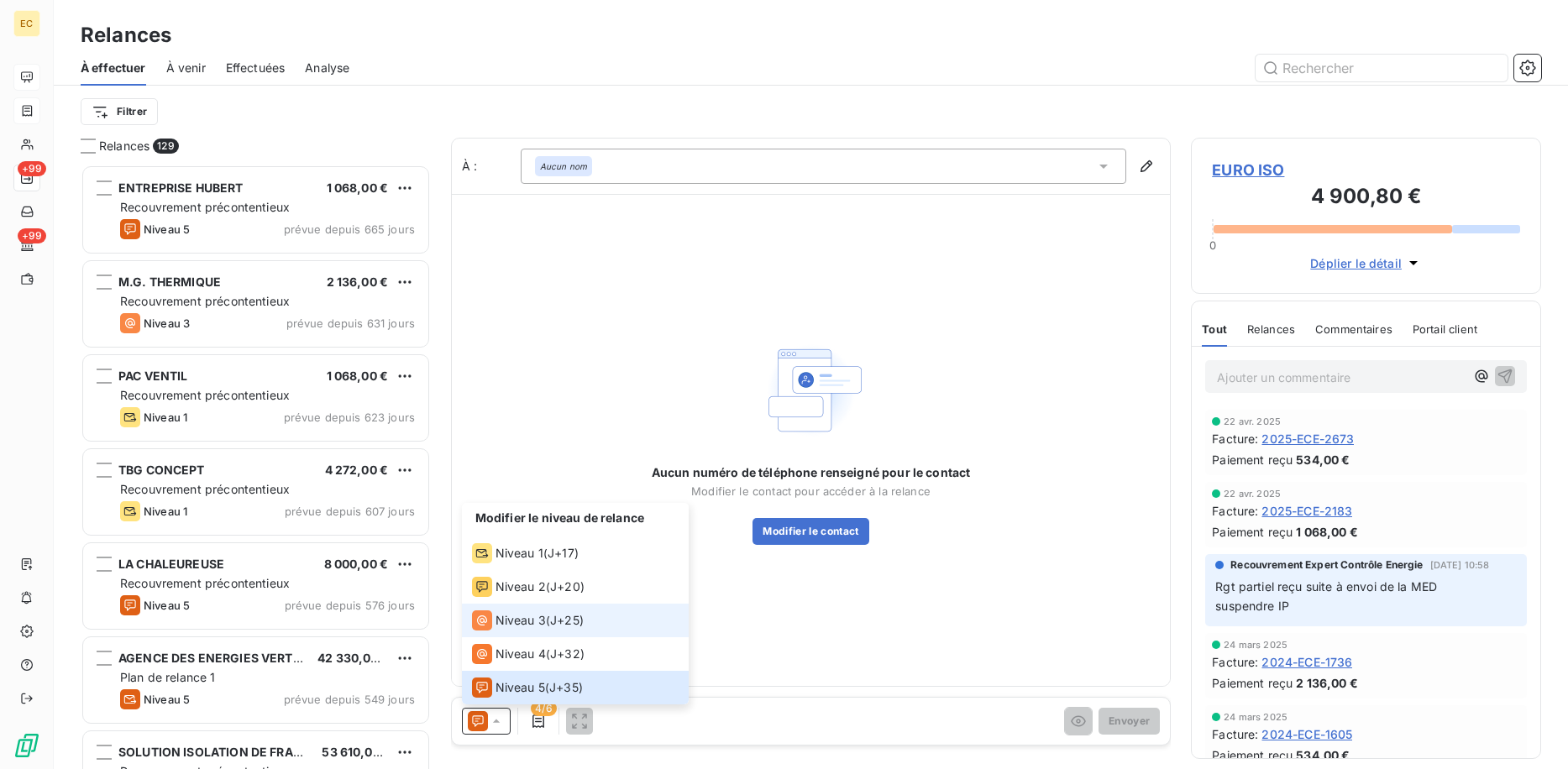
click at [546, 621] on div "Niveau 3 ( J+25 )" at bounding box center [528, 621] width 112 height 20
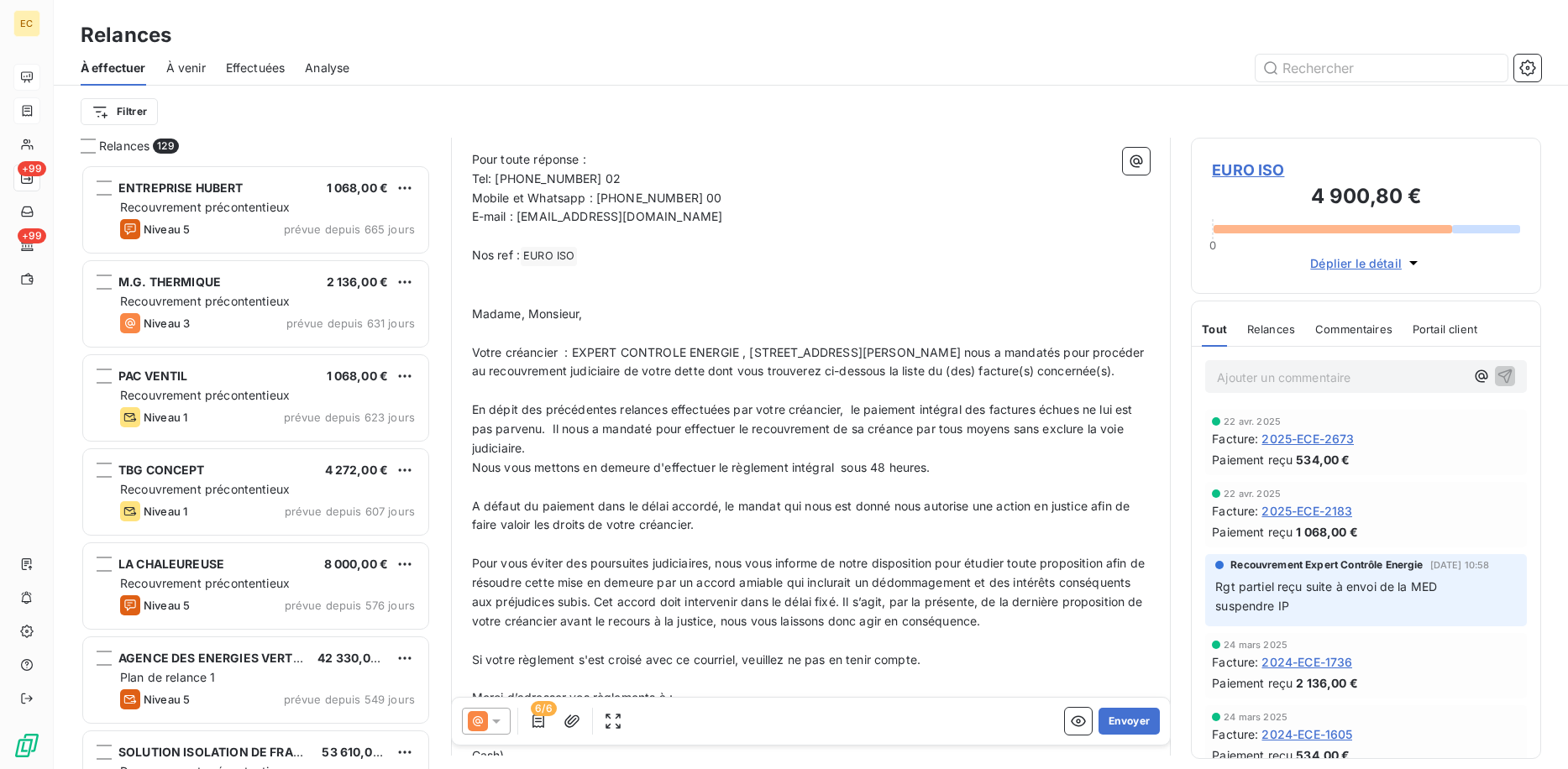
scroll to position [421, 0]
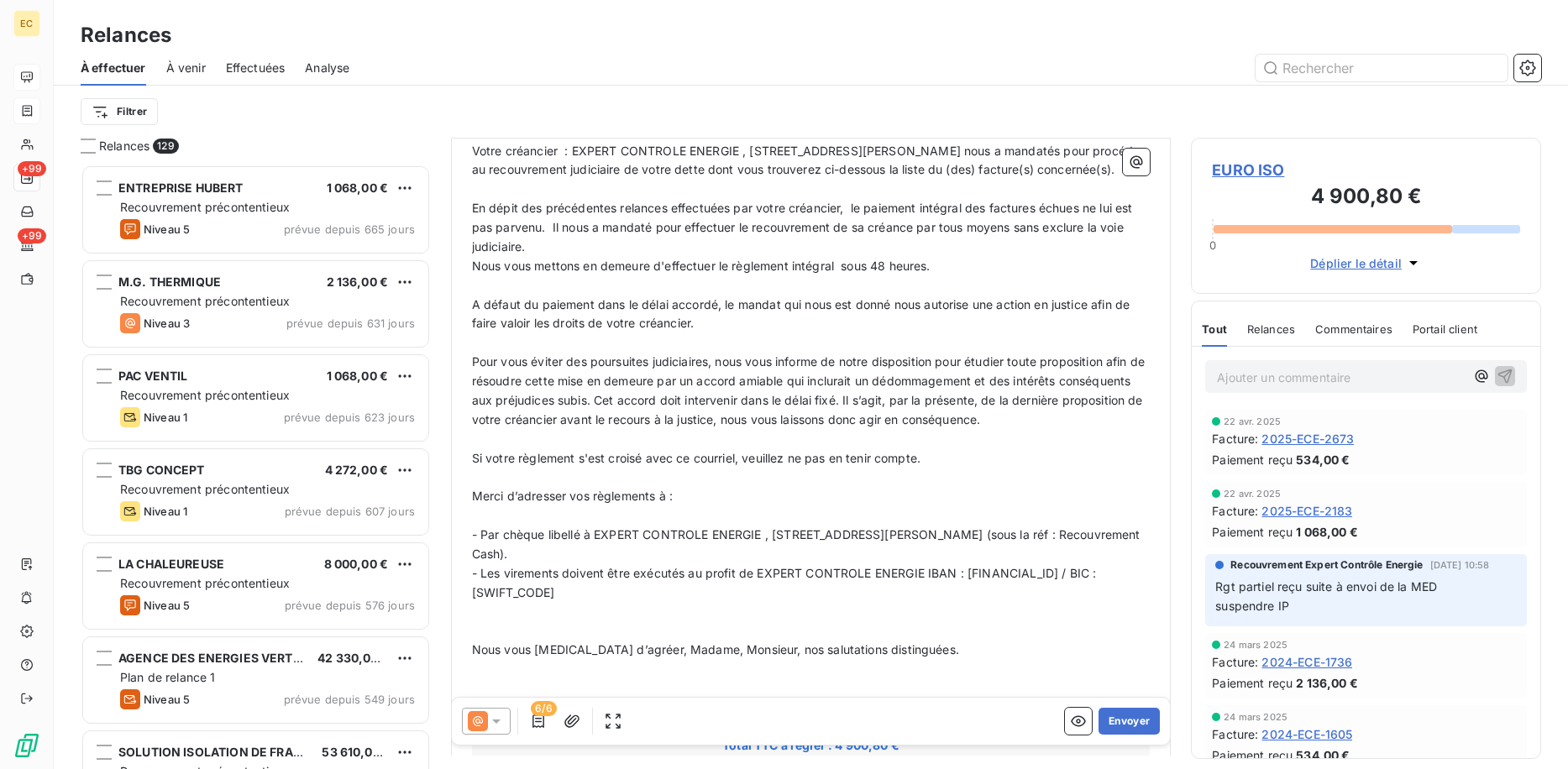
drag, startPoint x: 484, startPoint y: 720, endPoint x: 485, endPoint y: 709, distance: 11.0
click at [485, 720] on icon at bounding box center [478, 721] width 20 height 20
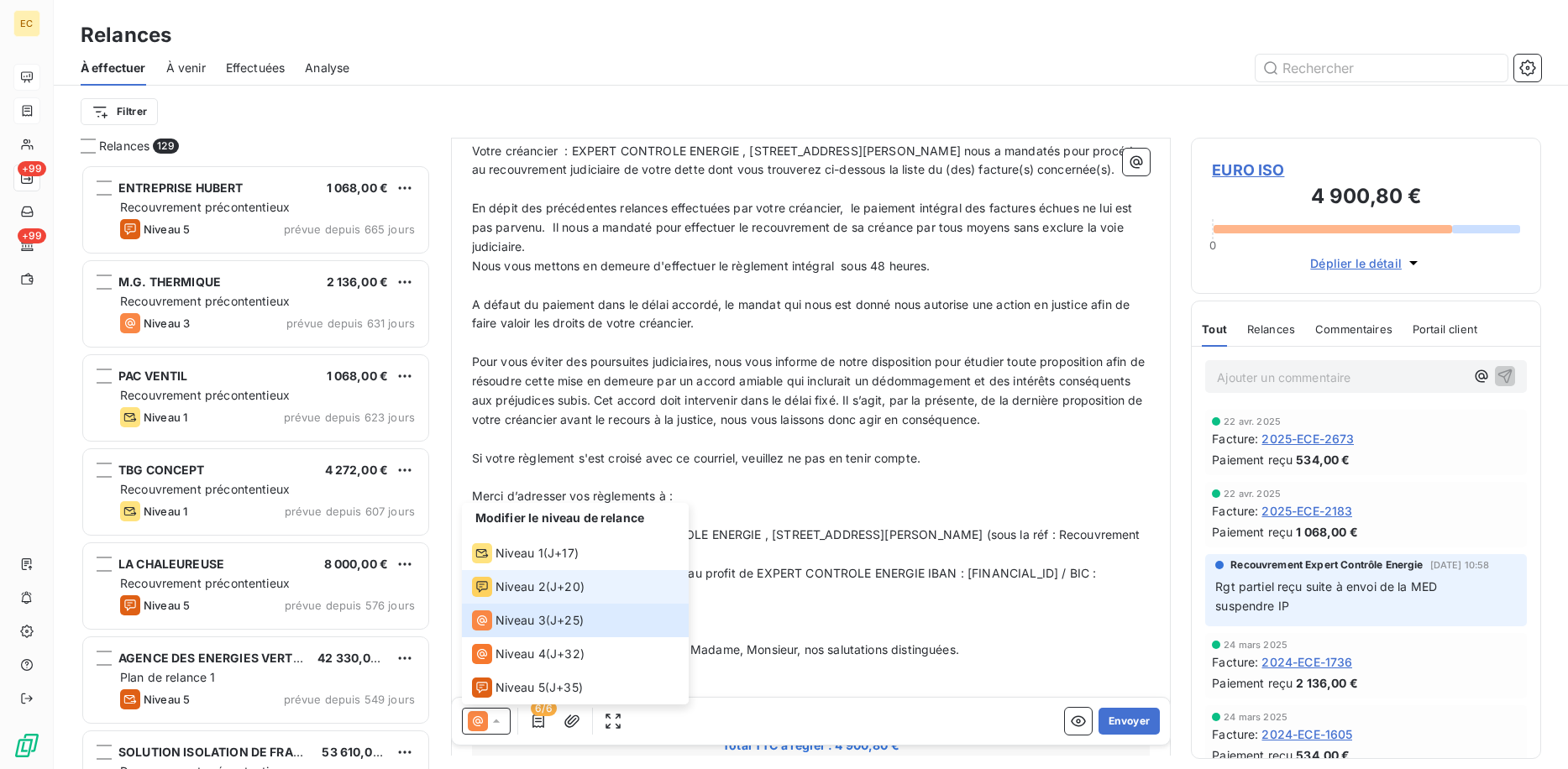
click at [523, 586] on span "Niveau 2" at bounding box center [520, 587] width 50 height 16
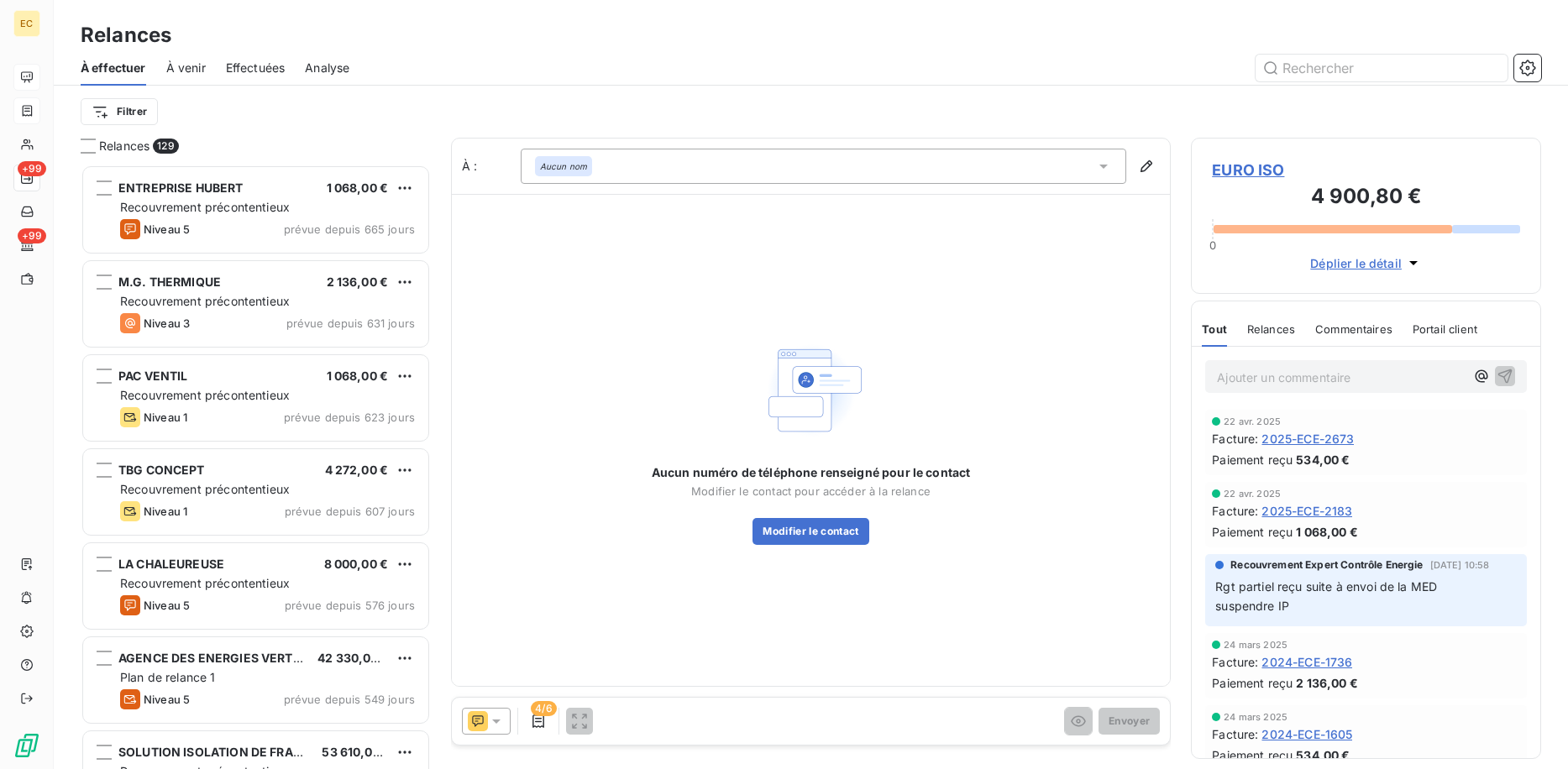
click at [466, 725] on div at bounding box center [486, 720] width 49 height 27
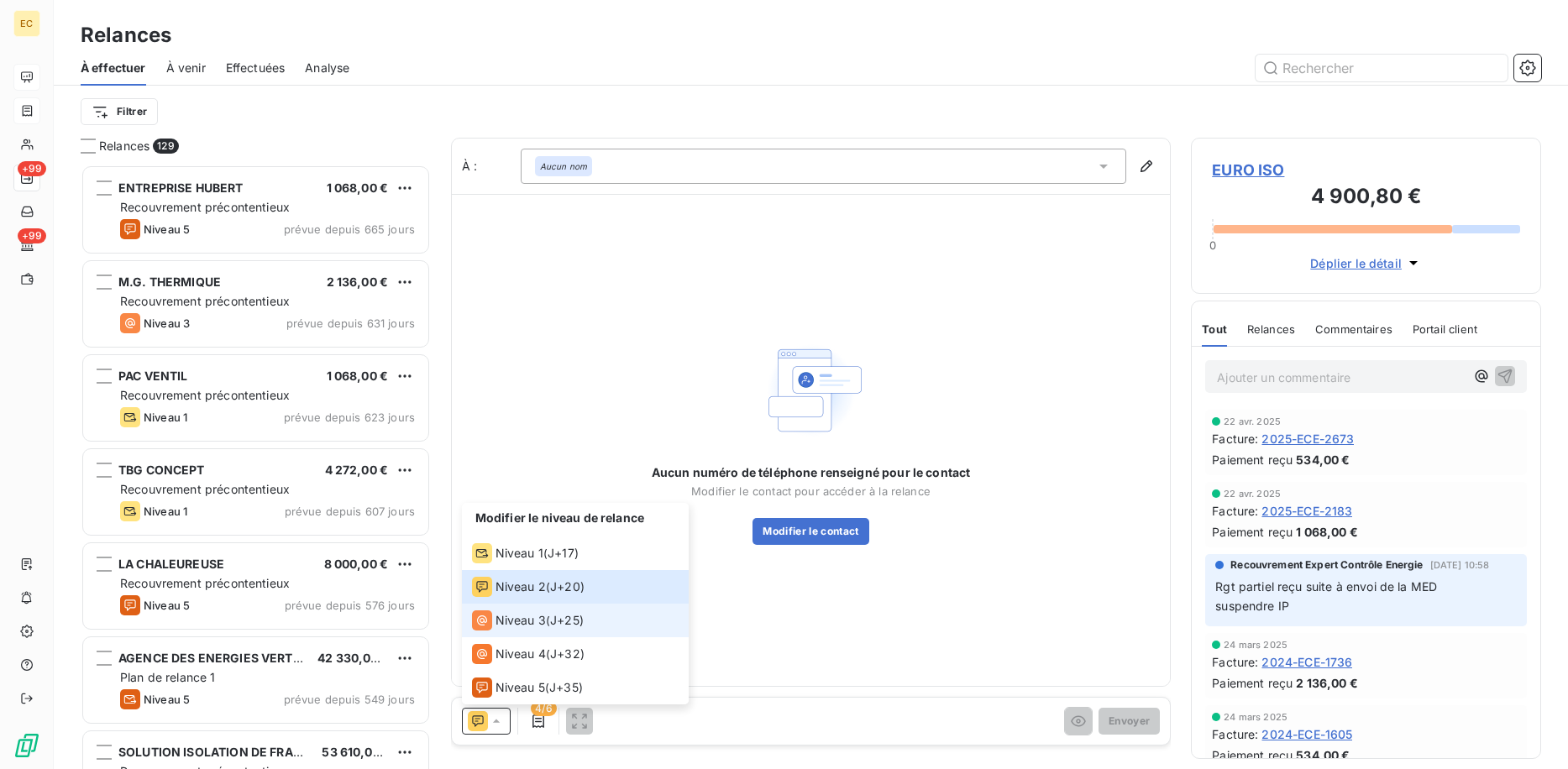
click at [505, 613] on span "Niveau 3" at bounding box center [520, 621] width 50 height 16
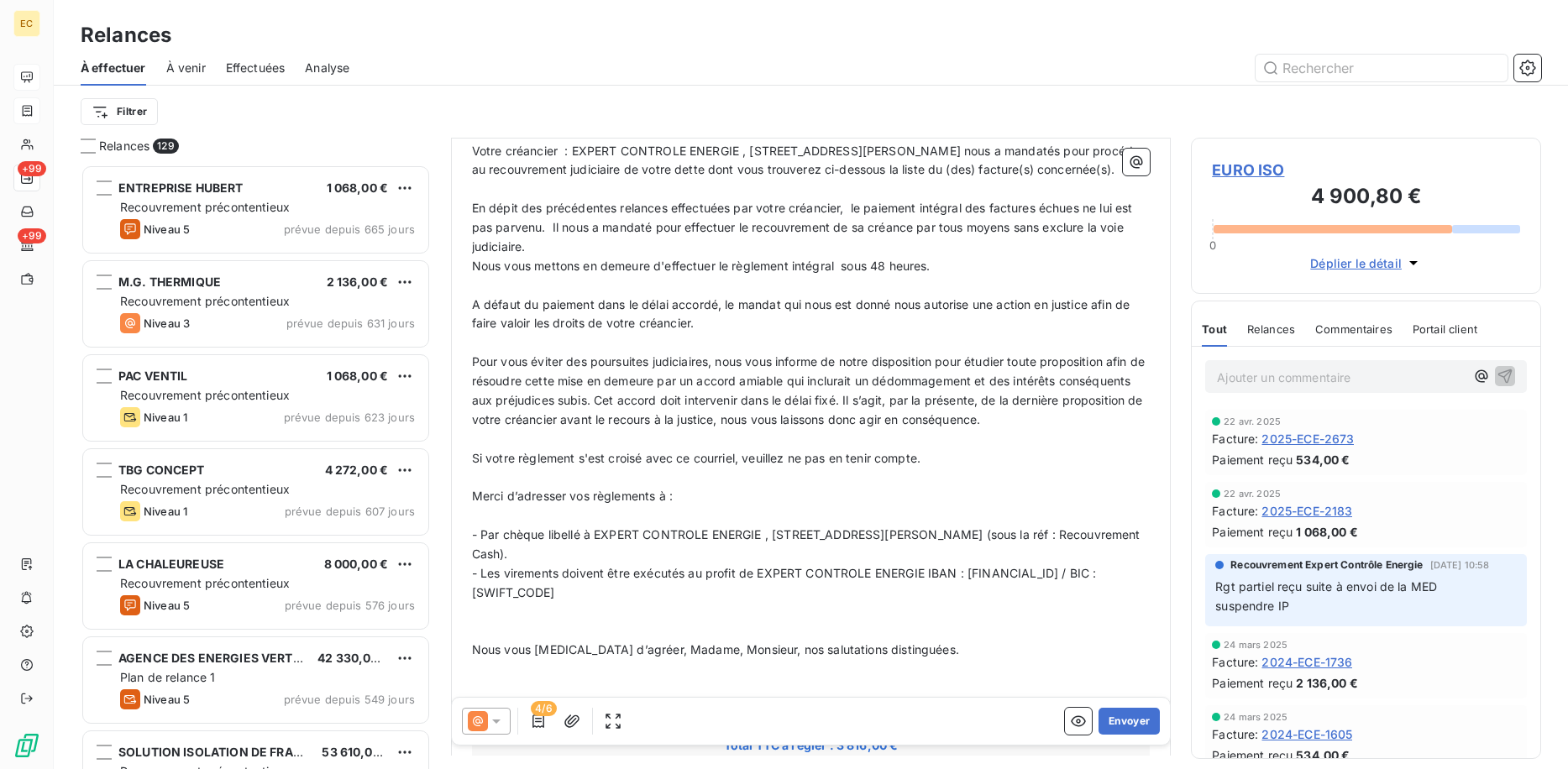
click at [490, 723] on icon at bounding box center [496, 721] width 17 height 16
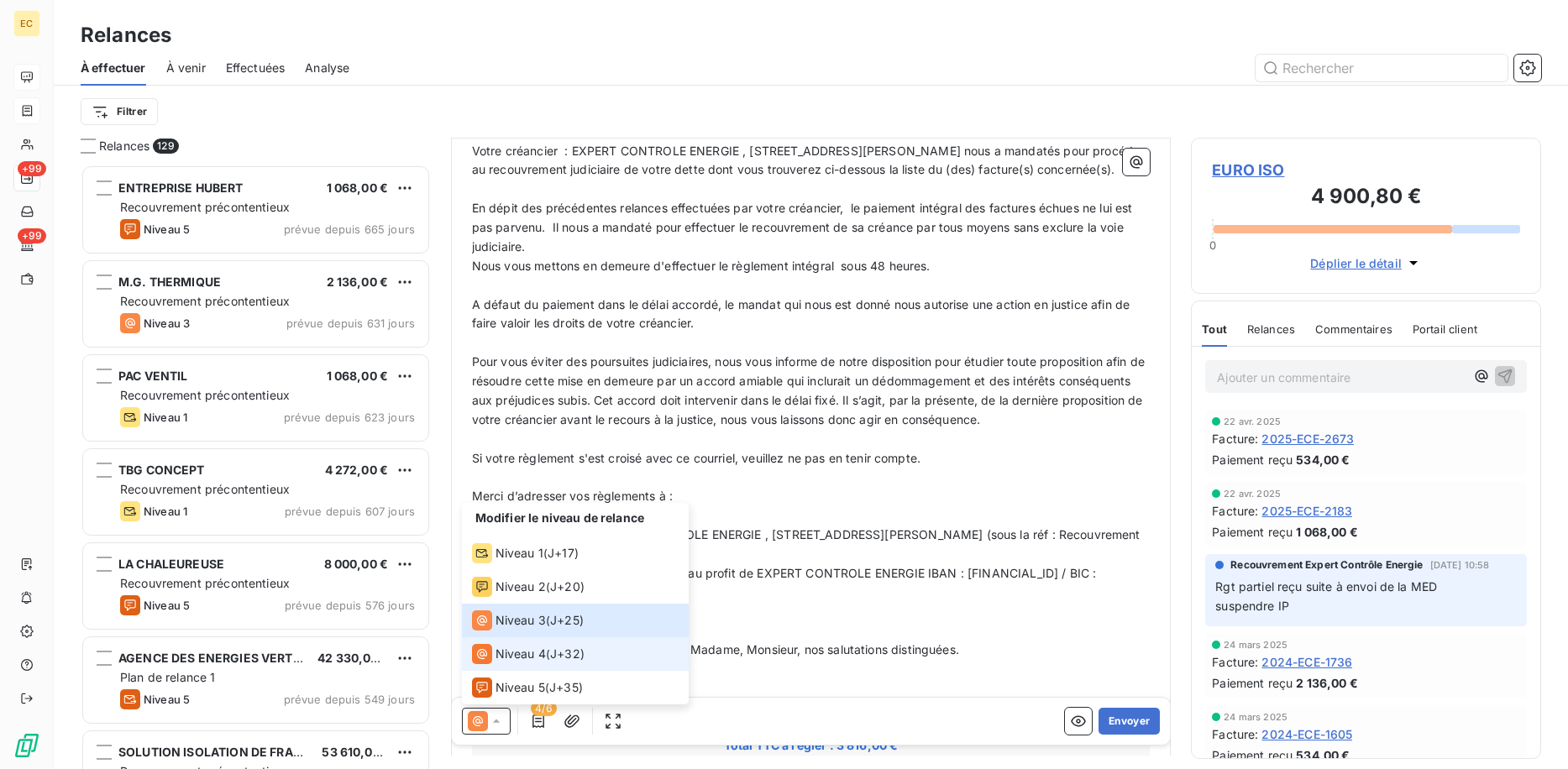
click at [557, 654] on span "J+32 )" at bounding box center [568, 654] width 35 height 16
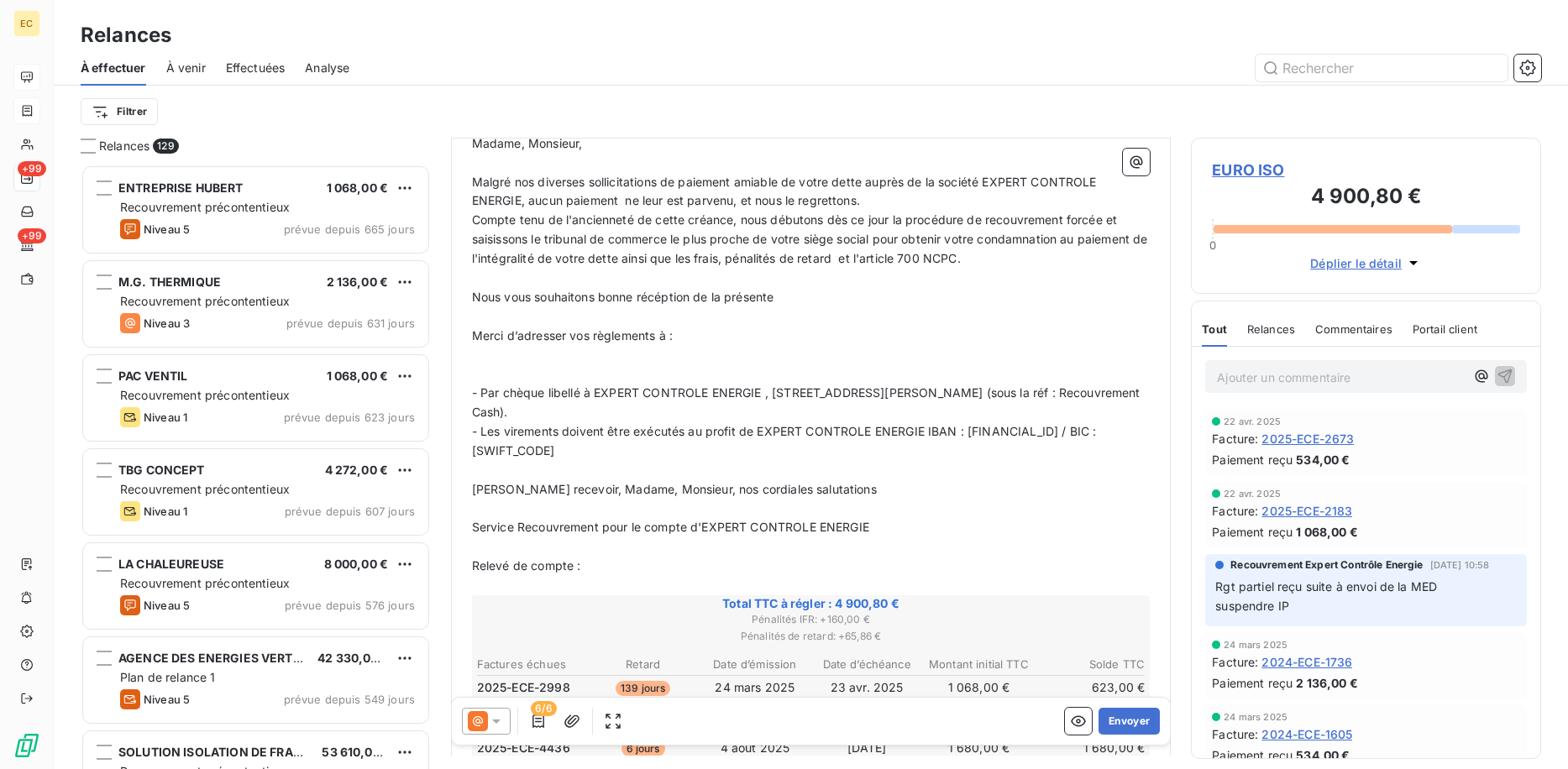
scroll to position [222, 0]
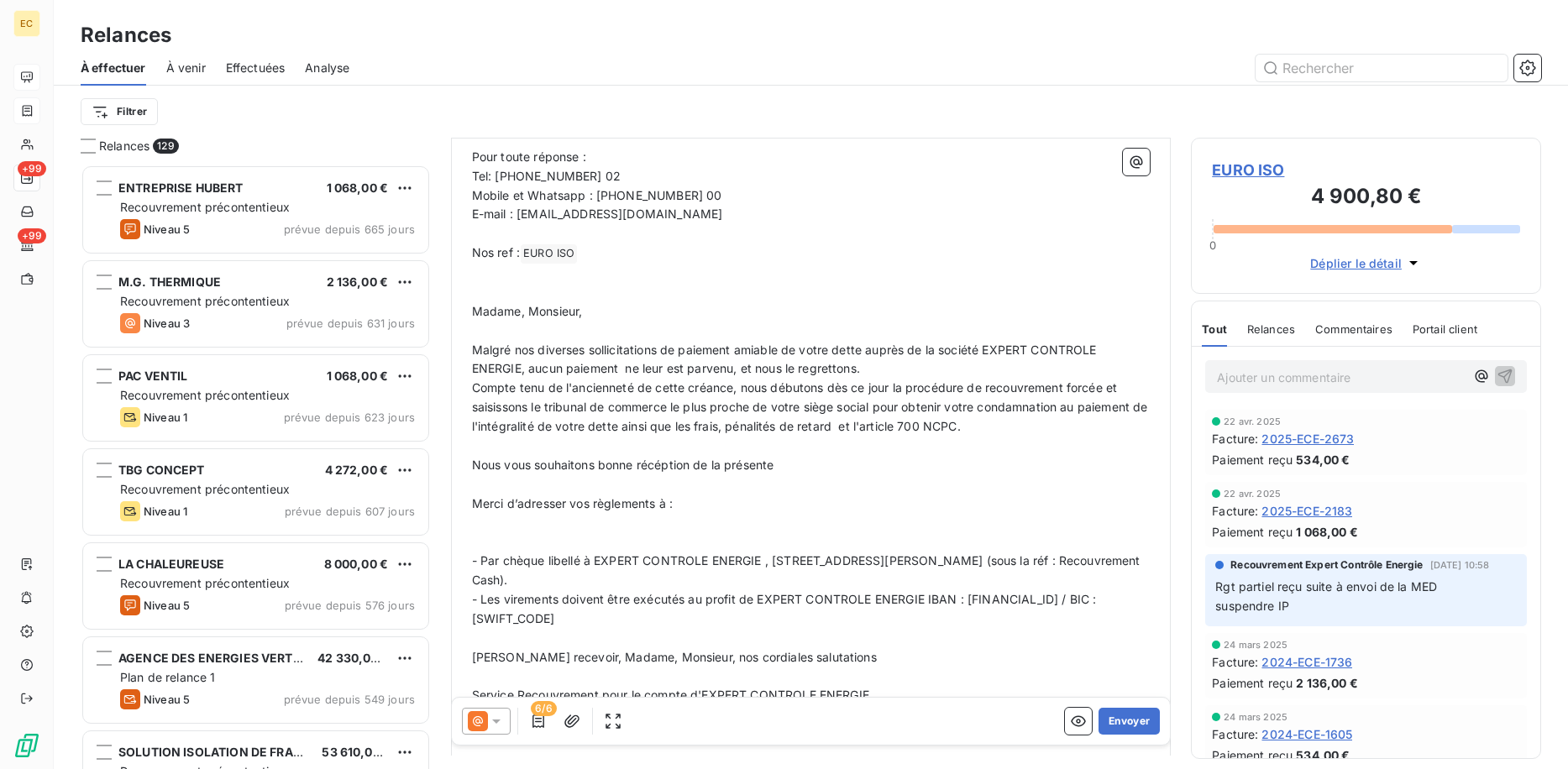
click at [1285, 166] on span "EURO ISO" at bounding box center [1366, 170] width 308 height 23
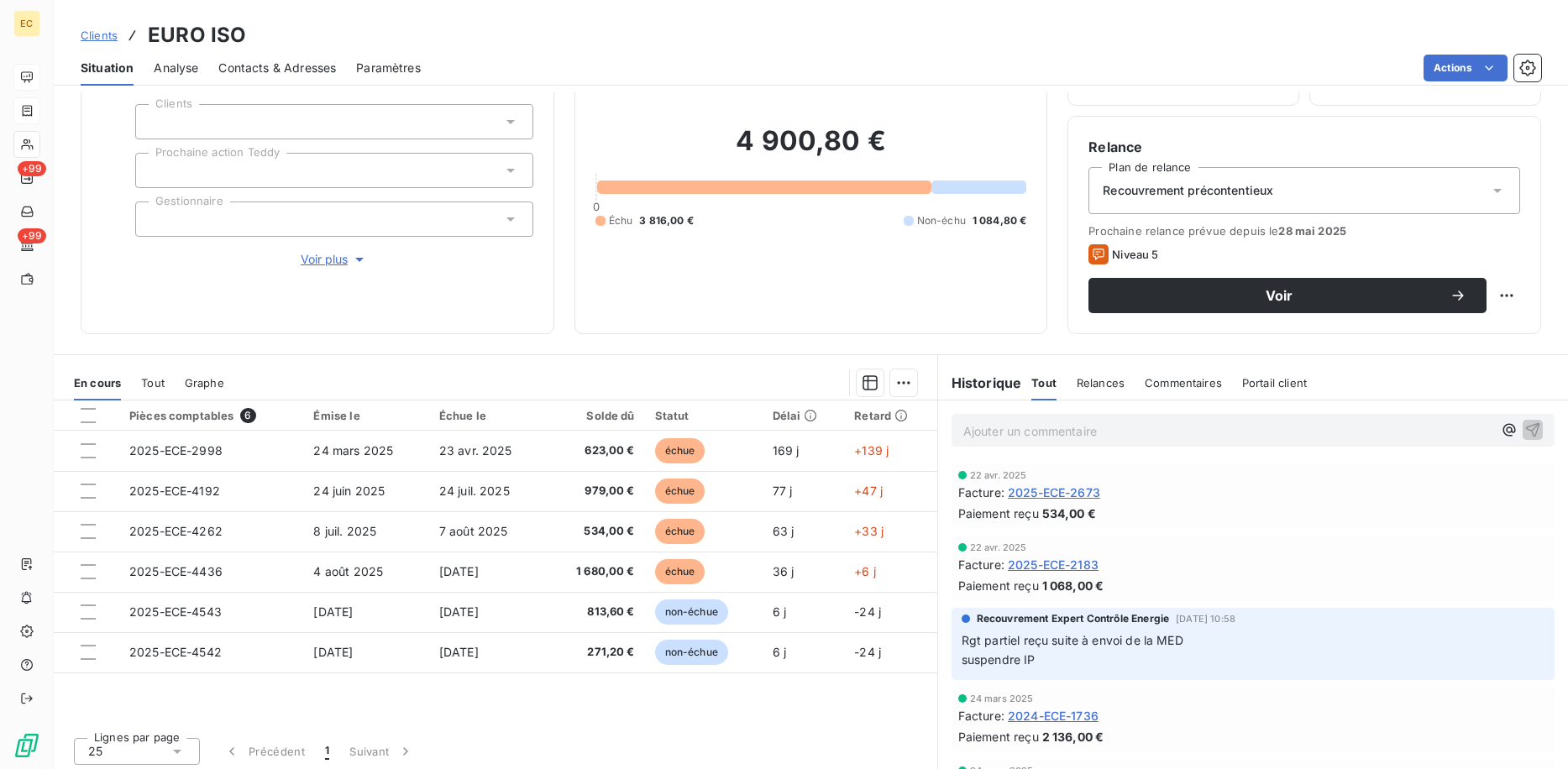
scroll to position [109, 0]
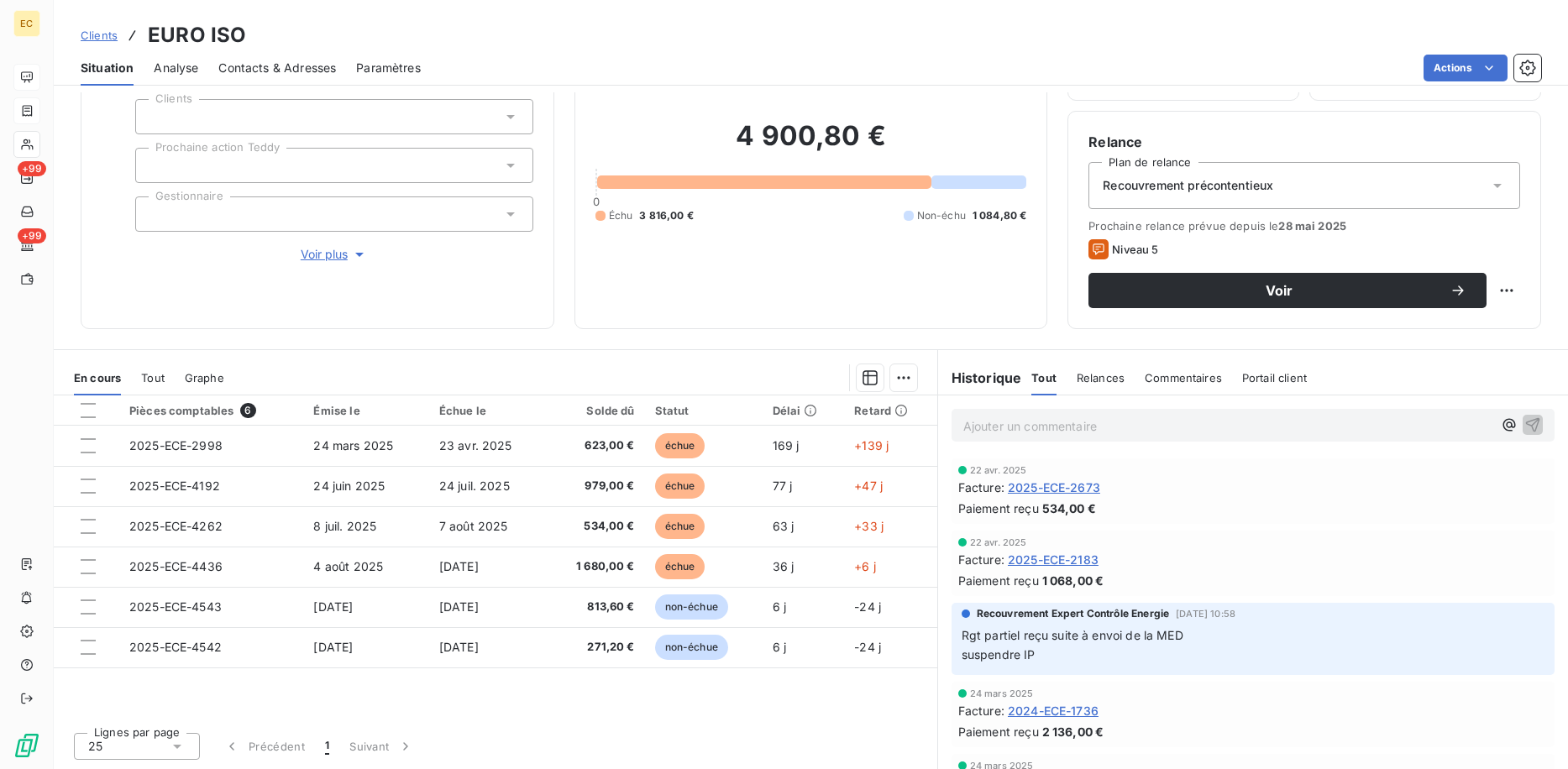
click at [997, 421] on p "Ajouter un commentaire ﻿" at bounding box center [1228, 425] width 529 height 21
drag, startPoint x: 1244, startPoint y: 423, endPoint x: 1204, endPoint y: 426, distance: 40.1
click at [1204, 426] on span "mail envoyé ce jour + appel à [PERSON_NAME] NRP relancer [DATE] si pas de retour" at bounding box center [1202, 424] width 478 height 15
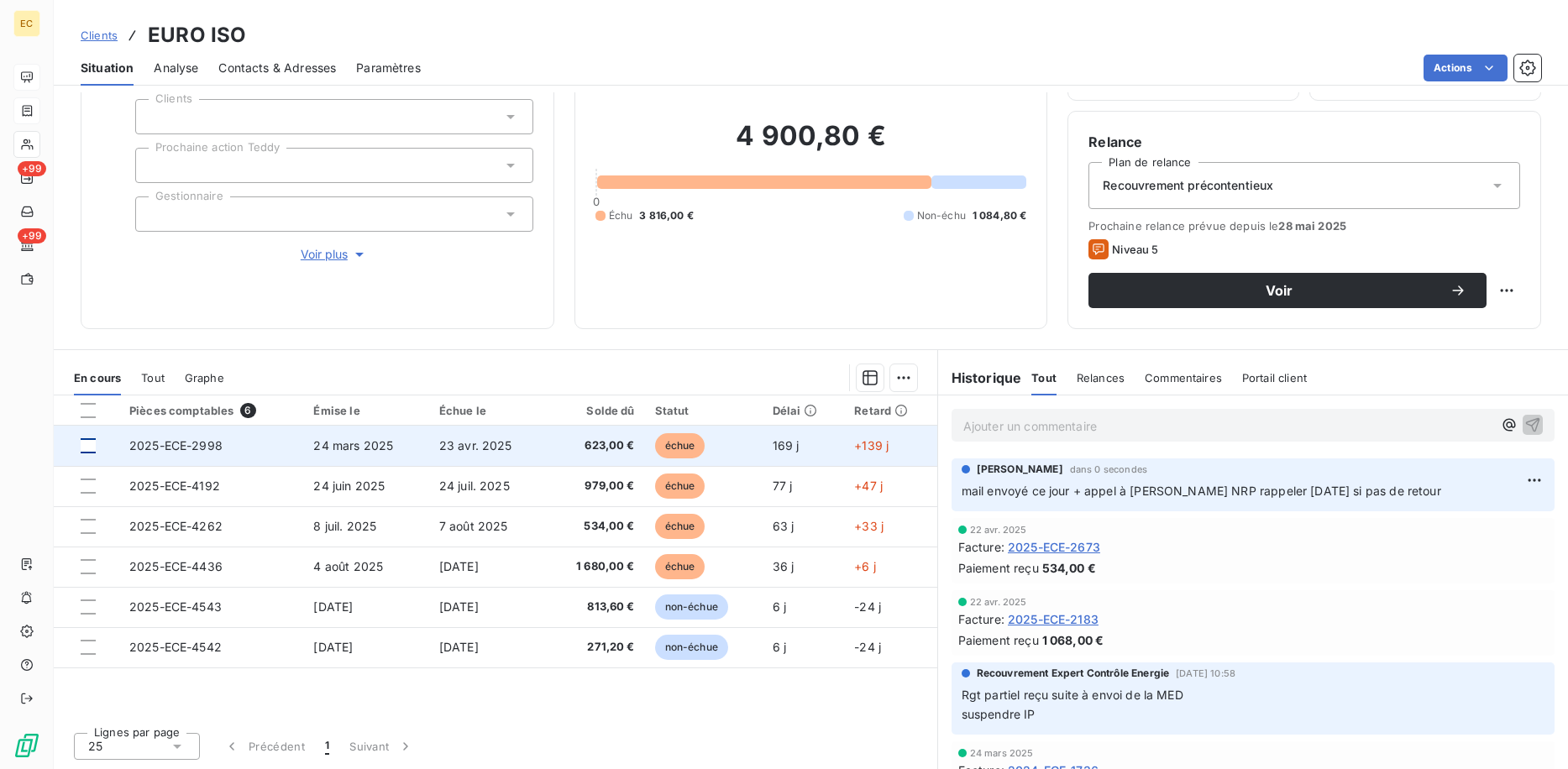
click at [86, 446] on div at bounding box center [88, 445] width 15 height 15
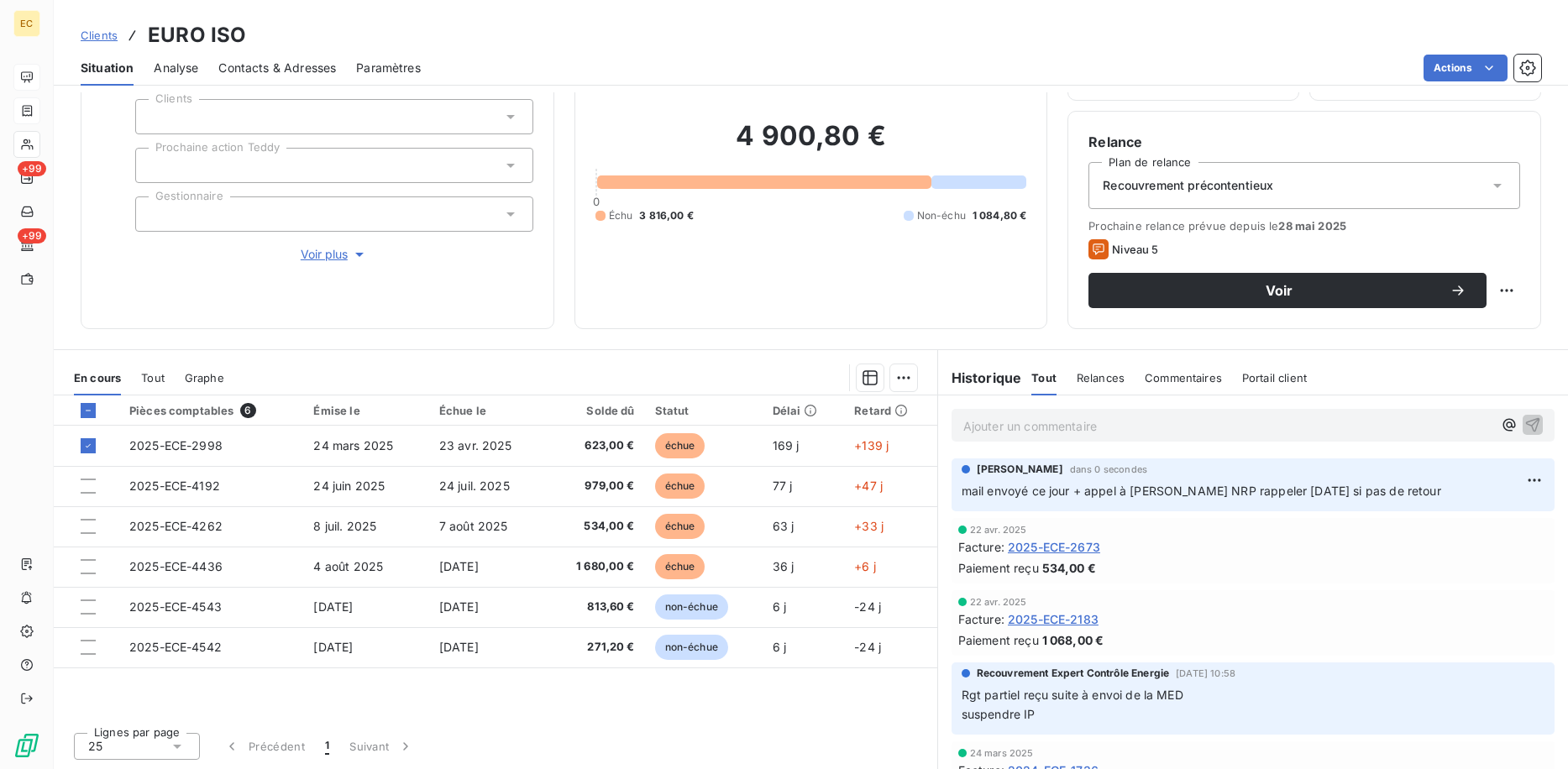
click at [900, 367] on html "EC +99 +99 Clients EURO ISO Situation Analyse Contacts & Adresses Paramètres Ac…" at bounding box center [784, 384] width 1568 height 769
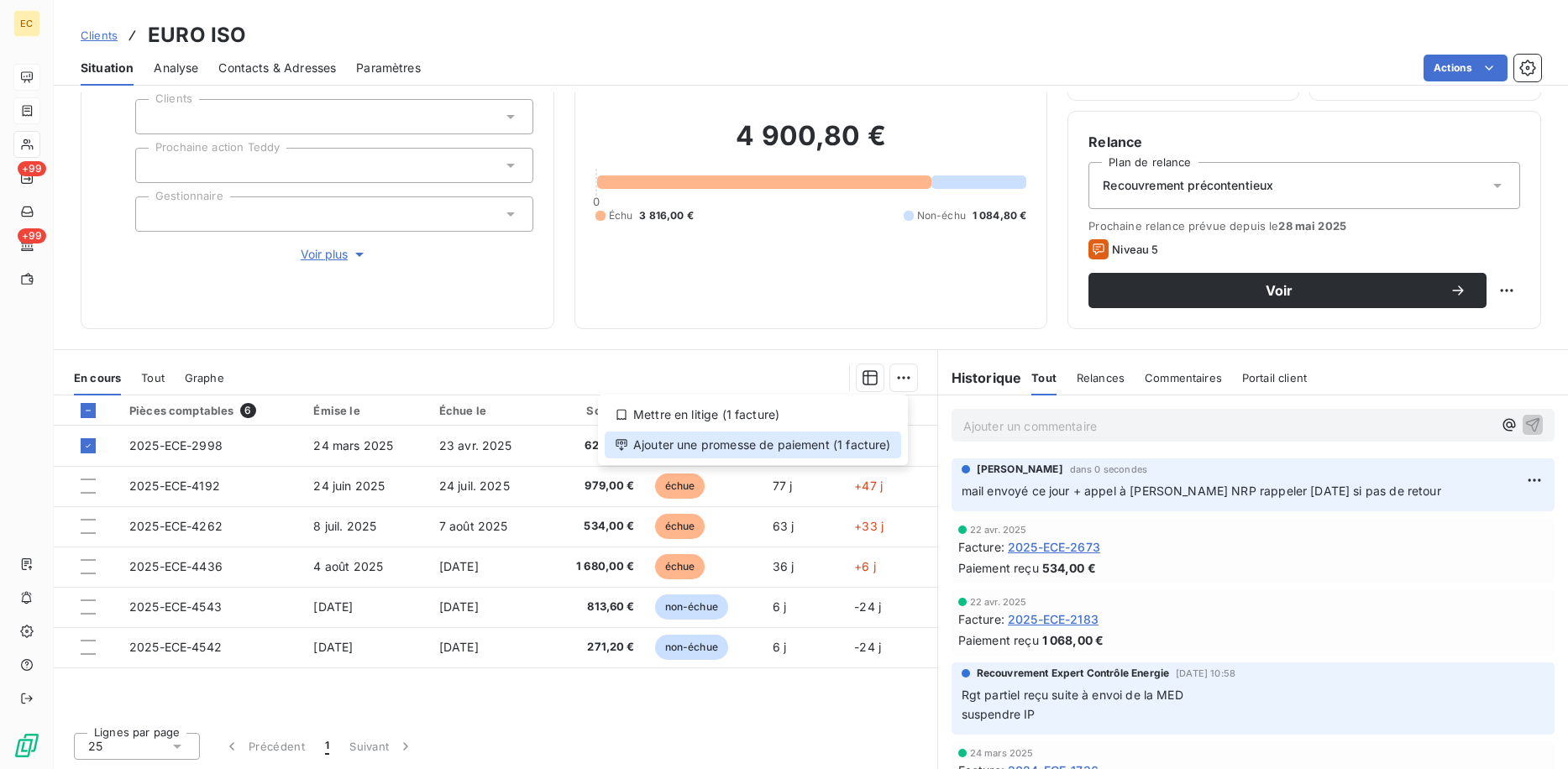
click at [845, 447] on div "Ajouter une promesse de paiement (1 facture)" at bounding box center [753, 445] width 296 height 27
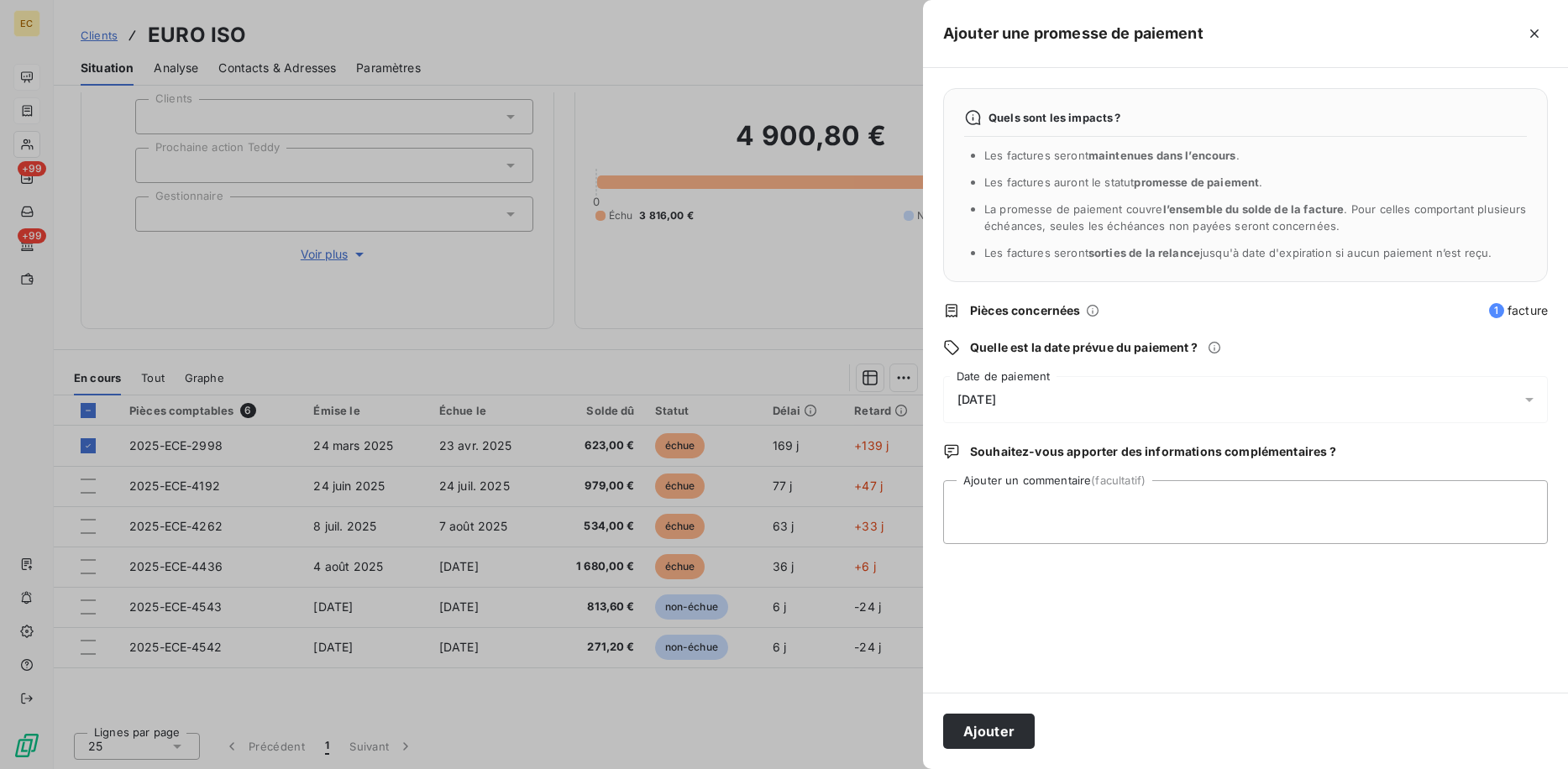
drag, startPoint x: 999, startPoint y: 396, endPoint x: 977, endPoint y: 406, distance: 24.2
click at [996, 399] on span "[DATE]" at bounding box center [977, 400] width 39 height 14
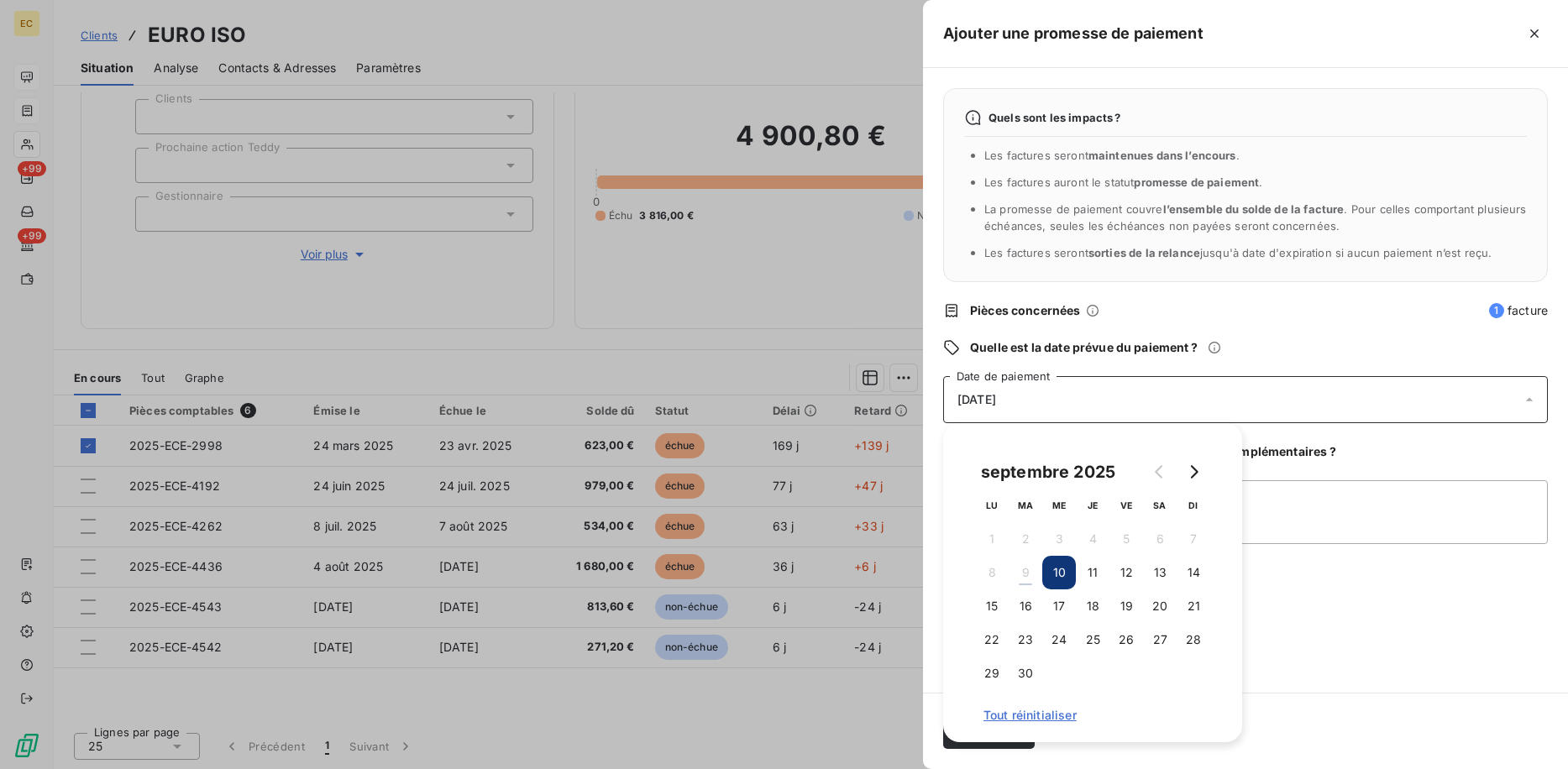
drag, startPoint x: 988, startPoint y: 603, endPoint x: 1242, endPoint y: 572, distance: 255.9
click at [990, 603] on button "15" at bounding box center [992, 606] width 34 height 34
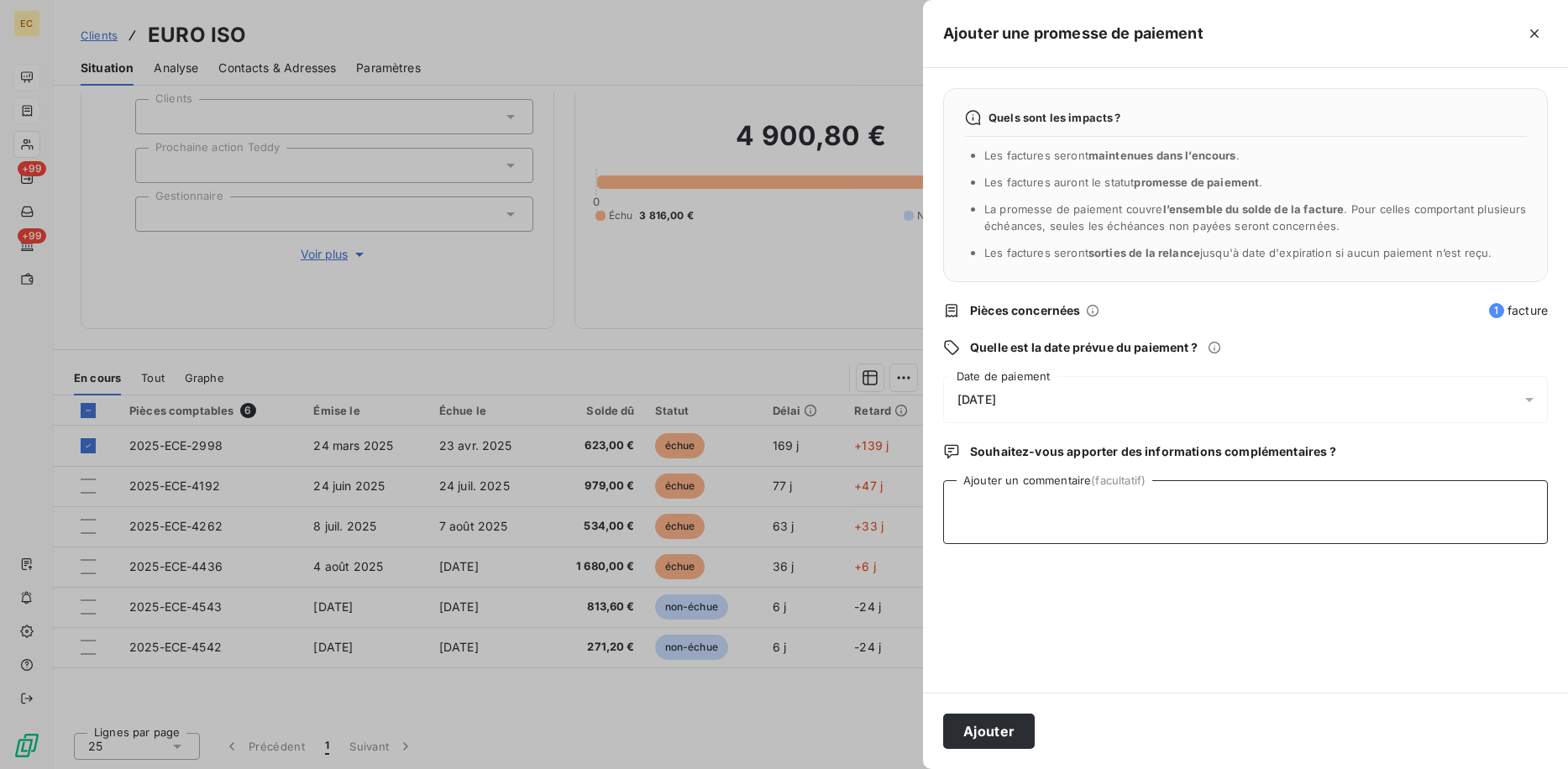
click at [1439, 525] on textarea "Ajouter un commentaire (facultatif)" at bounding box center [1246, 512] width 605 height 64
click at [971, 733] on button "Ajouter" at bounding box center [989, 731] width 92 height 35
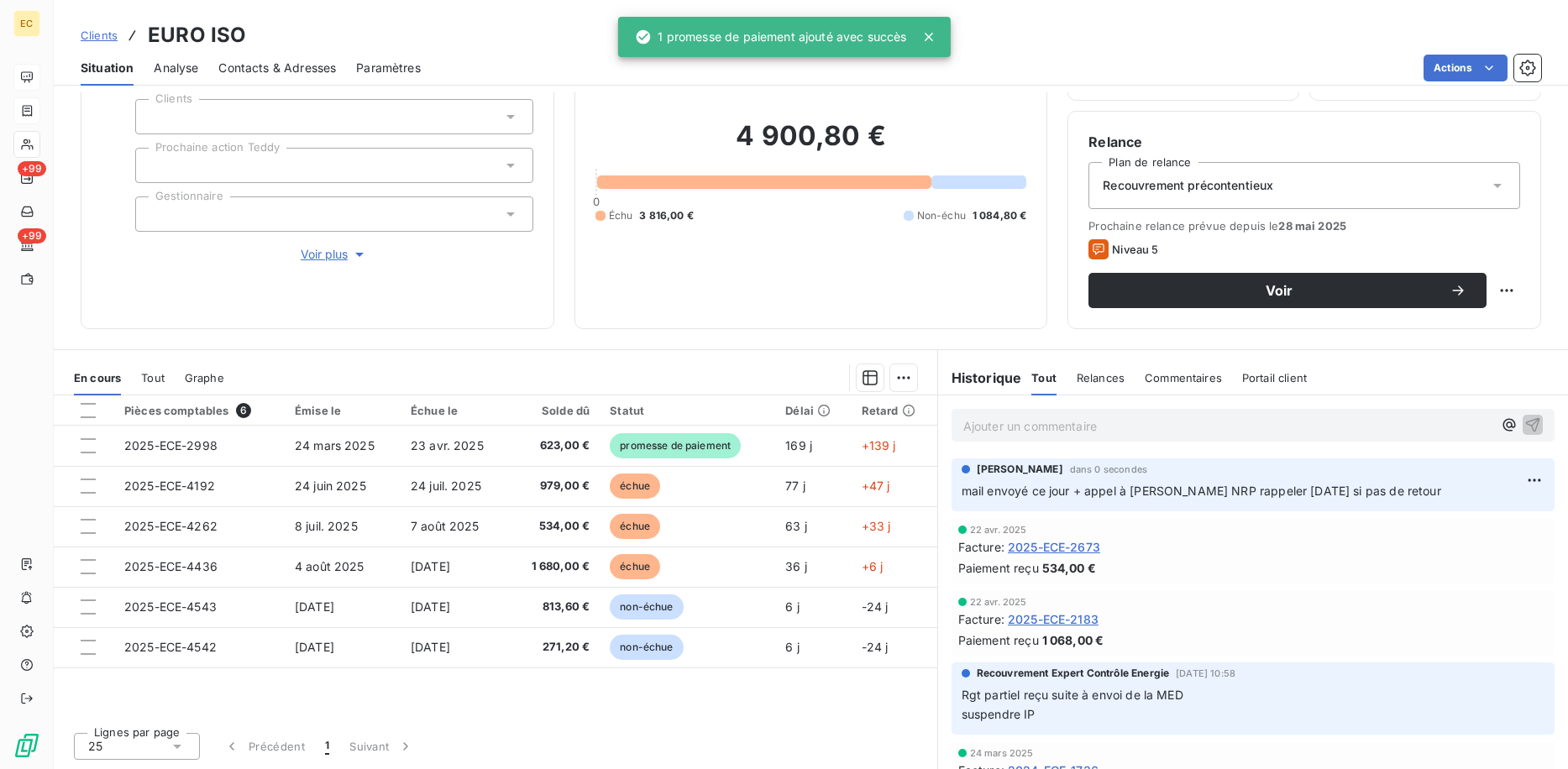
drag, startPoint x: 104, startPoint y: 36, endPoint x: 131, endPoint y: 56, distance: 33.6
click at [104, 36] on span "Clients" at bounding box center [99, 35] width 37 height 14
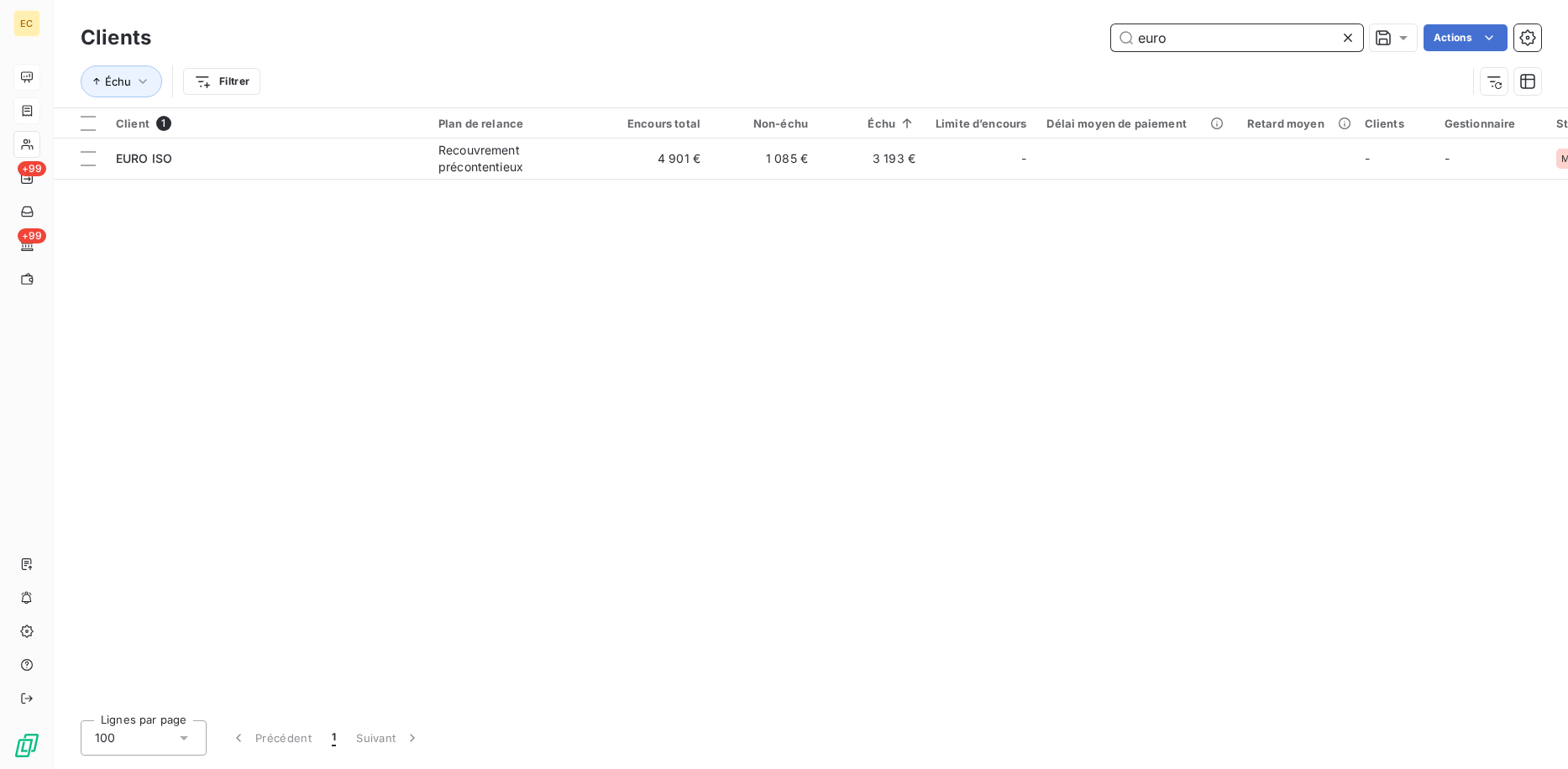
drag, startPoint x: 1152, startPoint y: 41, endPoint x: 1076, endPoint y: 39, distance: 76.0
click at [1076, 39] on div "euro Actions" at bounding box center [856, 38] width 1370 height 27
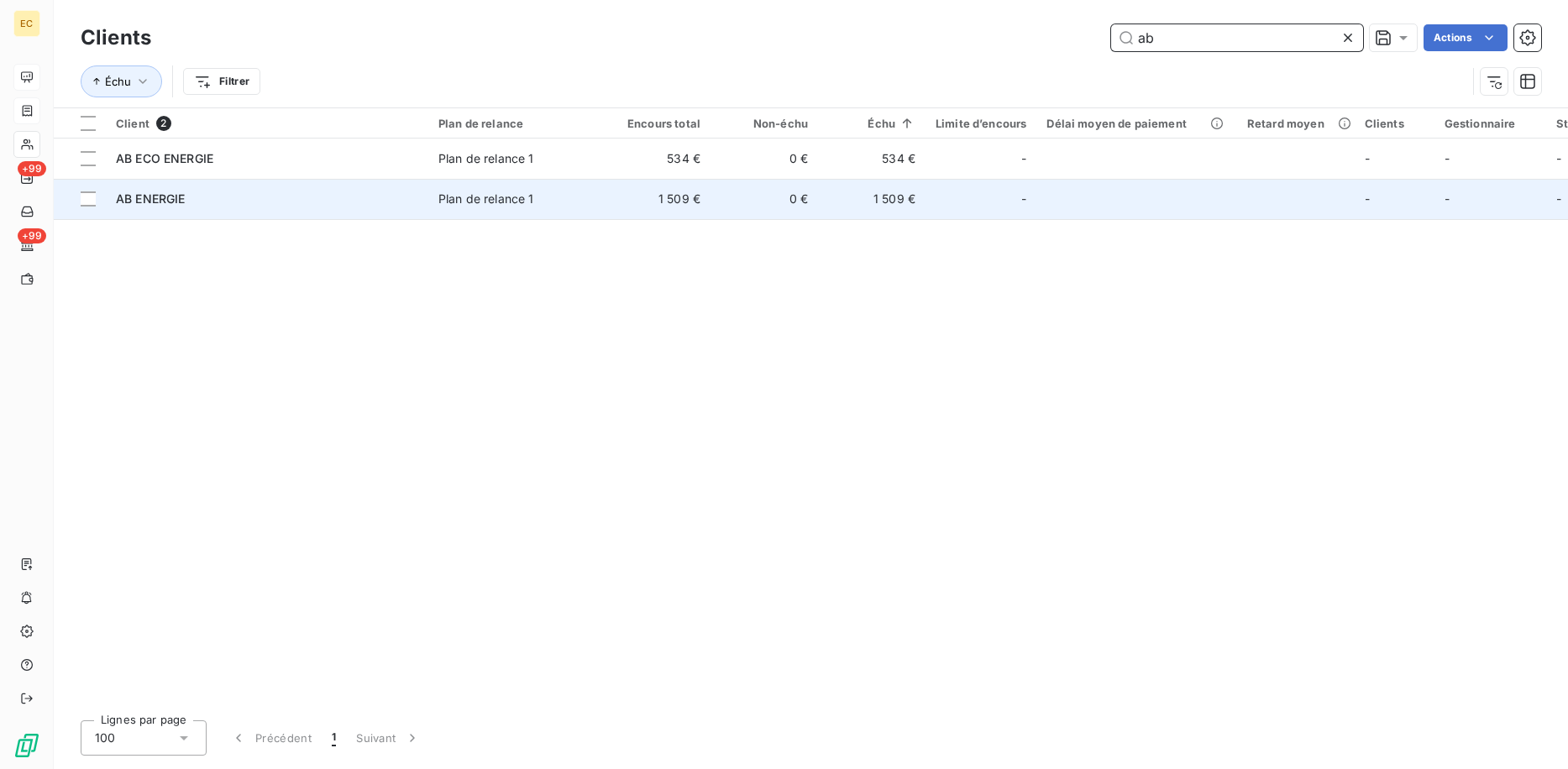
type input "ab"
click at [305, 201] on div "AB ENERGIE" at bounding box center [267, 199] width 303 height 16
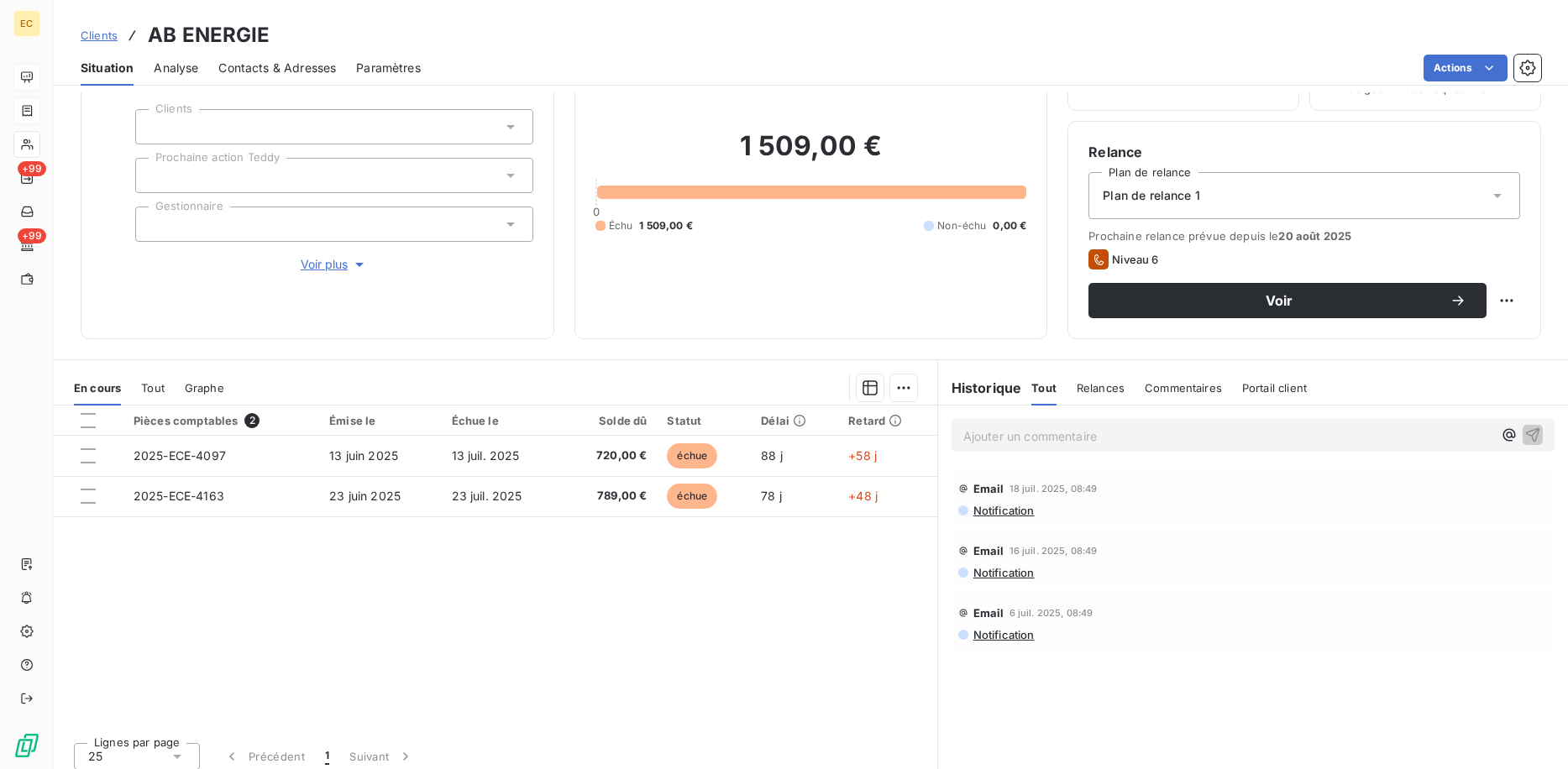
scroll to position [109, 0]
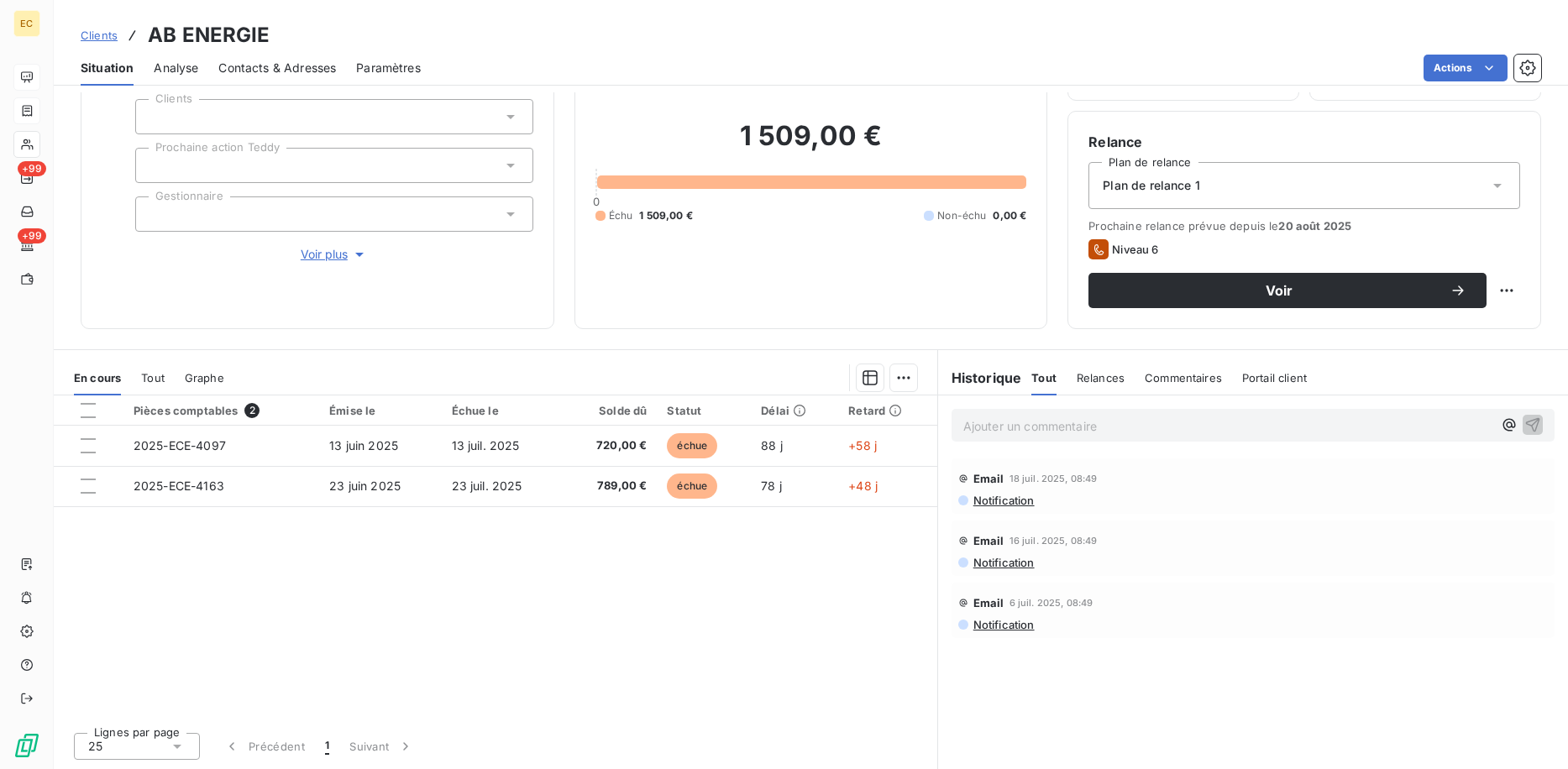
click at [801, 404] on div "Délai" at bounding box center [794, 411] width 67 height 14
click at [1101, 419] on p "Ajouter un commentaire ﻿" at bounding box center [1228, 425] width 529 height 21
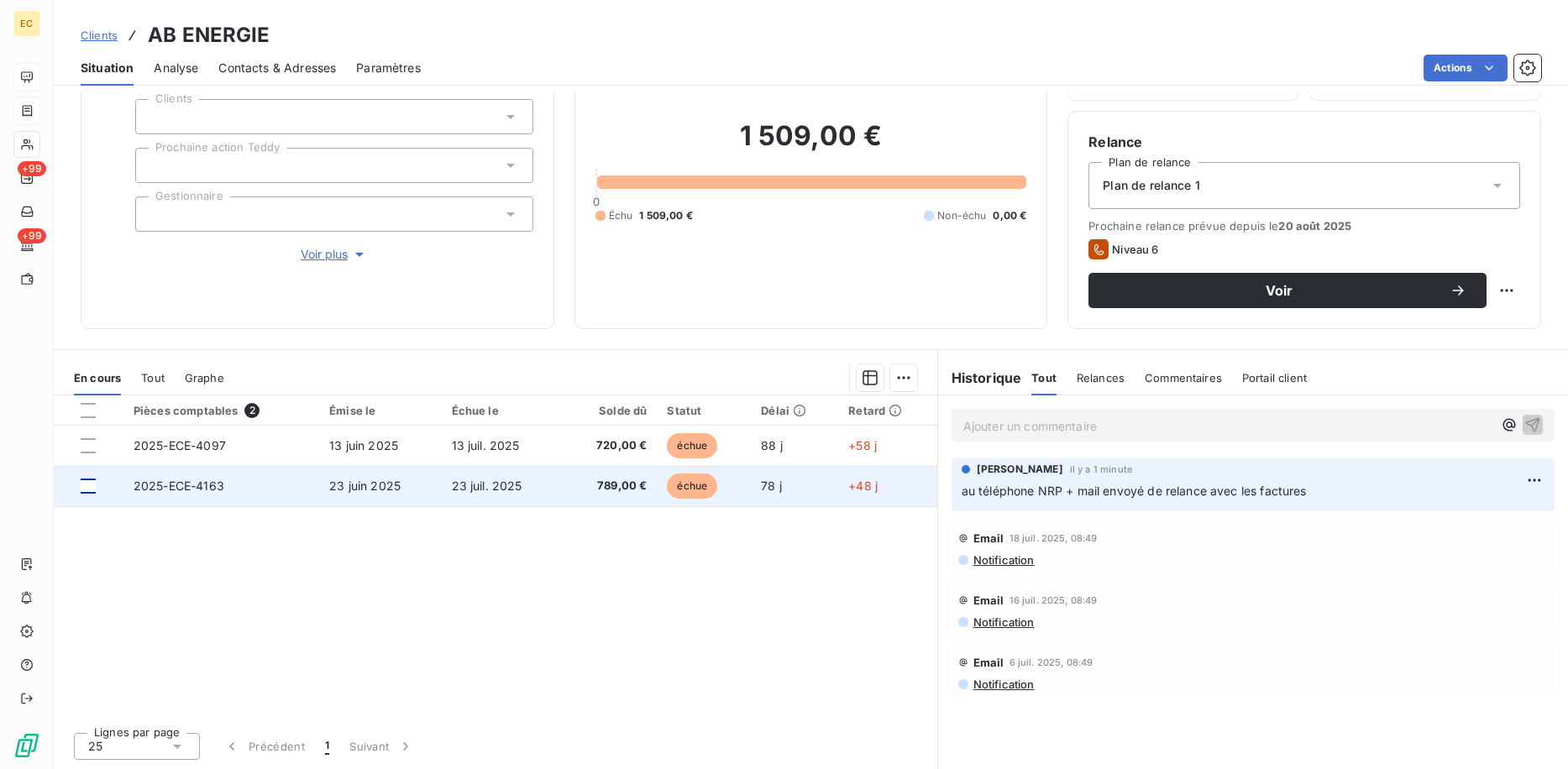
click at [89, 487] on div at bounding box center [88, 486] width 15 height 15
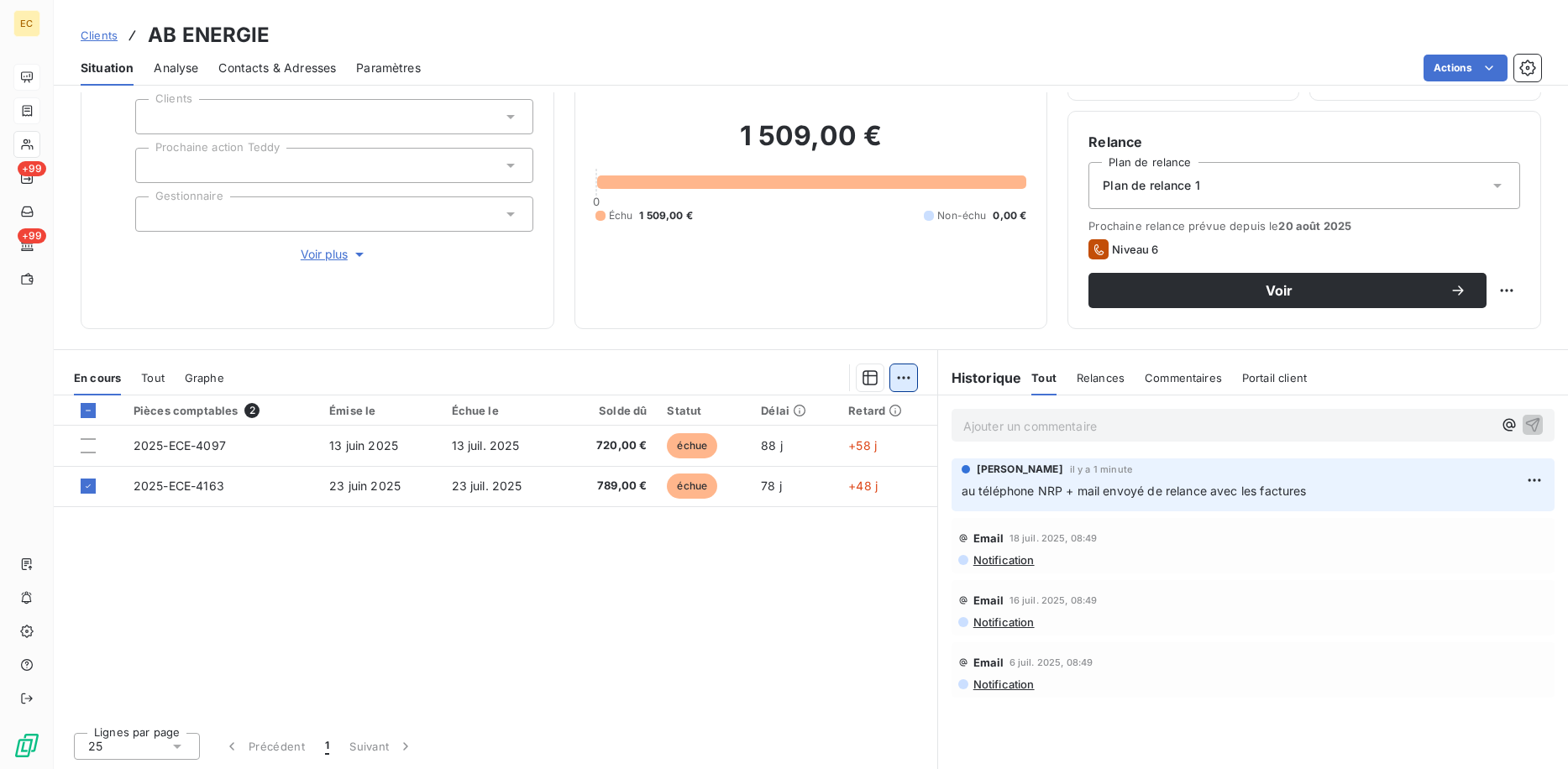
click at [895, 384] on html "EC +99 +99 Clients AB ENERGIE Situation Analyse Contacts & Adresses Paramètres …" at bounding box center [784, 384] width 1568 height 769
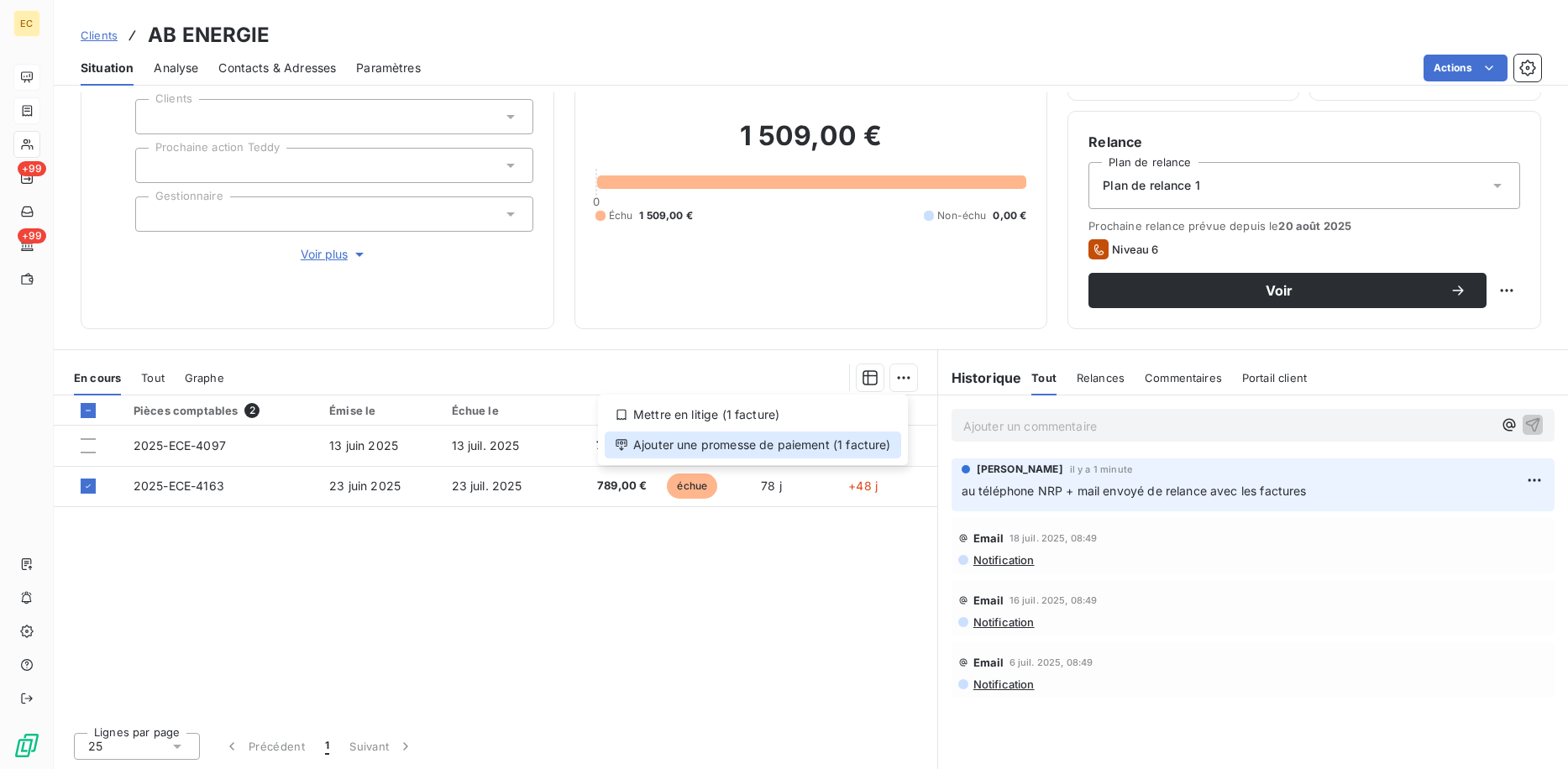
click at [854, 443] on div "Ajouter une promesse de paiement (1 facture)" at bounding box center [753, 445] width 296 height 27
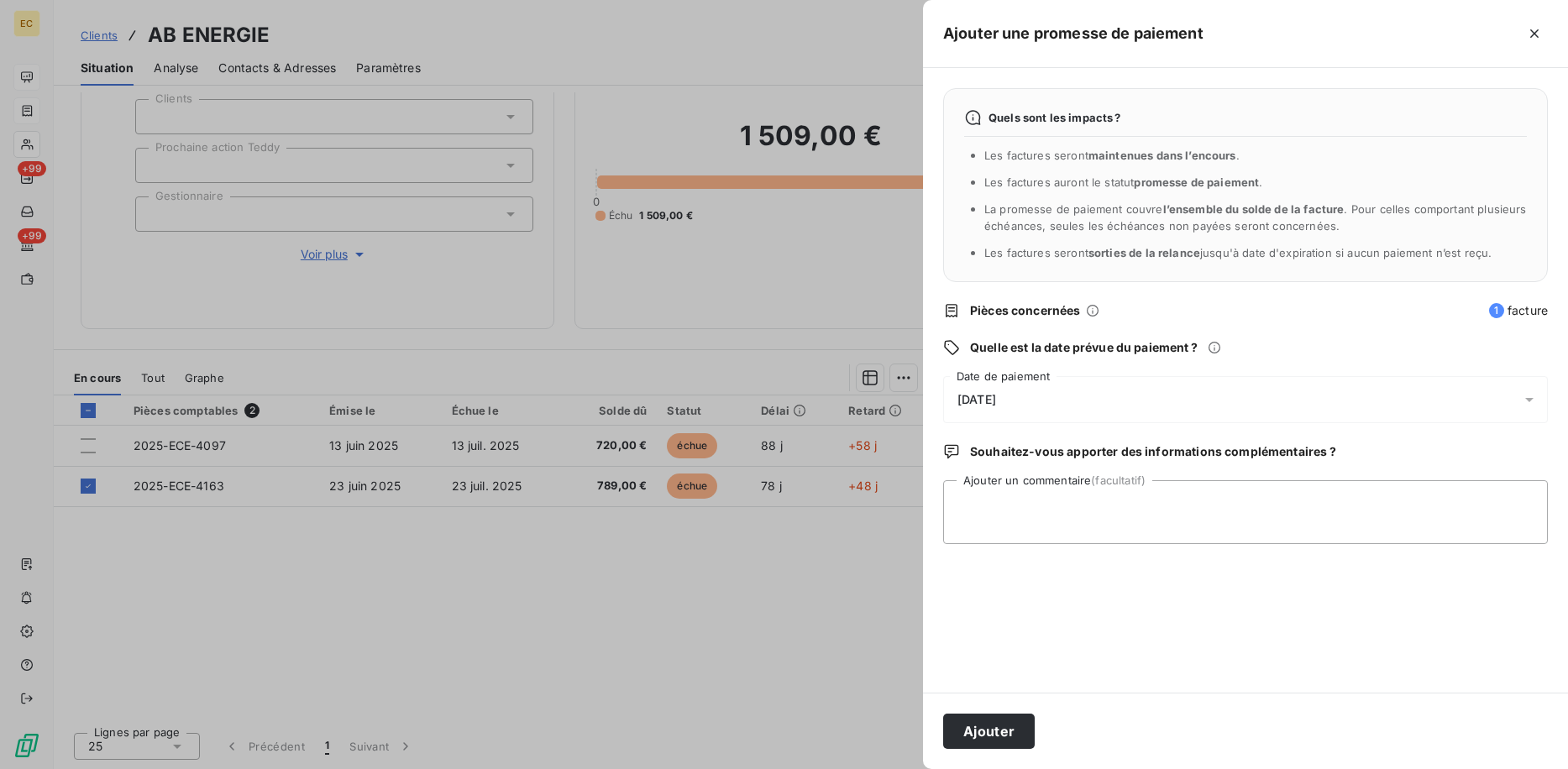
click at [992, 399] on span "[DATE]" at bounding box center [977, 400] width 39 height 14
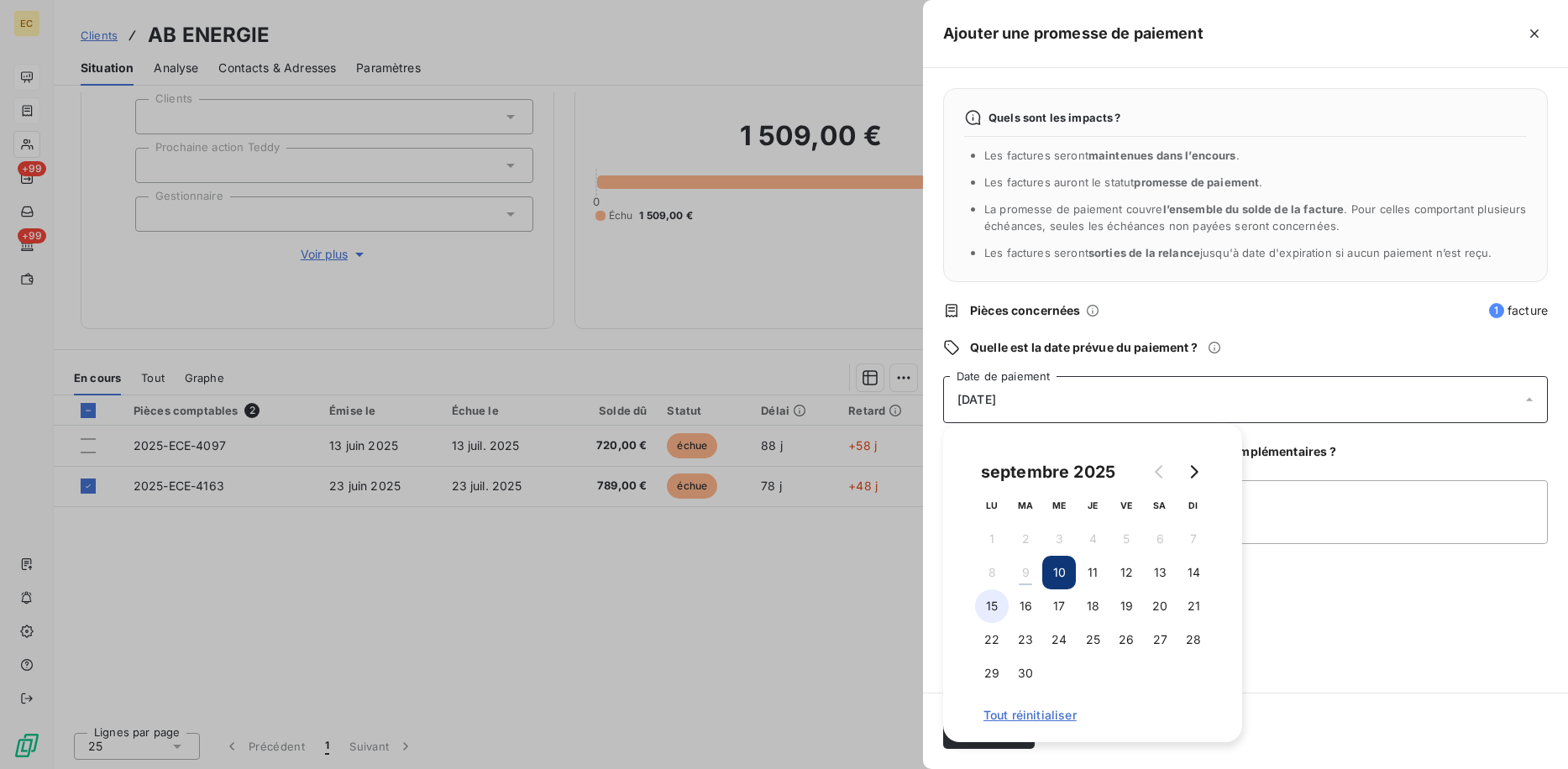
click at [988, 594] on button "15" at bounding box center [992, 606] width 34 height 34
click at [1420, 477] on div "Quels sont les impacts ? Les factures seront maintenues dans l’encours . Les fa…" at bounding box center [1246, 380] width 646 height 625
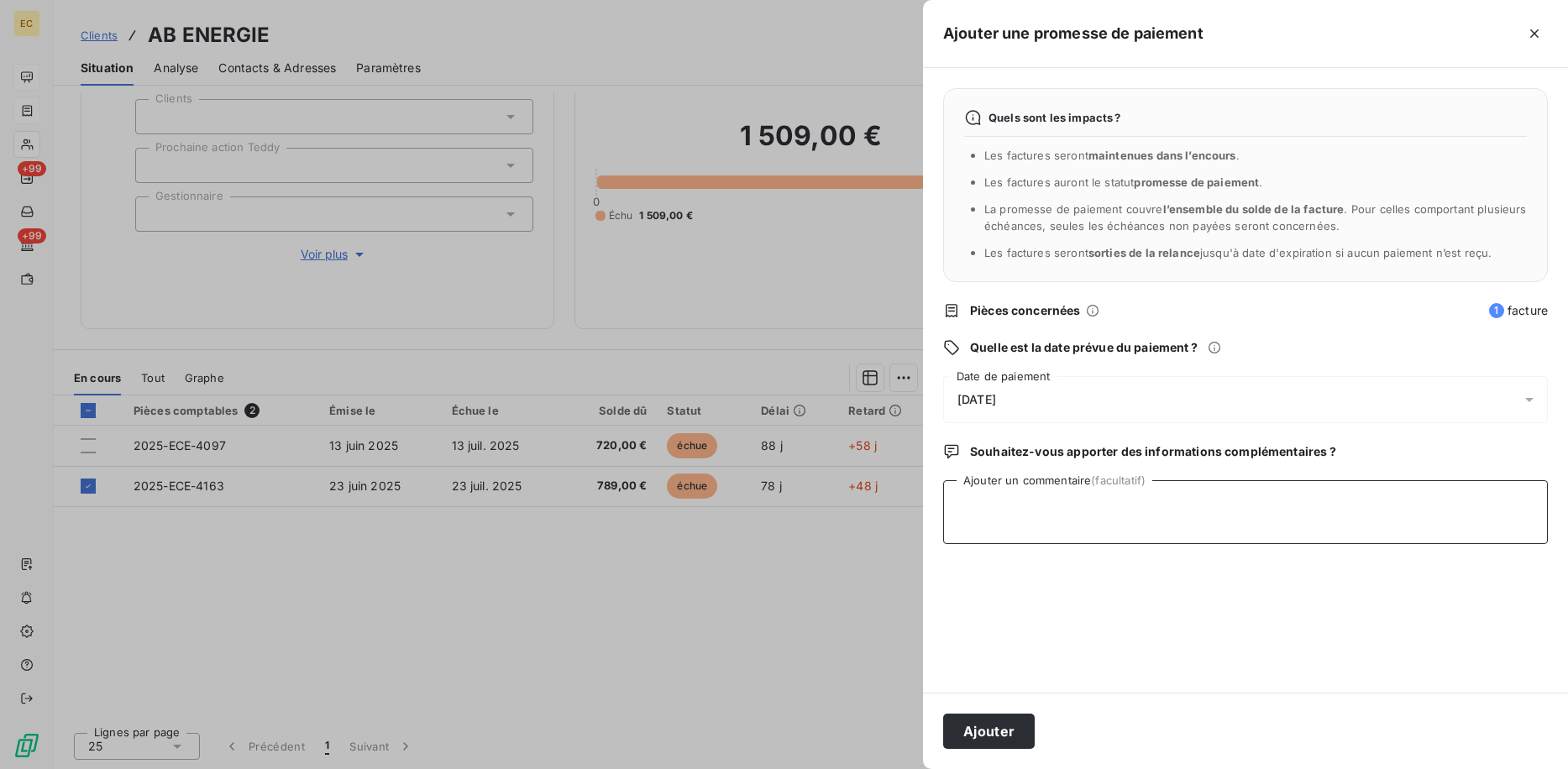
click at [1371, 525] on textarea "Ajouter un commentaire (facultatif)" at bounding box center [1246, 512] width 605 height 64
type textarea "rappeler si pas eu de retour"
click at [971, 742] on button "Ajouter" at bounding box center [989, 731] width 92 height 35
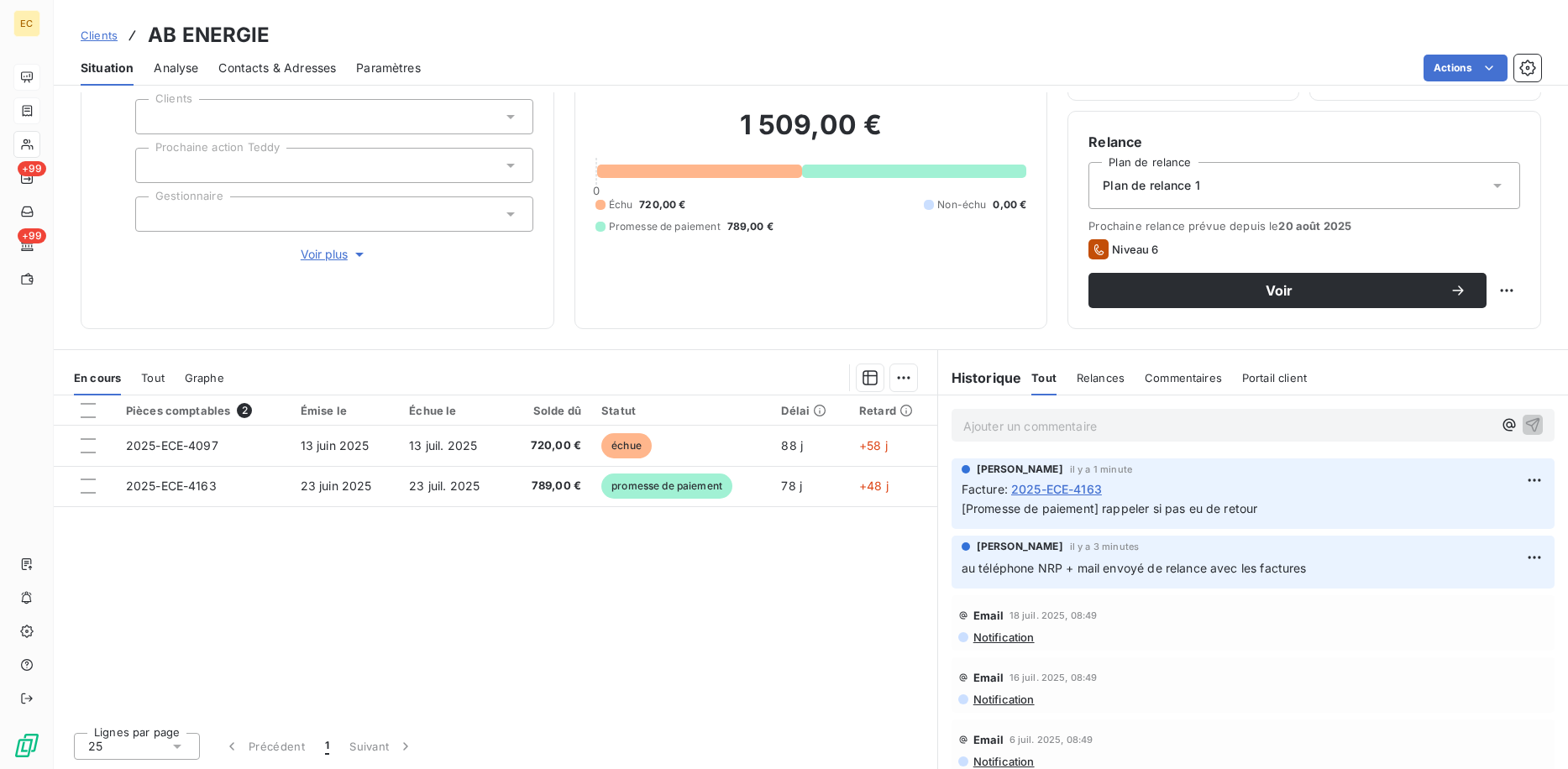
drag, startPoint x: 95, startPoint y: 29, endPoint x: 130, endPoint y: 34, distance: 35.4
click at [95, 29] on span "Clients" at bounding box center [99, 35] width 37 height 14
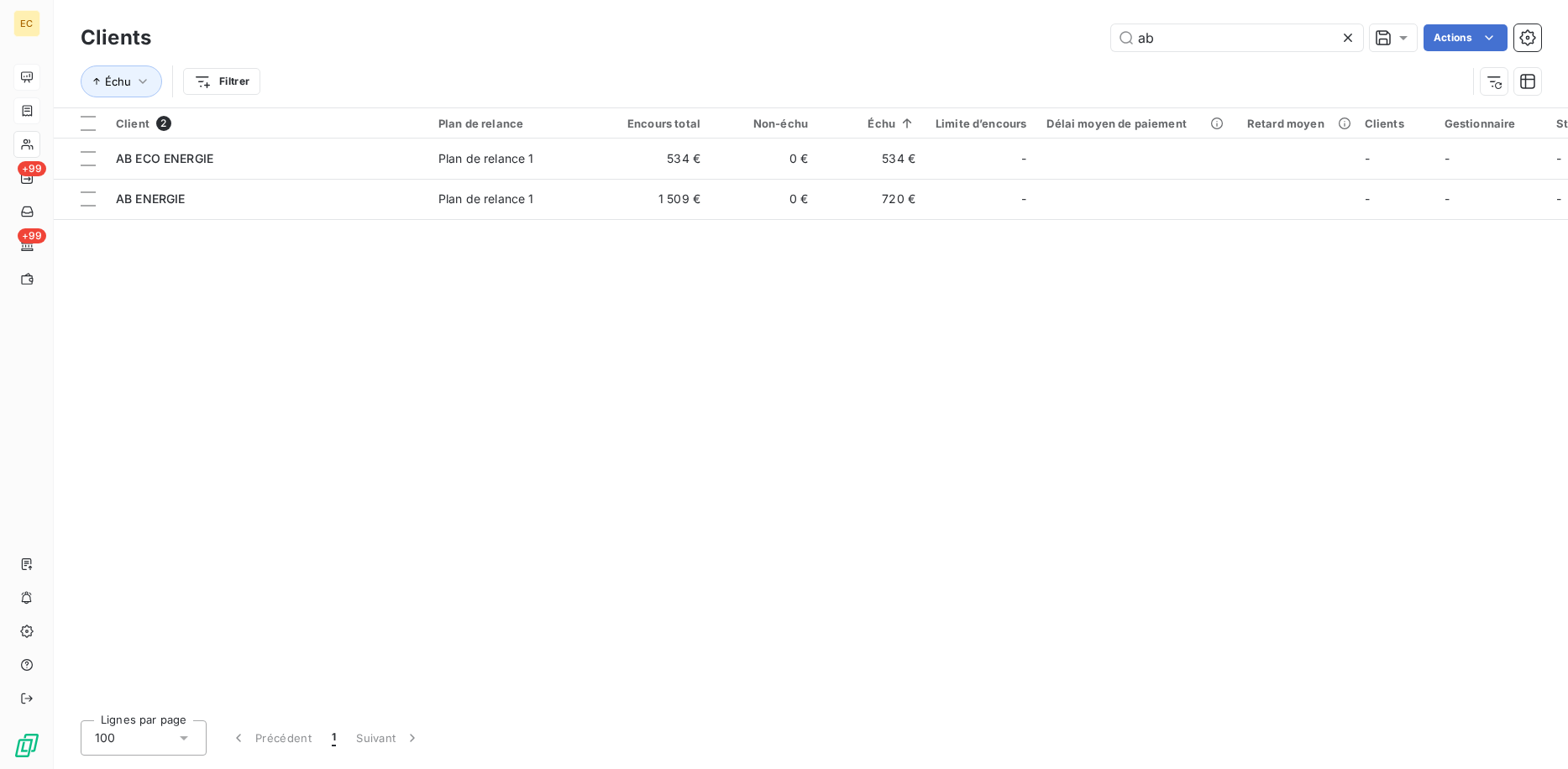
drag, startPoint x: 1176, startPoint y: 33, endPoint x: 1069, endPoint y: 37, distance: 107.1
click at [1082, 38] on div "ab Actions" at bounding box center [856, 38] width 1370 height 27
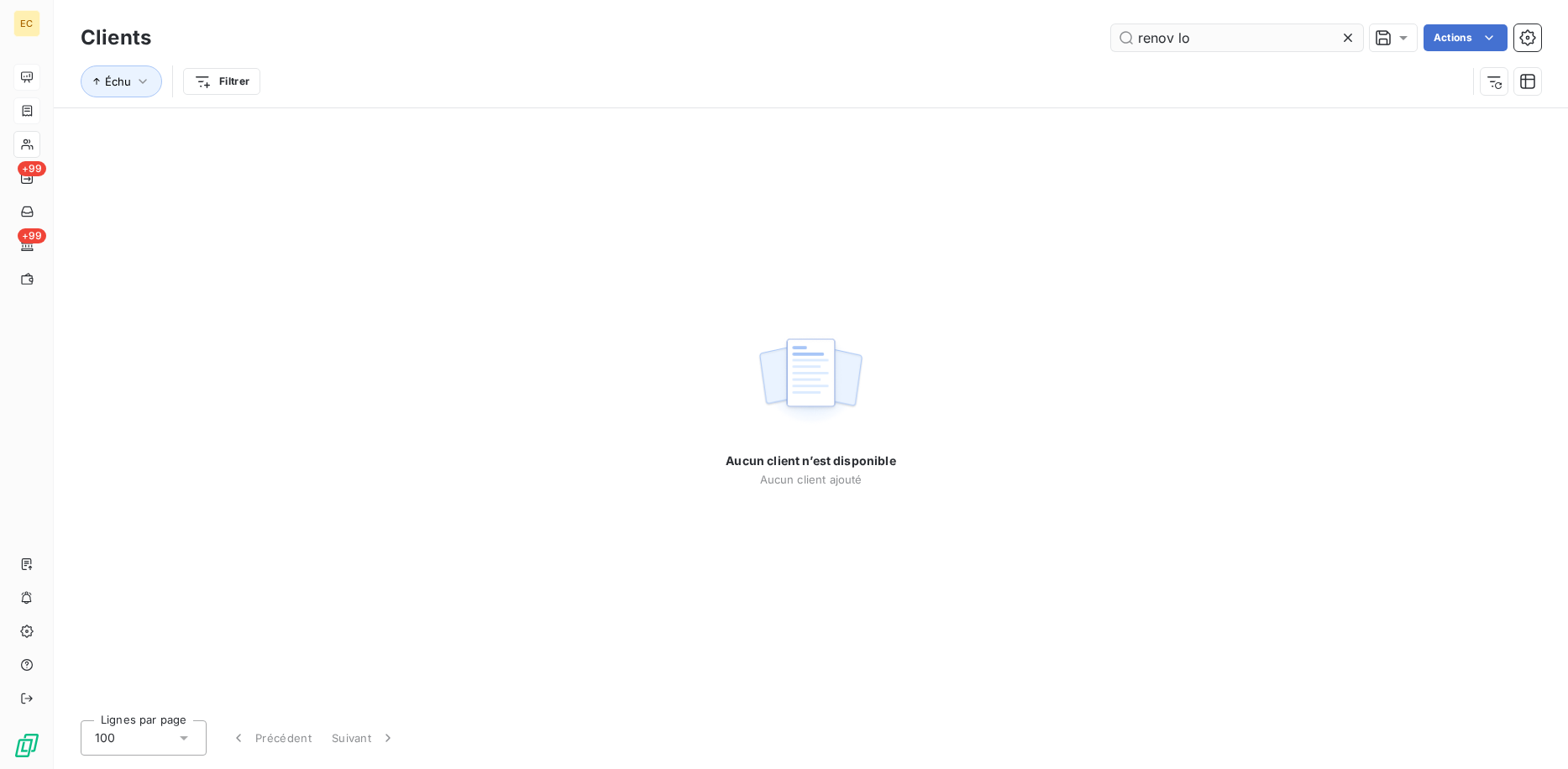
drag, startPoint x: 1176, startPoint y: 33, endPoint x: 1176, endPoint y: 46, distance: 13.0
click at [1176, 34] on input "renov lo" at bounding box center [1237, 38] width 252 height 27
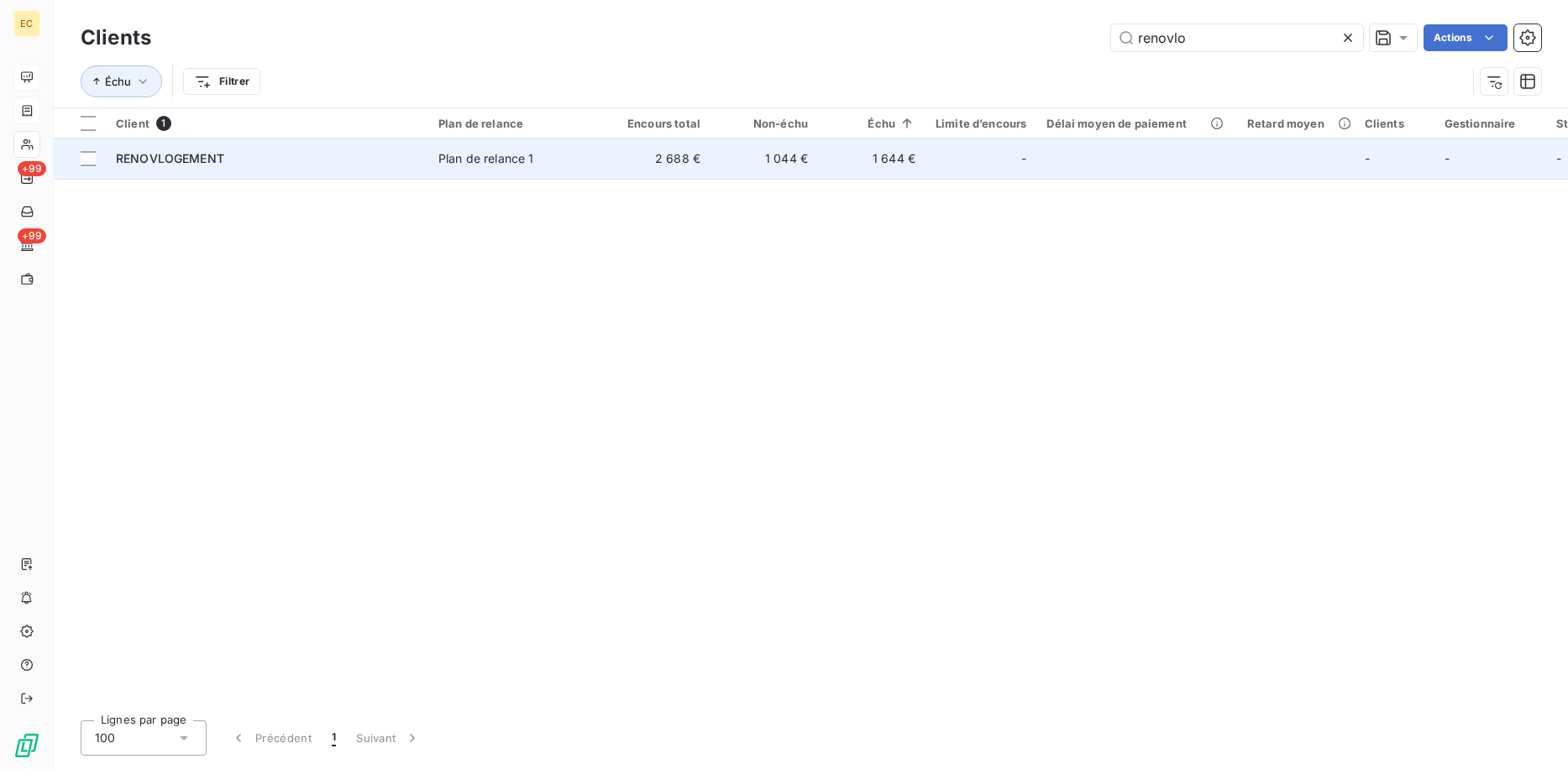
type input "renovlo"
click at [493, 162] on div "Plan de relance 1" at bounding box center [486, 159] width 95 height 16
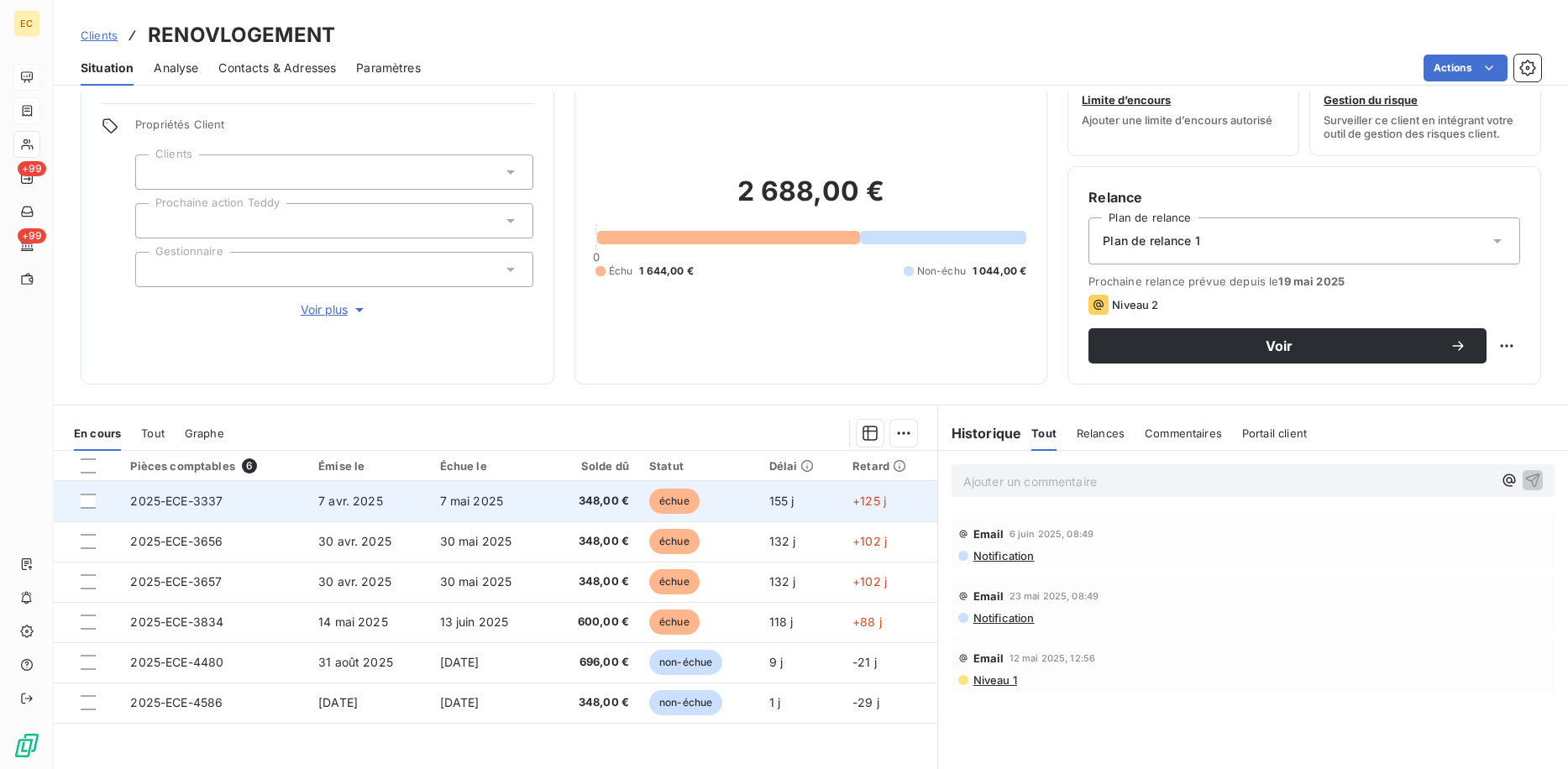
scroll to position [109, 0]
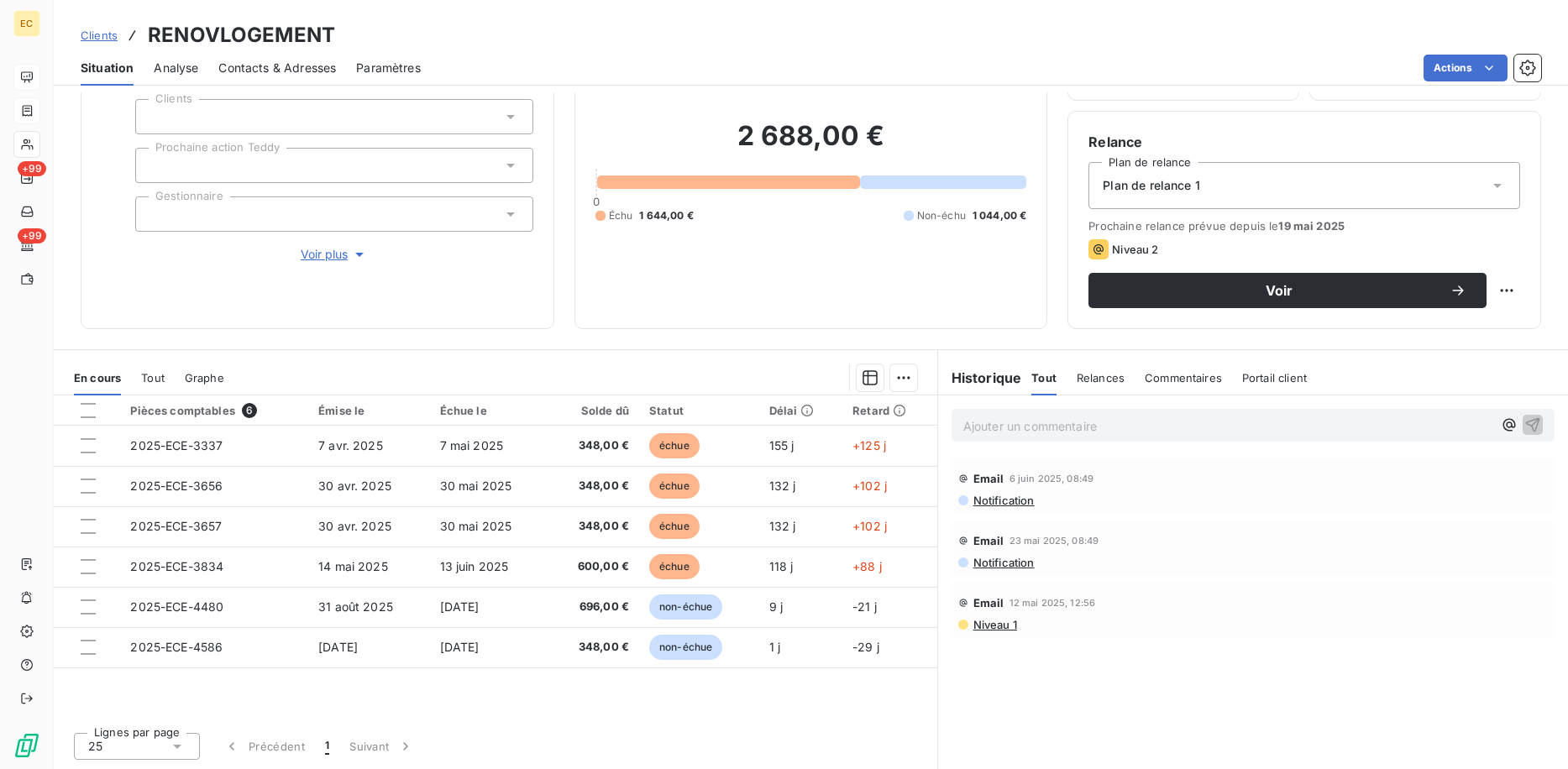
click at [1110, 426] on p "Ajouter un commentaire ﻿" at bounding box center [1228, 425] width 529 height 21
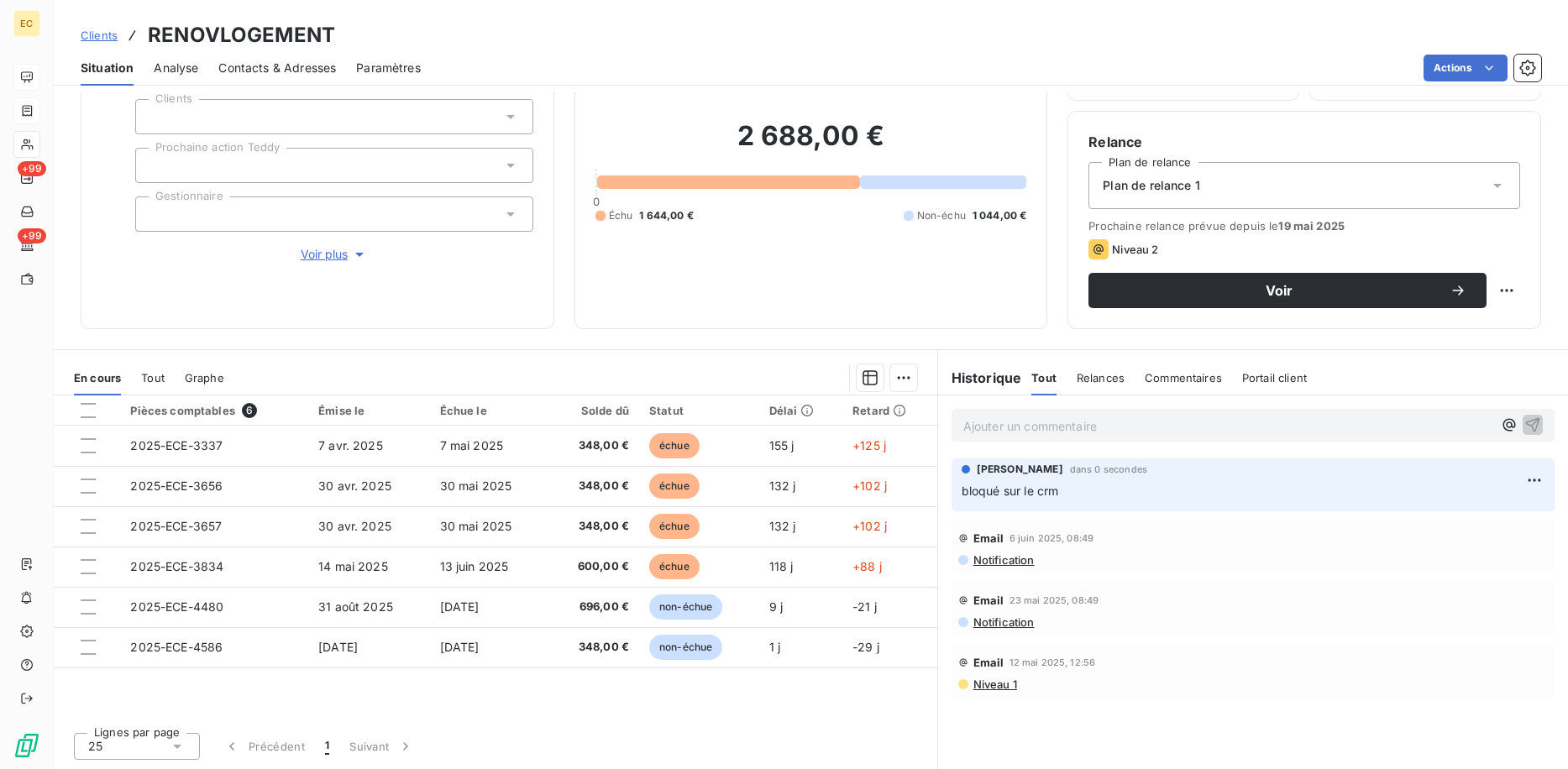
click at [1076, 431] on p "Ajouter un commentaire ﻿" at bounding box center [1228, 425] width 529 height 21
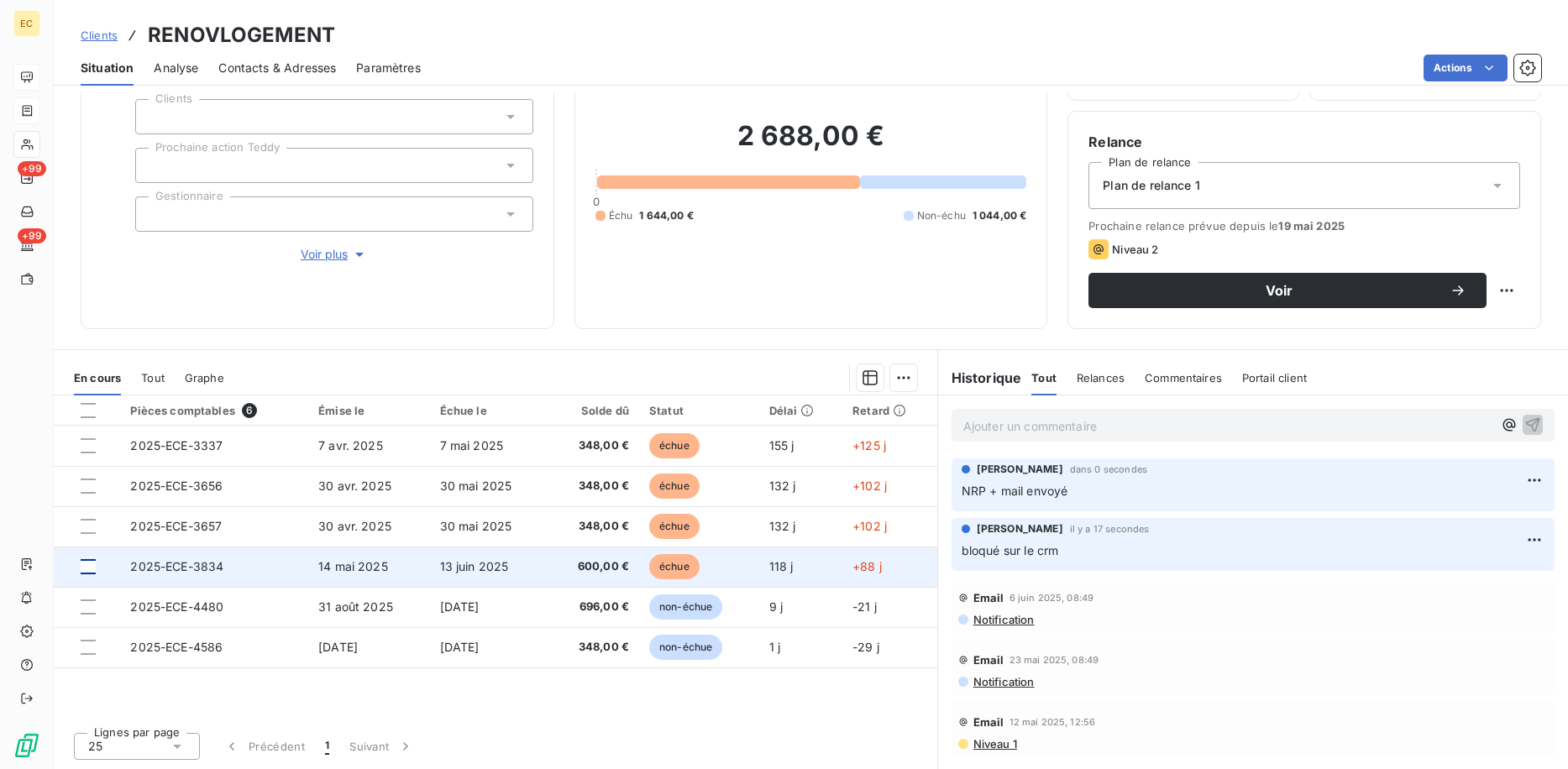
click at [87, 567] on div at bounding box center [88, 566] width 15 height 15
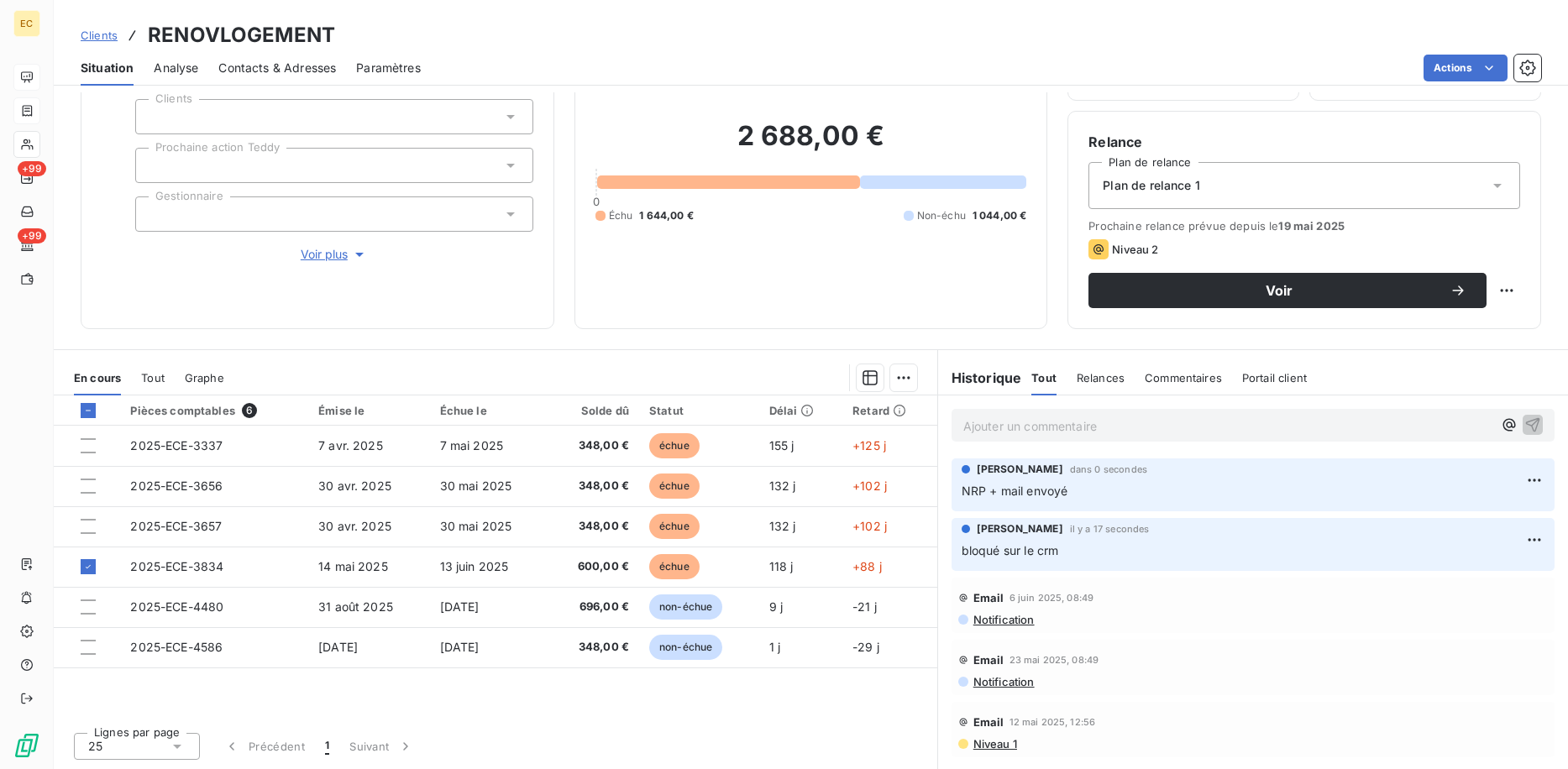
click at [911, 375] on div "En cours Tout Graphe" at bounding box center [496, 378] width 884 height 35
click at [906, 374] on html "EC +99 +99 Clients RENOVLOGEMENT Situation Analyse Contacts & Adresses Paramètr…" at bounding box center [784, 384] width 1568 height 769
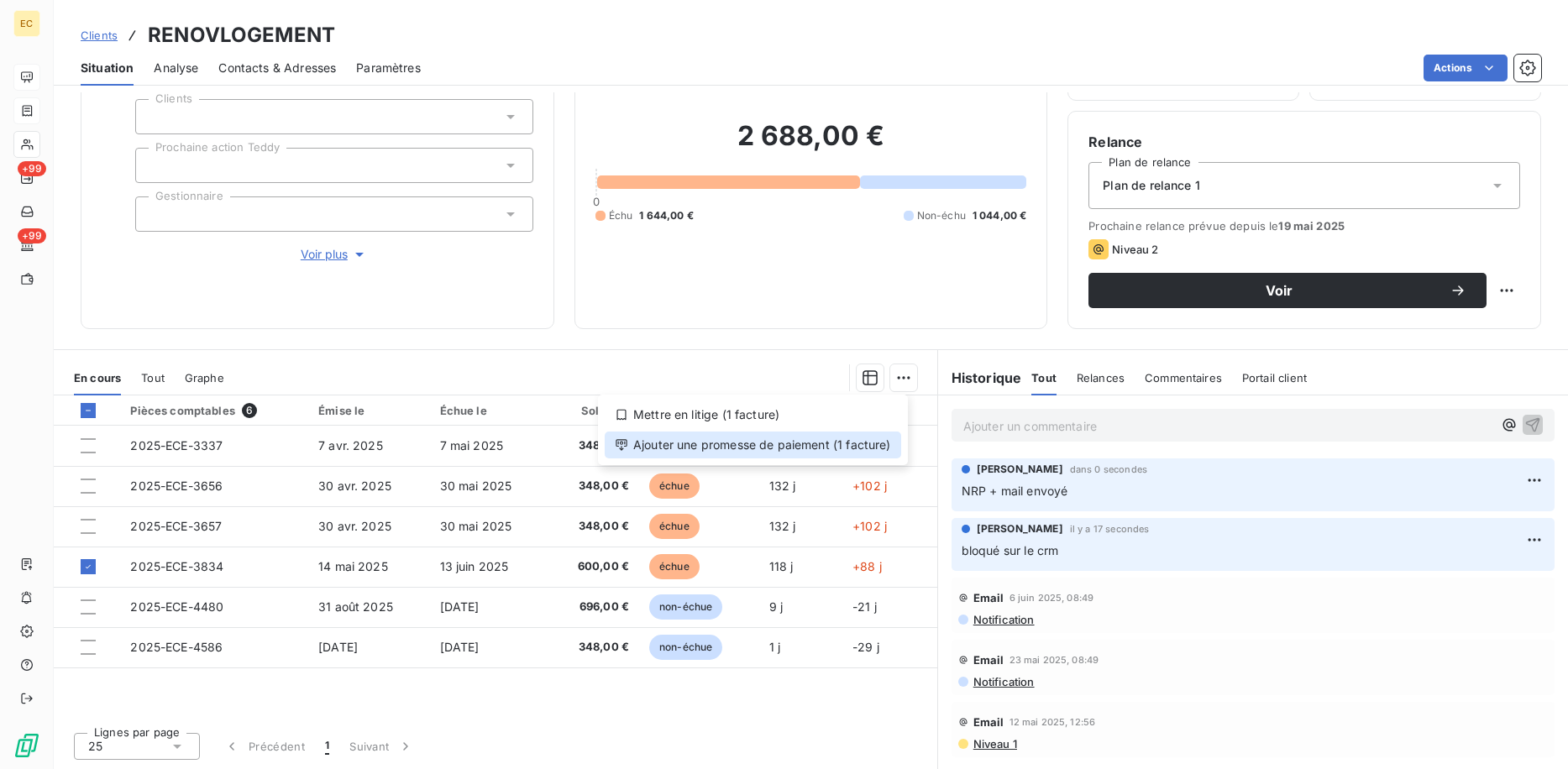
click at [848, 456] on div "Ajouter une promesse de paiement (1 facture)" at bounding box center [753, 445] width 296 height 27
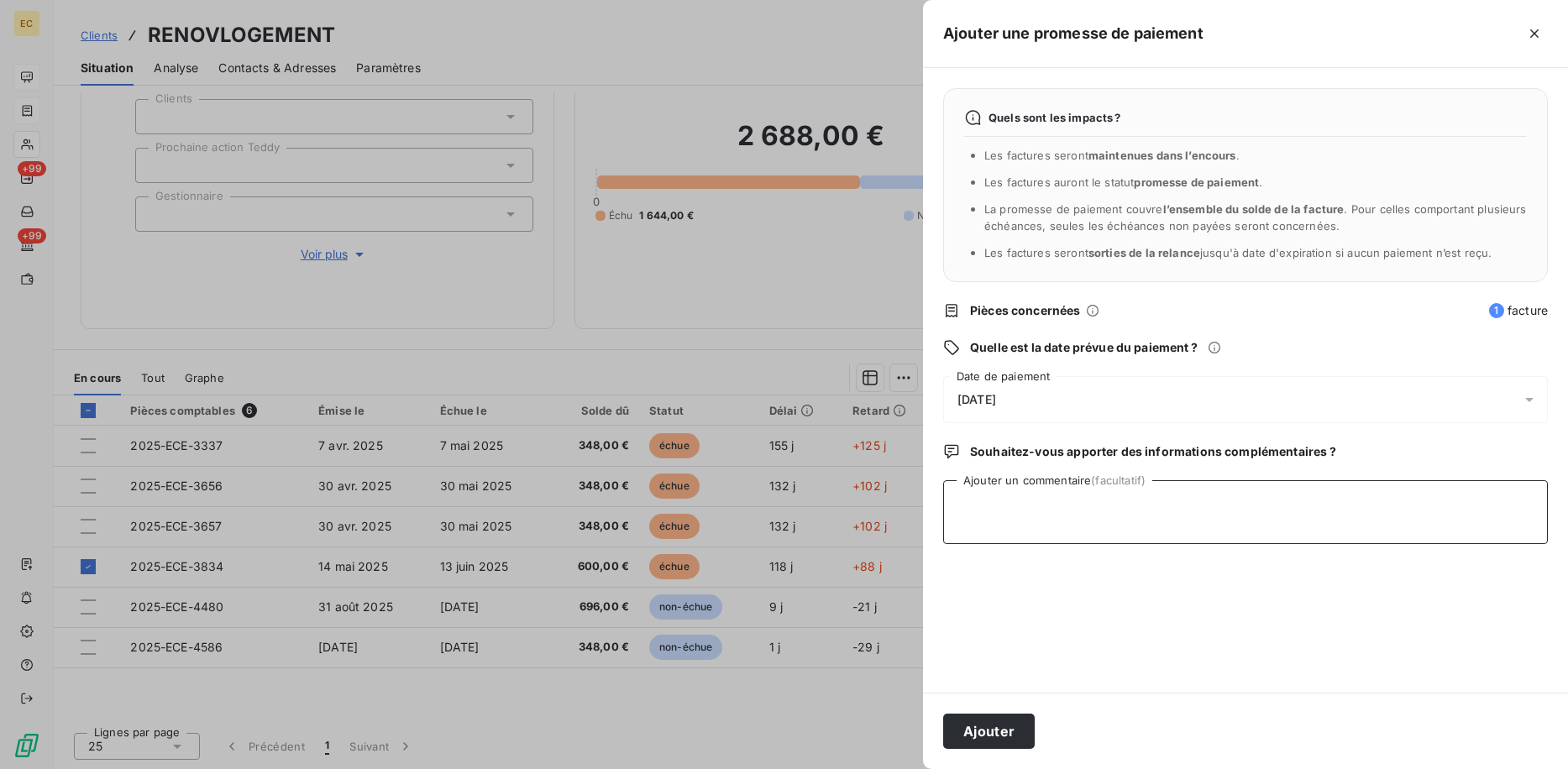
click at [1055, 526] on textarea "Ajouter un commentaire (facultatif)" at bounding box center [1246, 512] width 605 height 64
type textarea "rappeler si tjs pas de retour"
click at [977, 400] on span "[DATE]" at bounding box center [977, 400] width 39 height 14
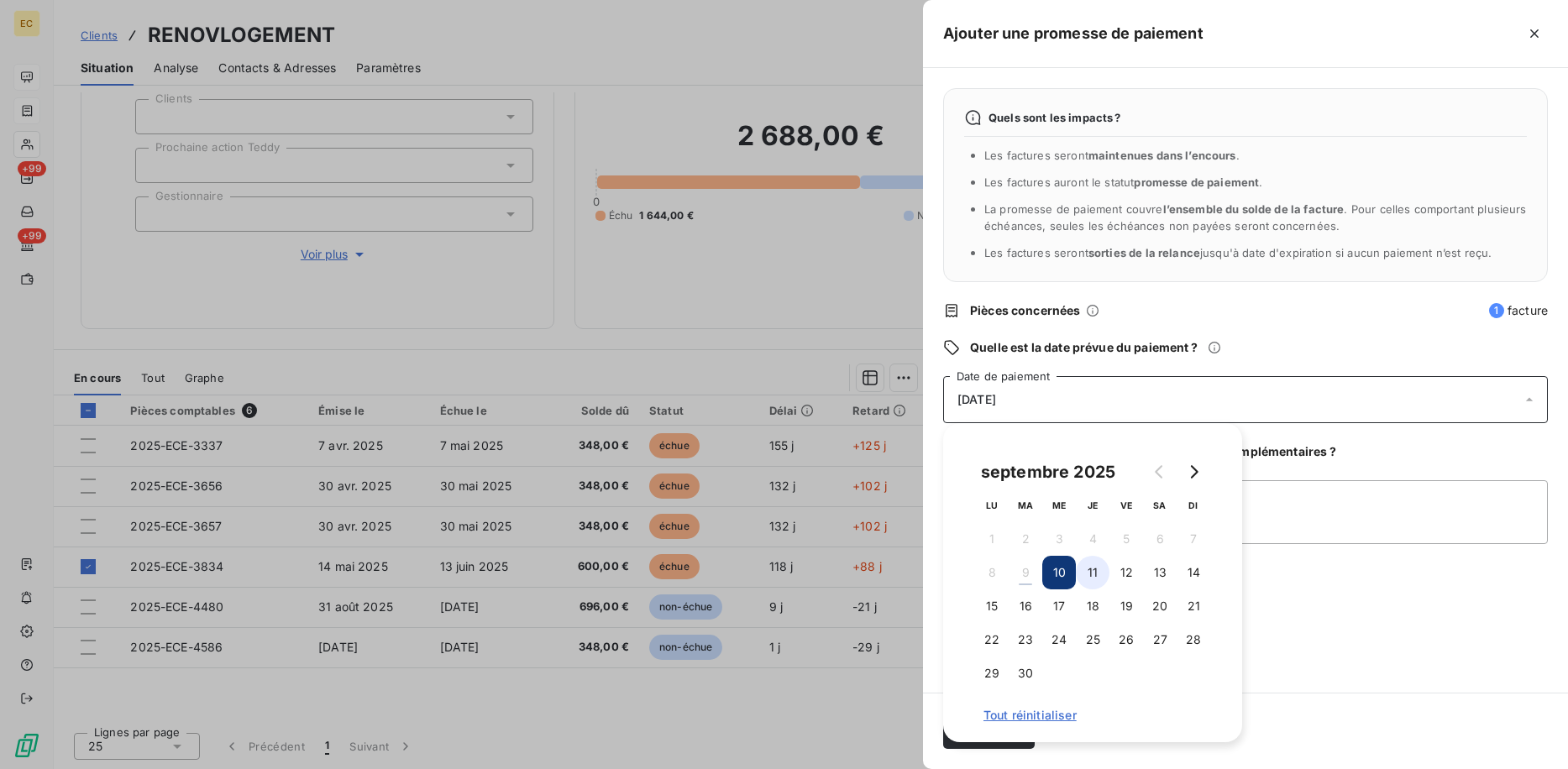
click at [1092, 569] on button "11" at bounding box center [1092, 572] width 34 height 34
click at [1317, 619] on div "Quels sont les impacts ? Les factures seront maintenues dans l’encours . Les fa…" at bounding box center [1246, 380] width 646 height 625
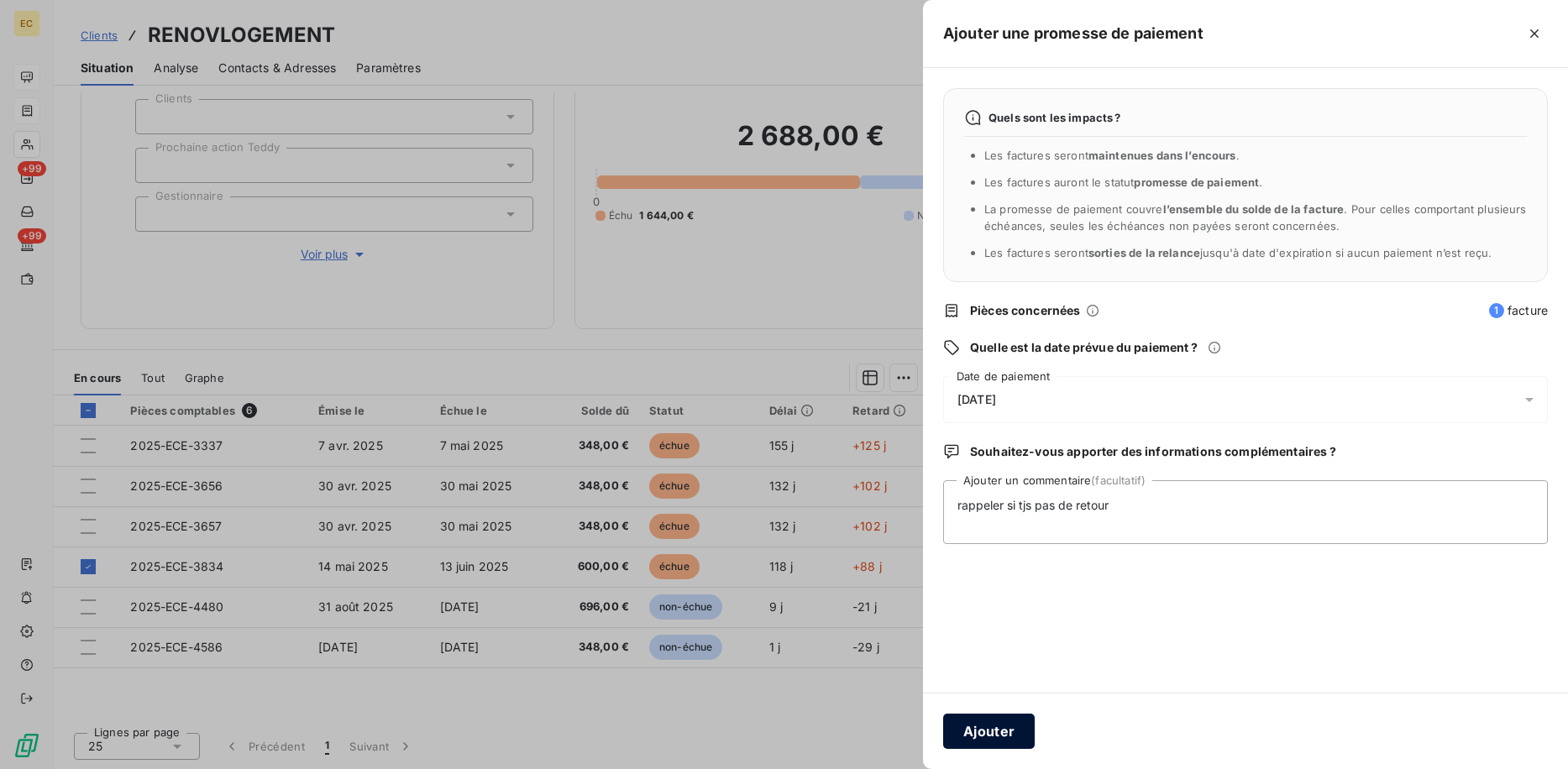
click at [997, 723] on button "Ajouter" at bounding box center [989, 731] width 92 height 35
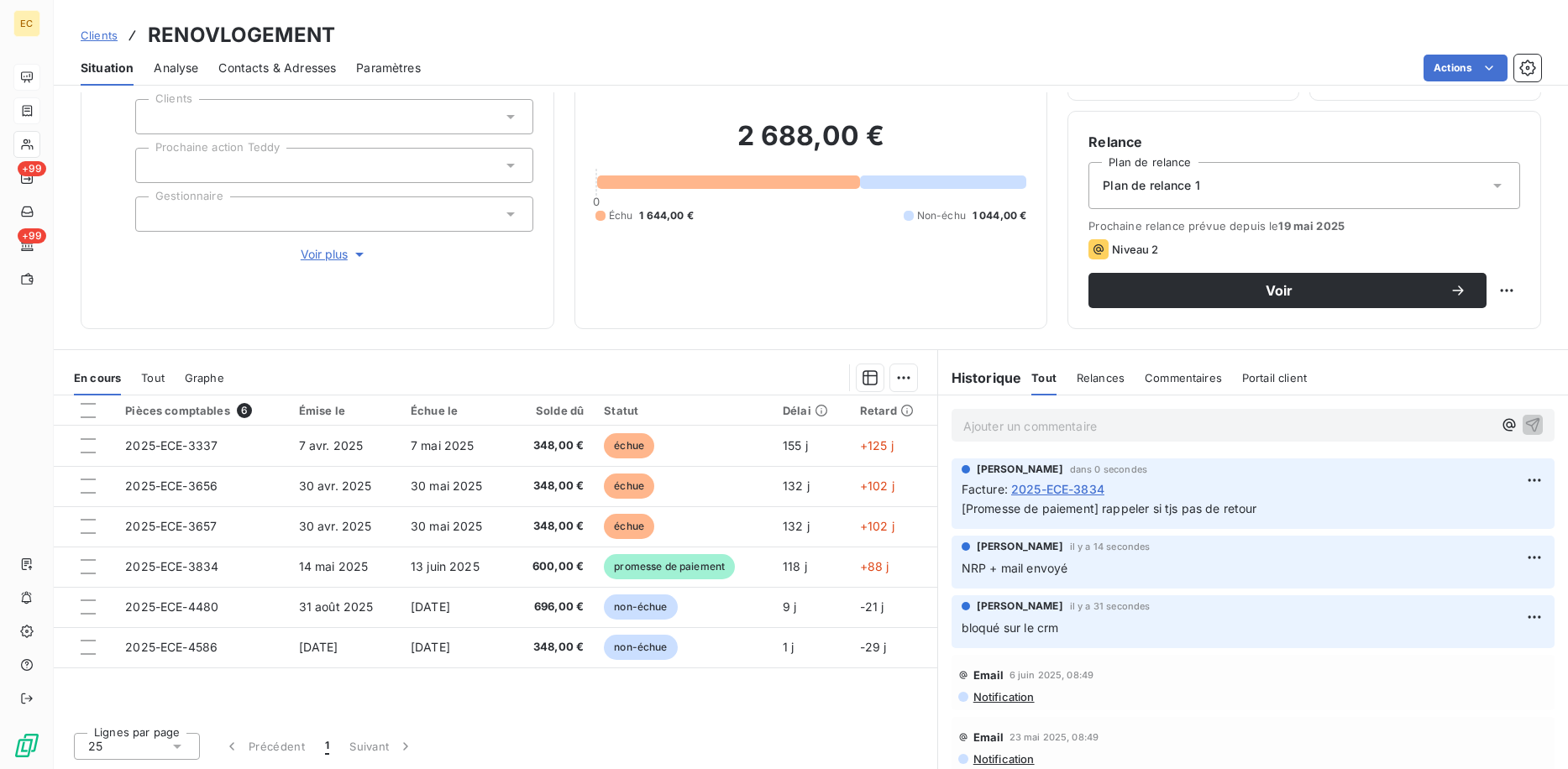
scroll to position [69, 0]
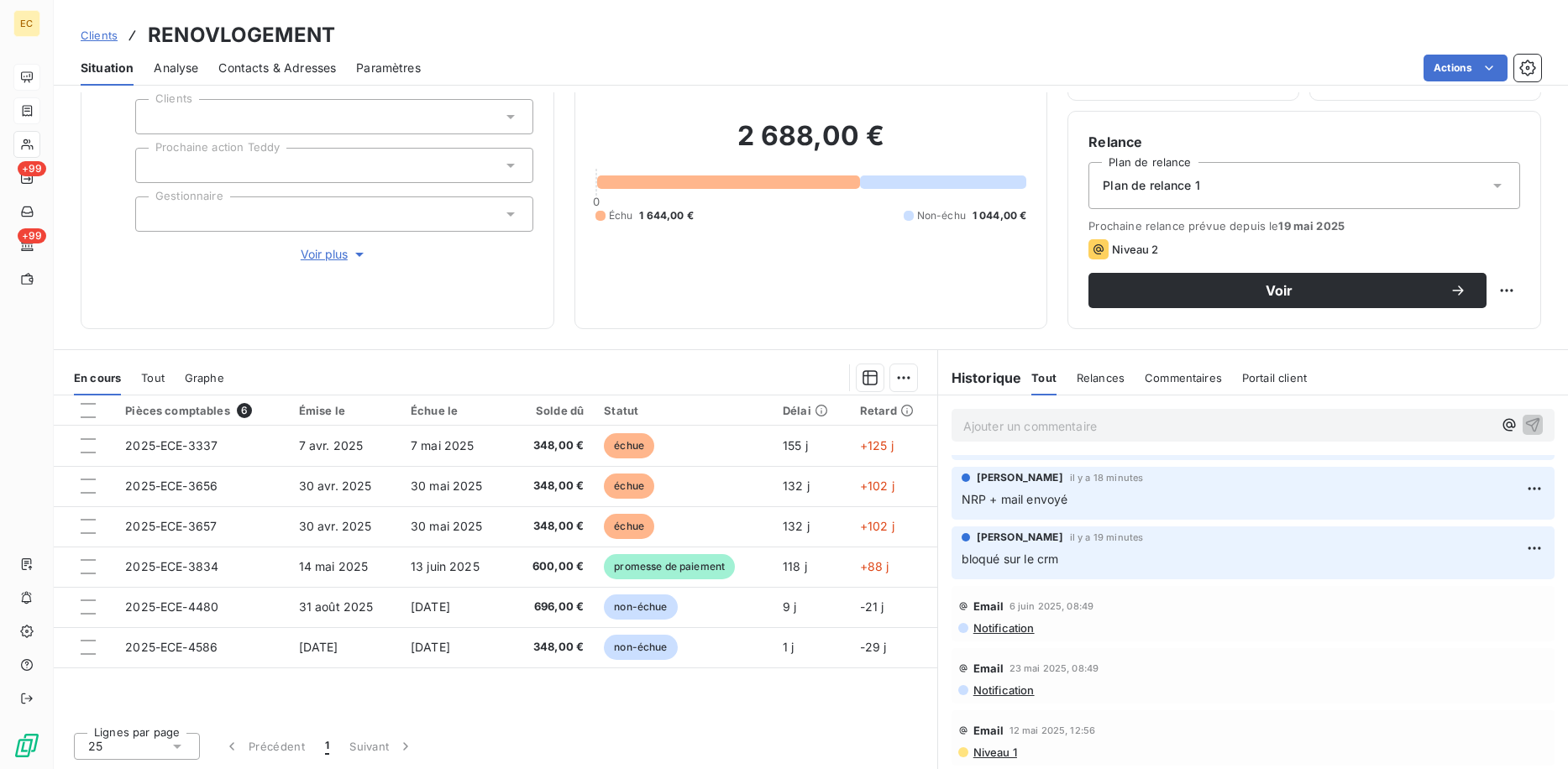
click at [363, 305] on div "Informations client Propriétés Client Clients Prochaine action Teddy Gestionnai…" at bounding box center [317, 161] width 474 height 335
